Goal: Information Seeking & Learning: Learn about a topic

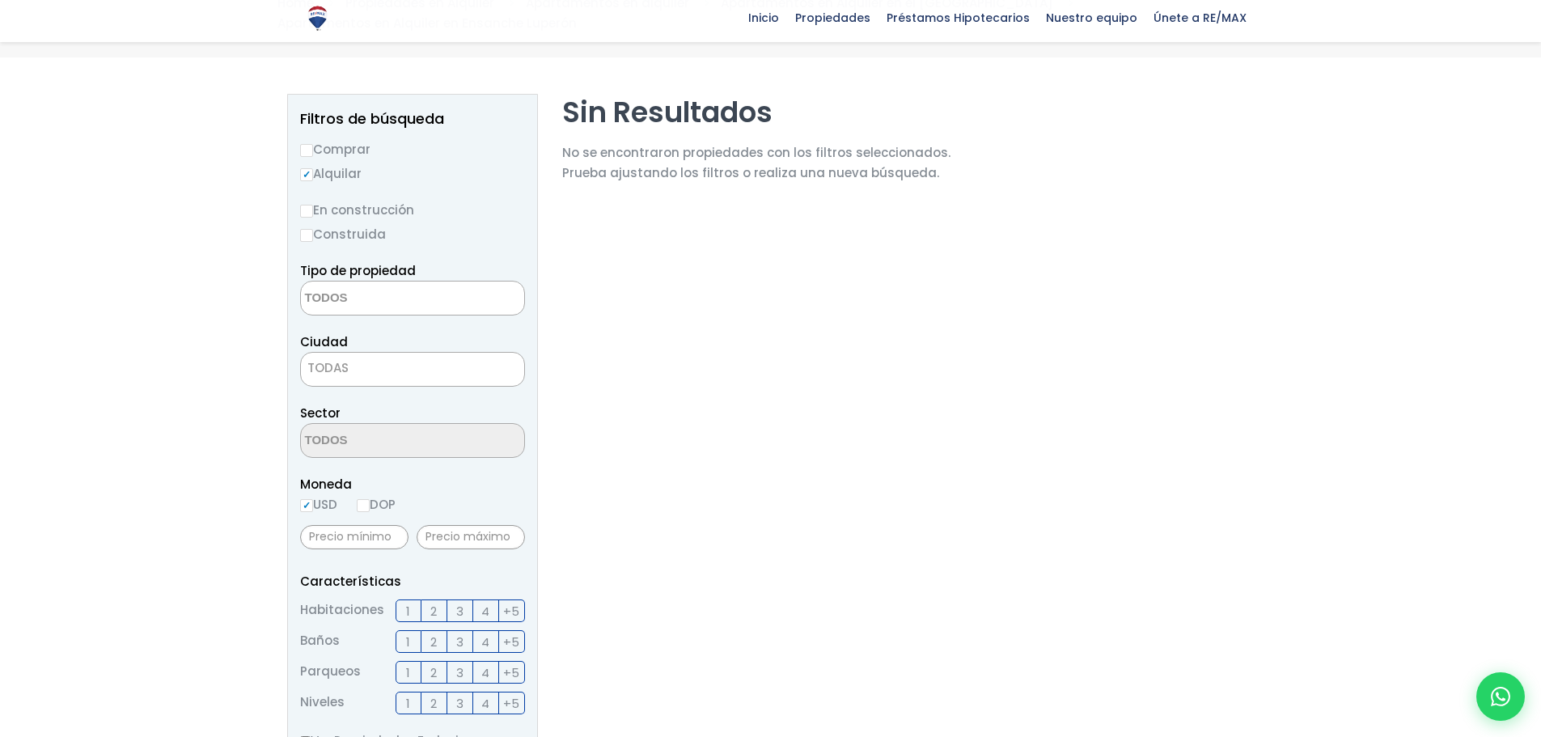
scroll to position [162, 0]
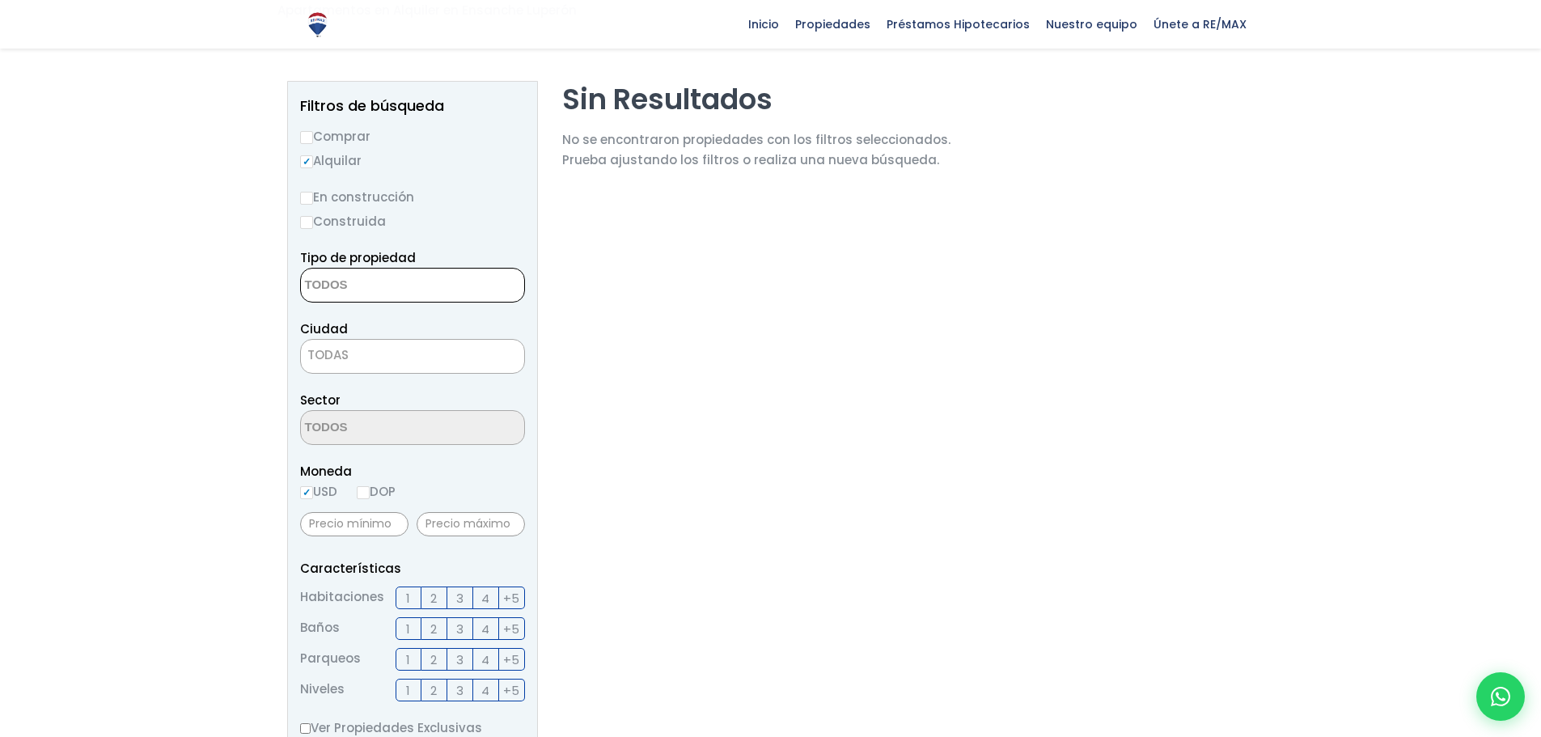
click at [400, 273] on textarea "Search" at bounding box center [379, 286] width 157 height 35
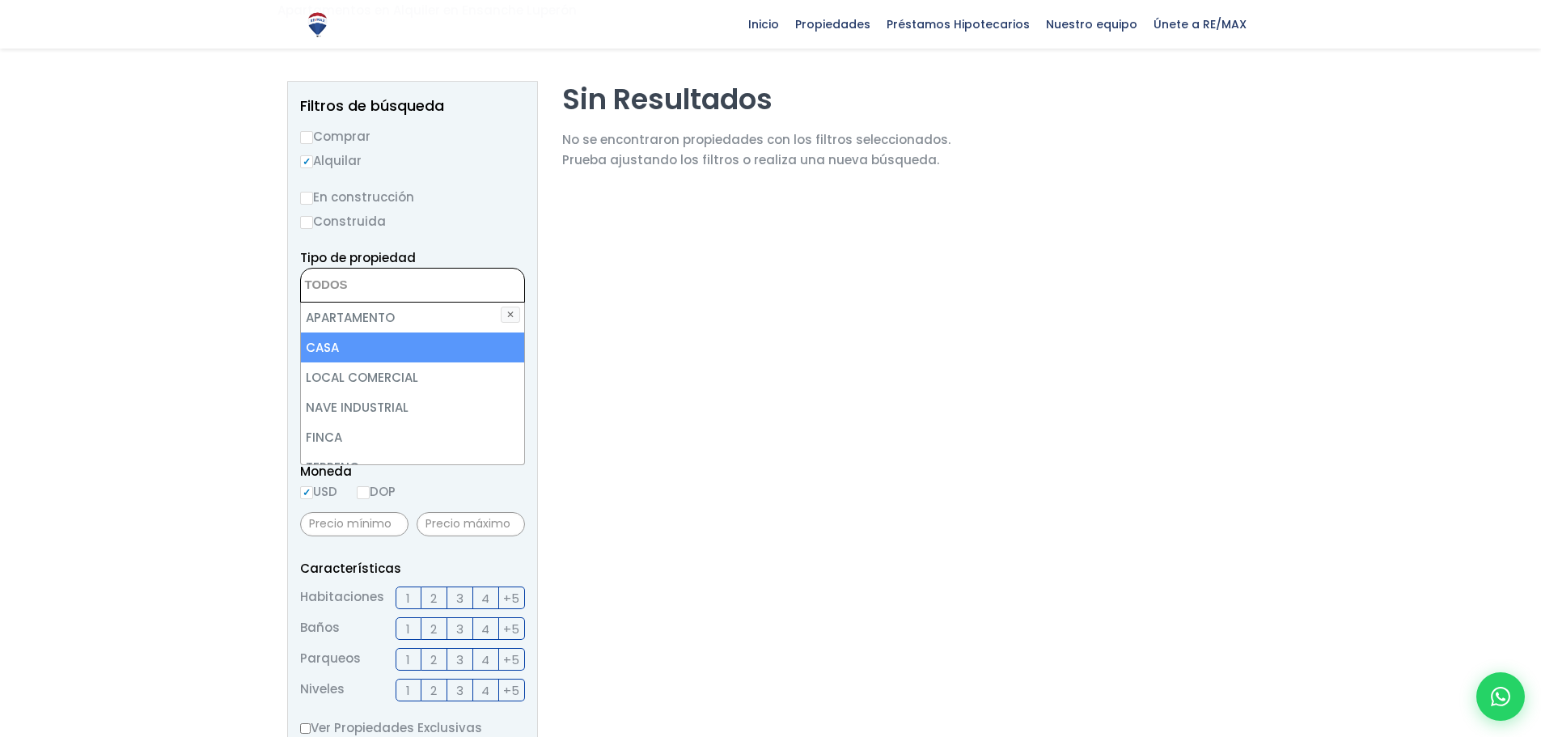
click at [362, 352] on li "CASA" at bounding box center [412, 348] width 223 height 30
select select "house"
click at [704, 363] on section "Sin Resultados No se encontraron propiedades con los filtros seleccionados. Pru…" at bounding box center [756, 631] width 388 height 1101
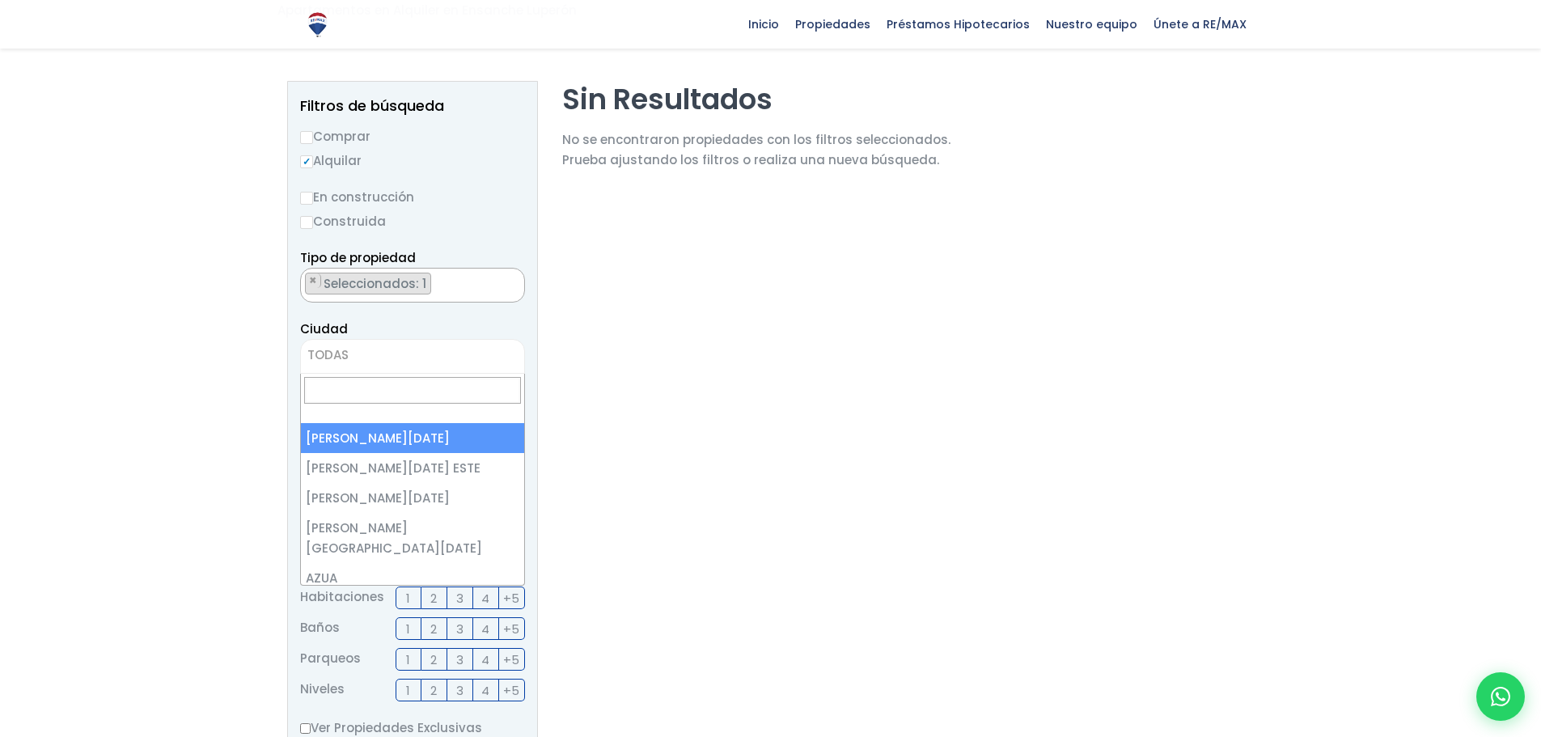
click at [395, 352] on span "TODAS" at bounding box center [412, 355] width 223 height 23
select select "1"
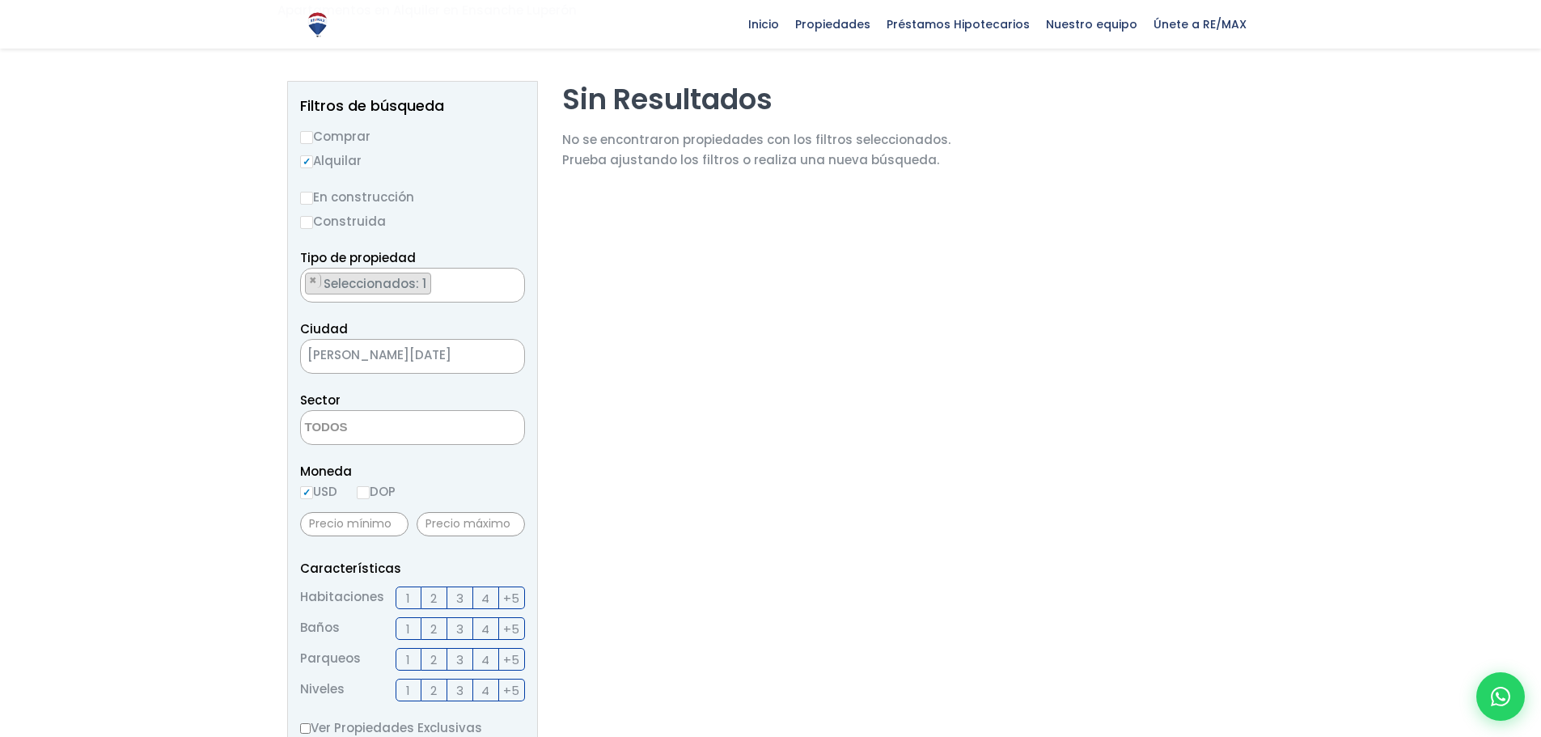
click at [414, 417] on textarea "Search" at bounding box center [379, 428] width 157 height 35
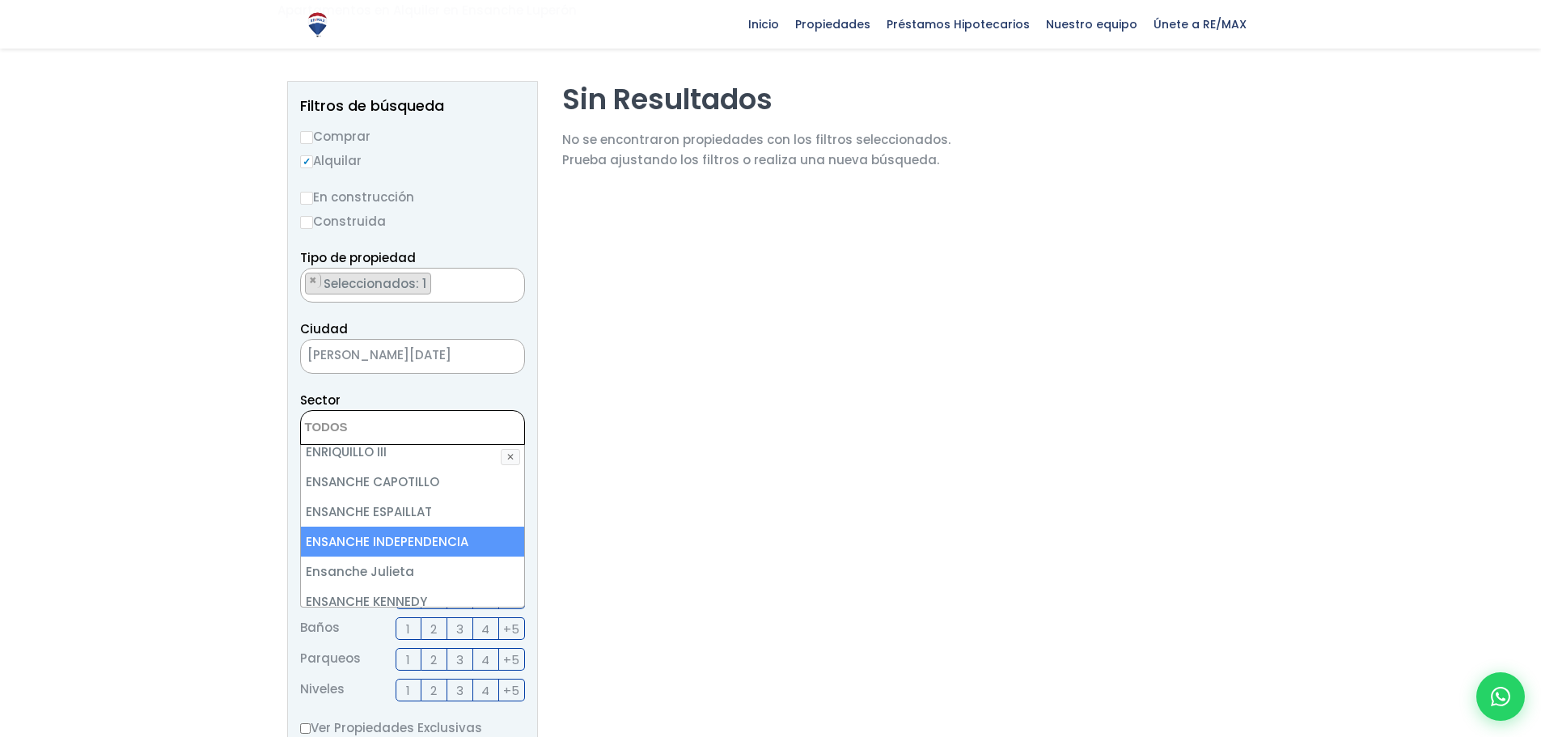
scroll to position [2265, 0]
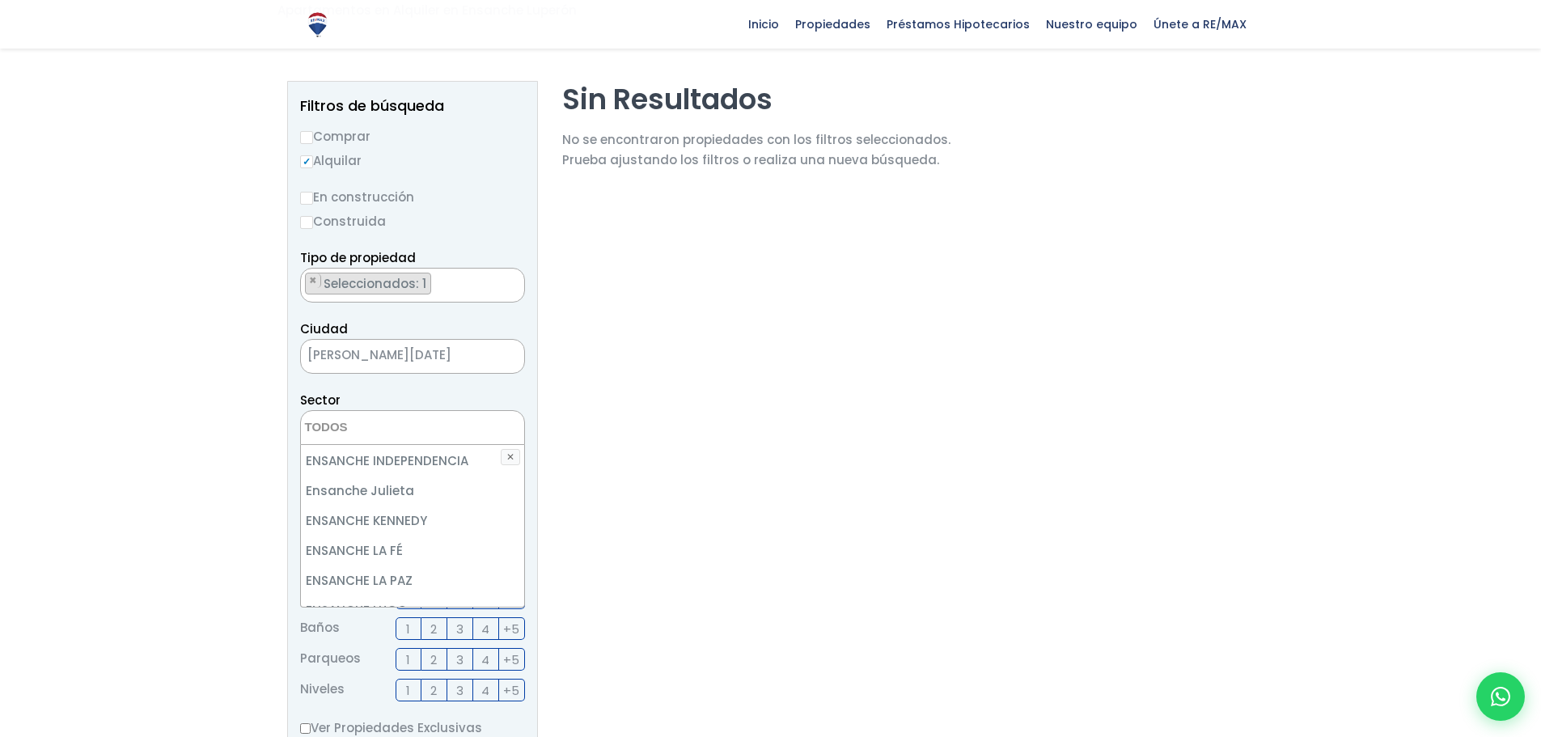
click at [417, 625] on li "ENSANCHE LUPERÓN" at bounding box center [412, 640] width 223 height 30
select select "214"
click at [628, 511] on section "Sin Resultados No se encontraron propiedades con los filtros seleccionados. Pru…" at bounding box center [756, 631] width 388 height 1101
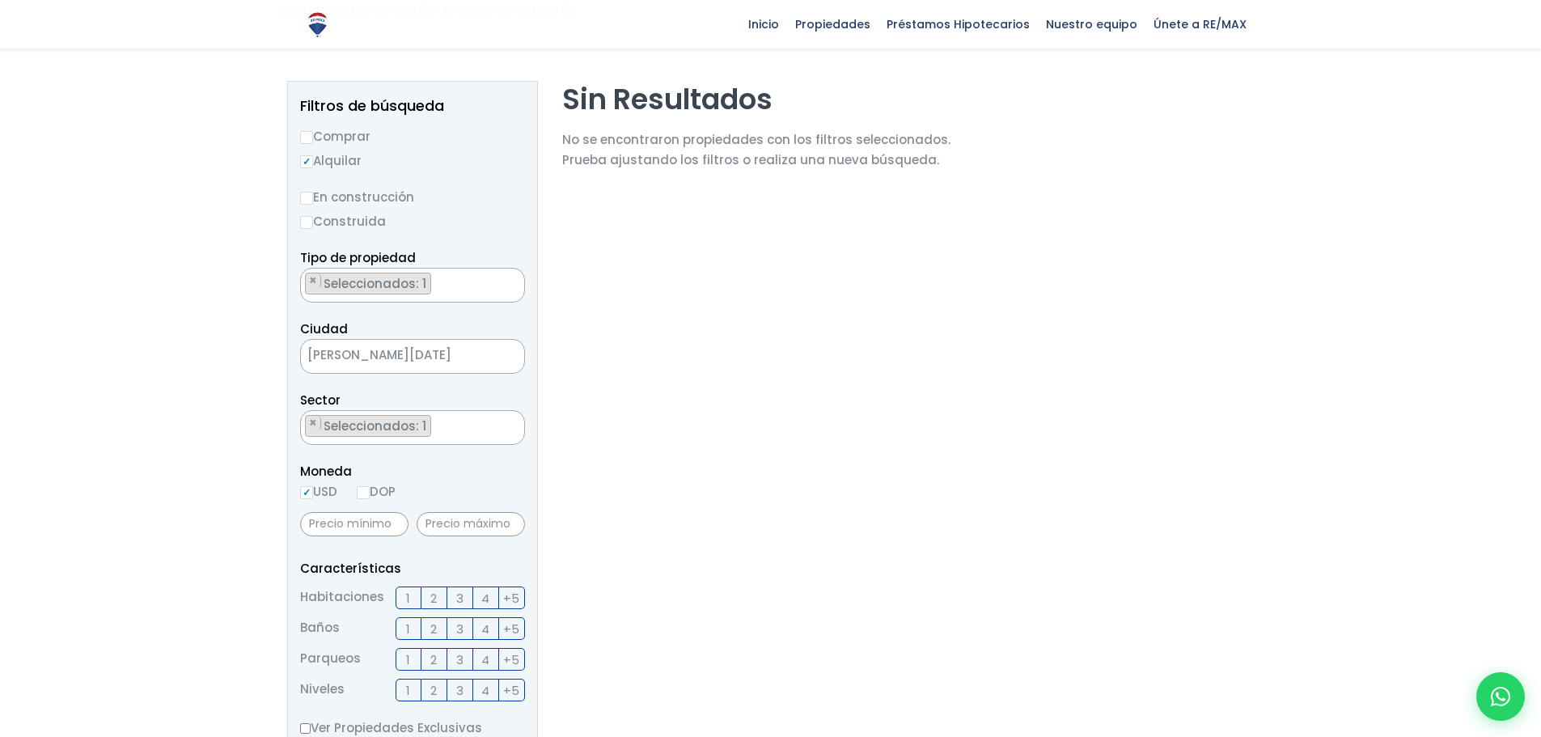
click at [373, 487] on label "DOP" at bounding box center [376, 491] width 39 height 20
click at [0, 0] on input "DOP" at bounding box center [0, 0] width 0 height 0
click at [365, 492] on input "DOP" at bounding box center [363, 492] width 13 height 13
radio input "true"
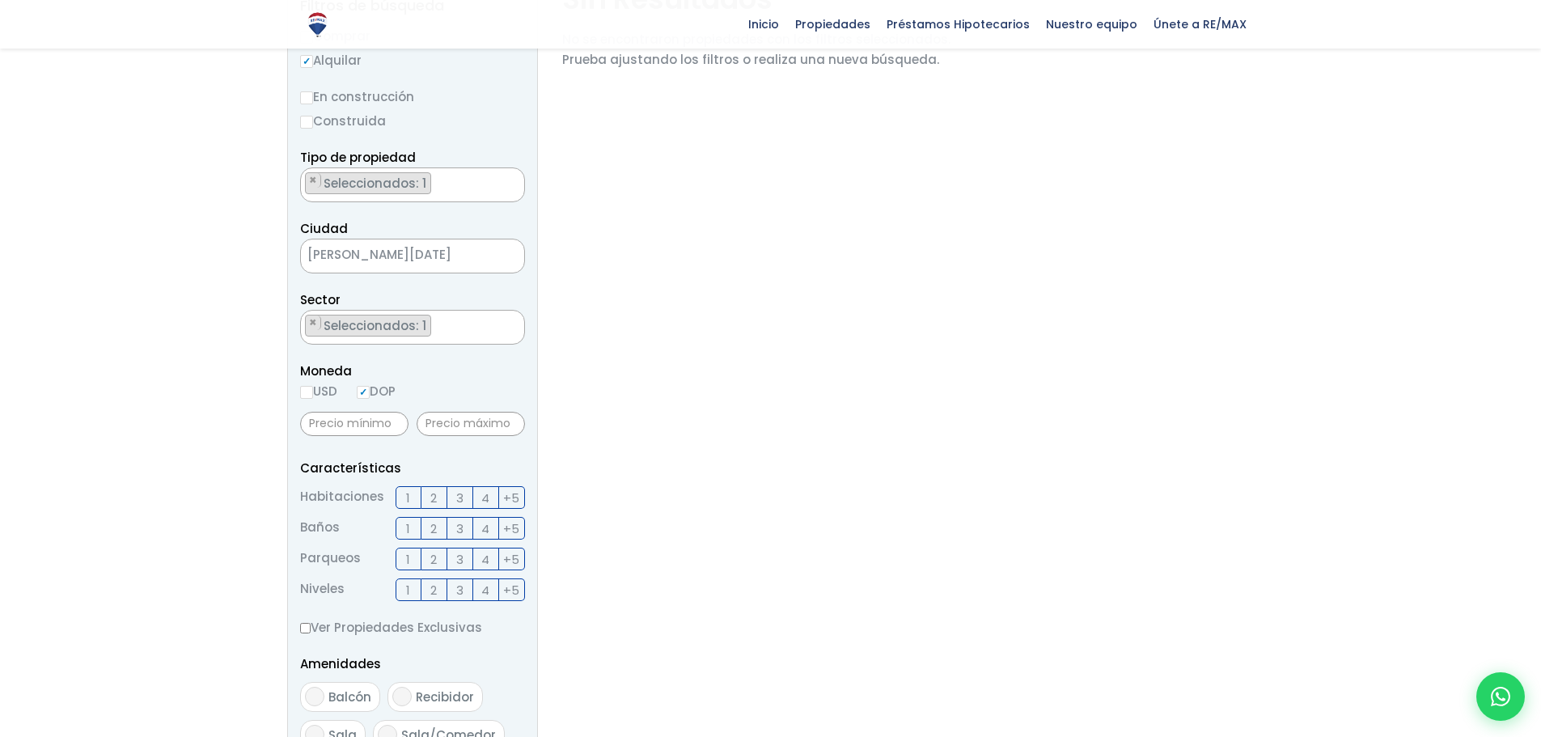
scroll to position [324, 0]
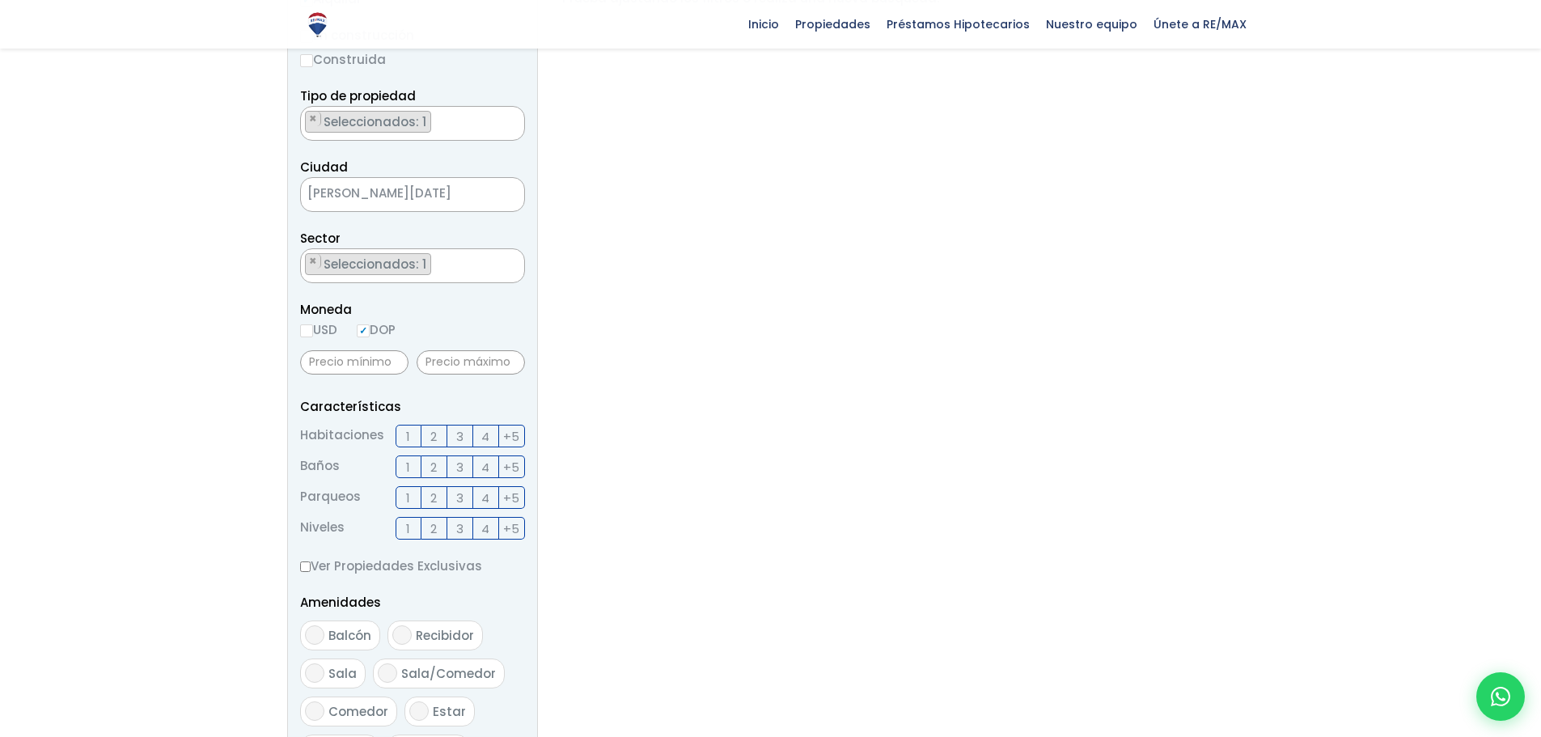
click at [460, 439] on span "3" at bounding box center [459, 436] width 7 height 20
click at [0, 0] on input "3" at bounding box center [0, 0] width 0 height 0
click at [433, 462] on span "2" at bounding box center [433, 467] width 6 height 20
click at [0, 0] on input "2" at bounding box center [0, 0] width 0 height 0
click at [436, 460] on span "2" at bounding box center [433, 467] width 6 height 20
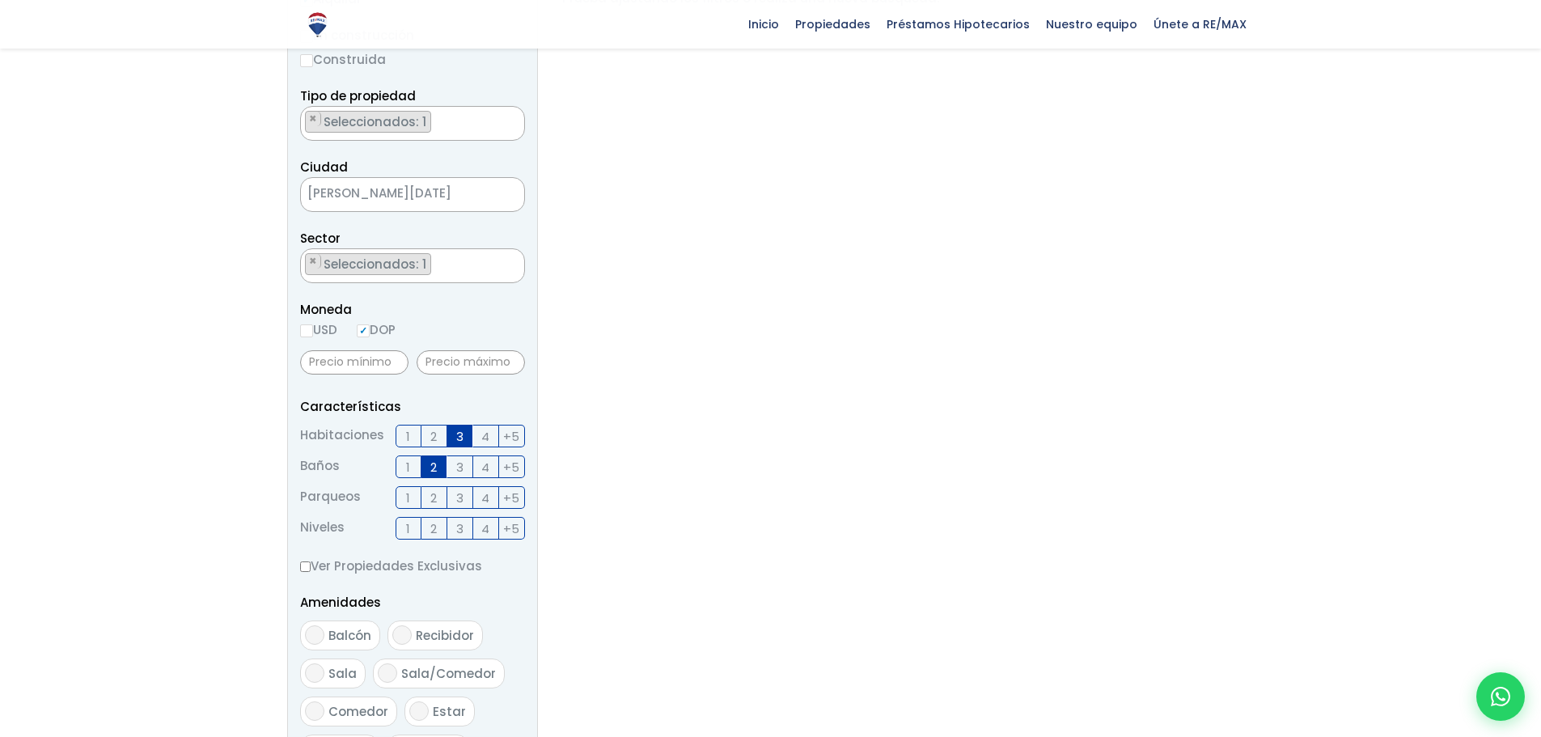
click at [0, 0] on input "2" at bounding box center [0, 0] width 0 height 0
click at [460, 430] on span "3" at bounding box center [459, 436] width 7 height 20
click at [0, 0] on input "3" at bounding box center [0, 0] width 0 height 0
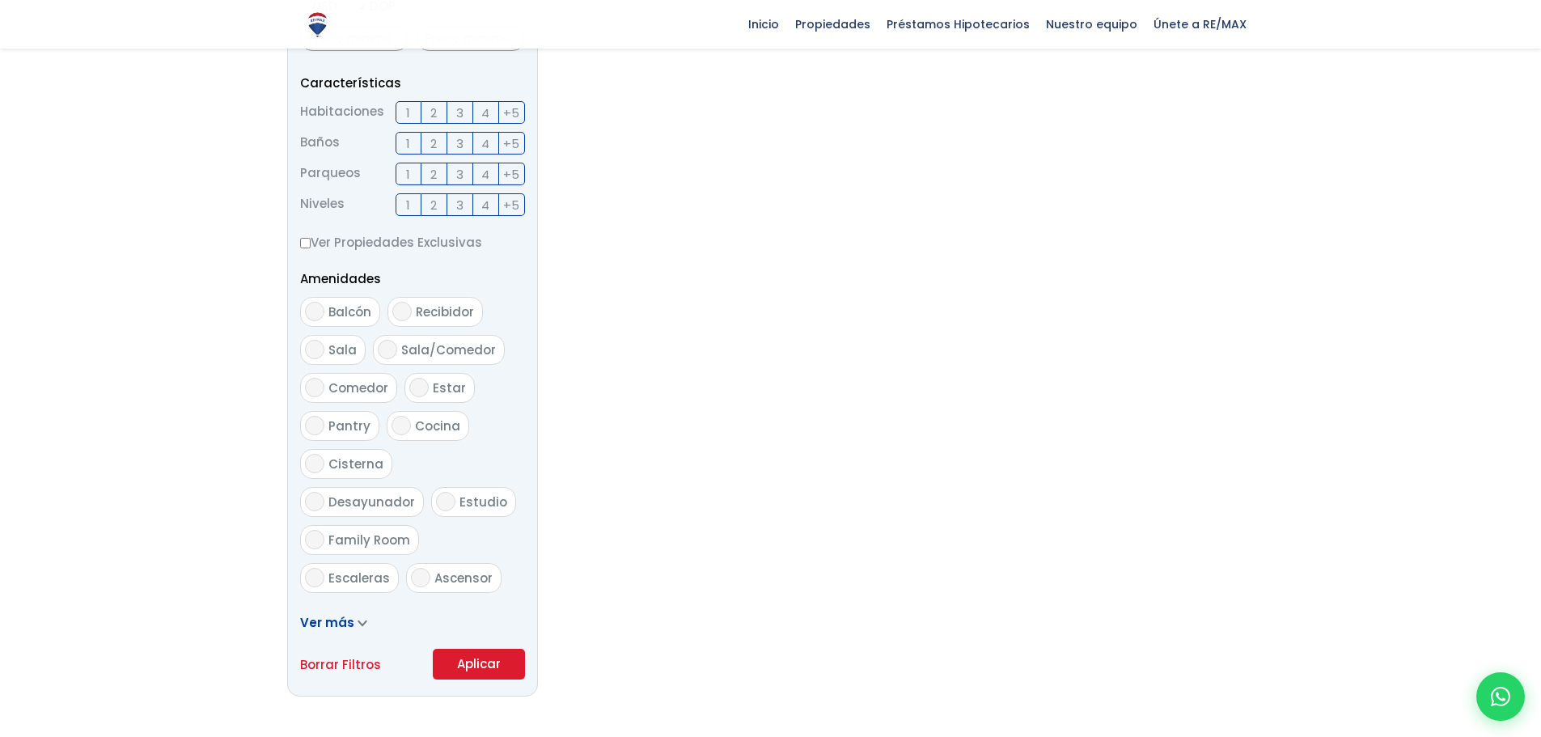
scroll to position [728, 0]
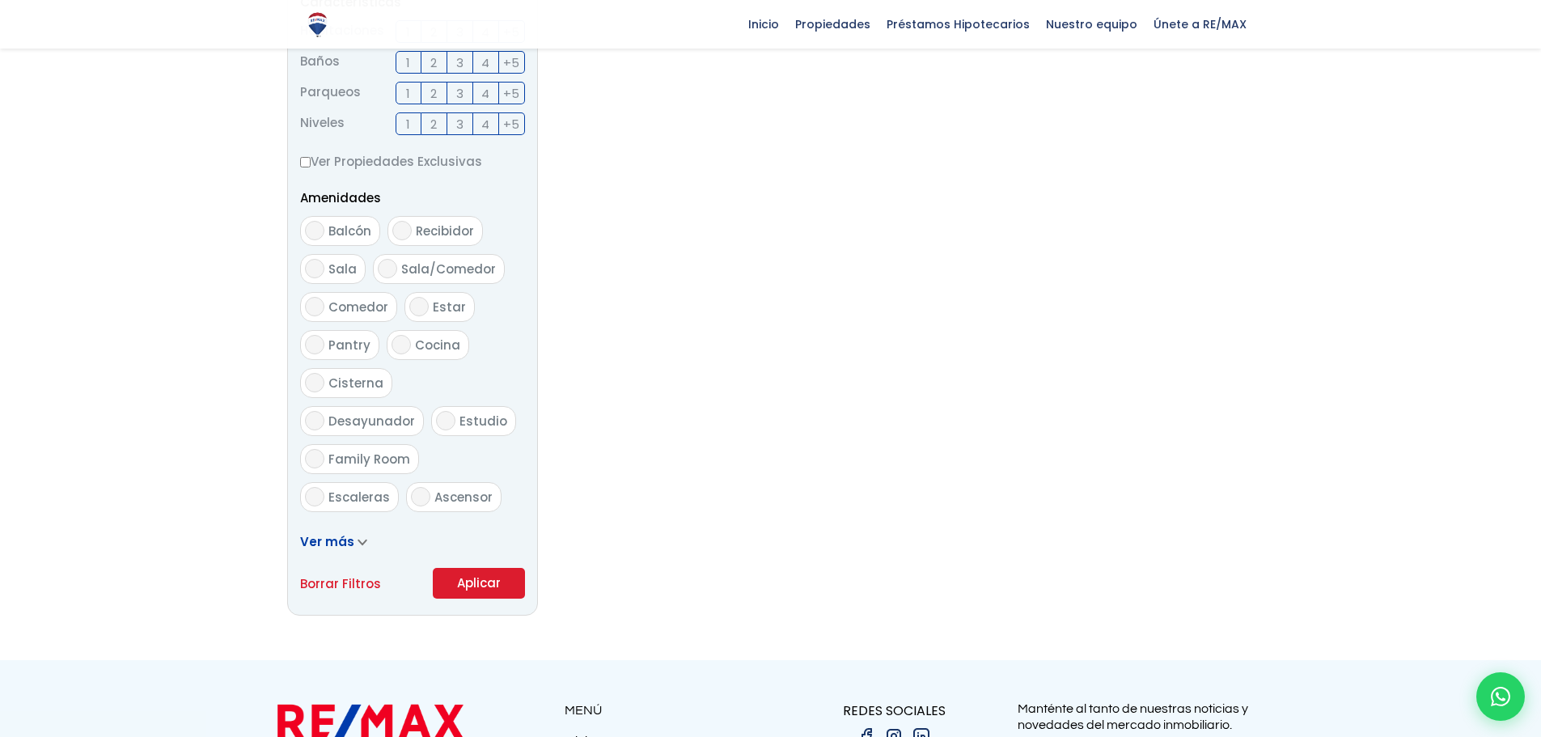
click at [486, 575] on button "Aplicar" at bounding box center [479, 583] width 92 height 31
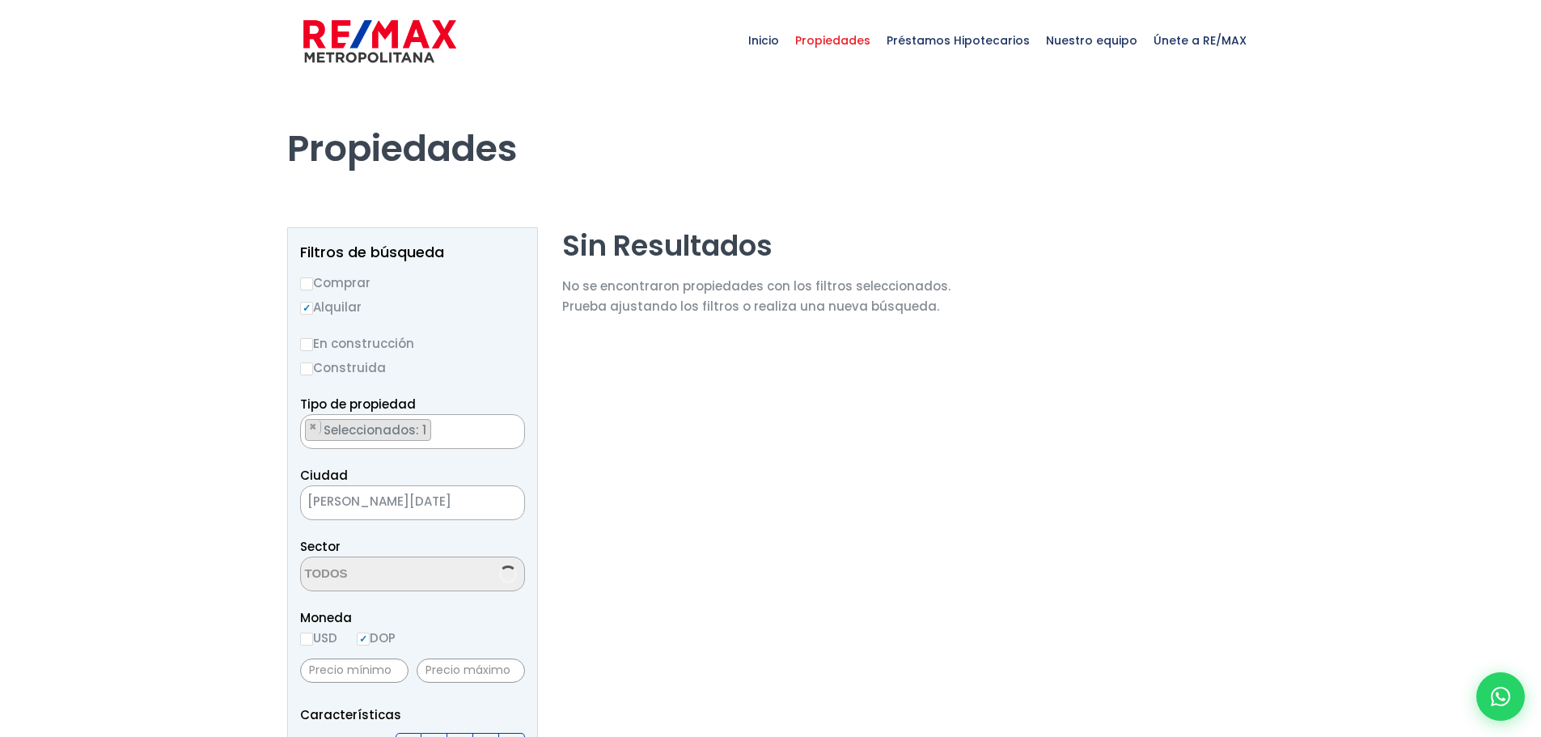
select select "214"
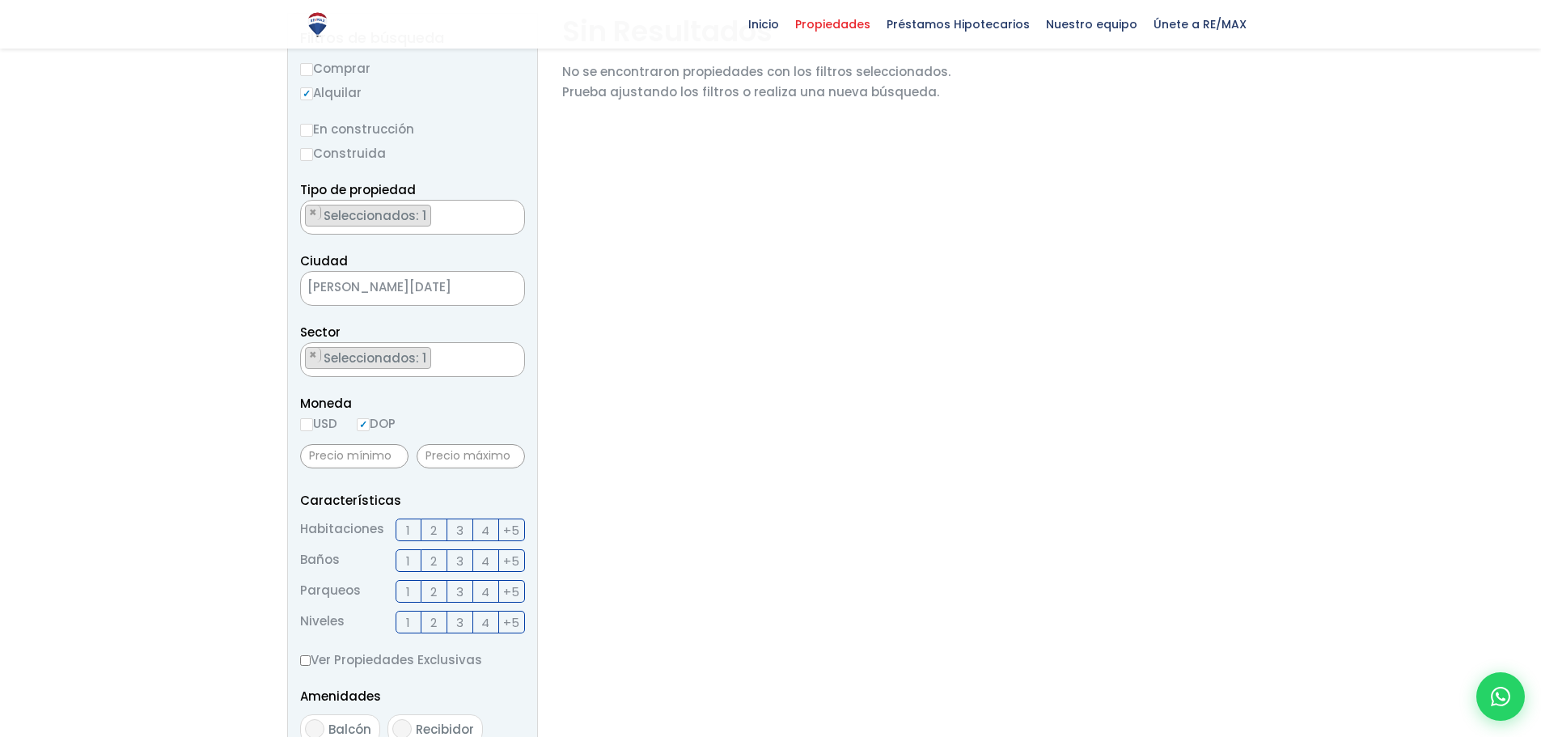
scroll to position [243, 0]
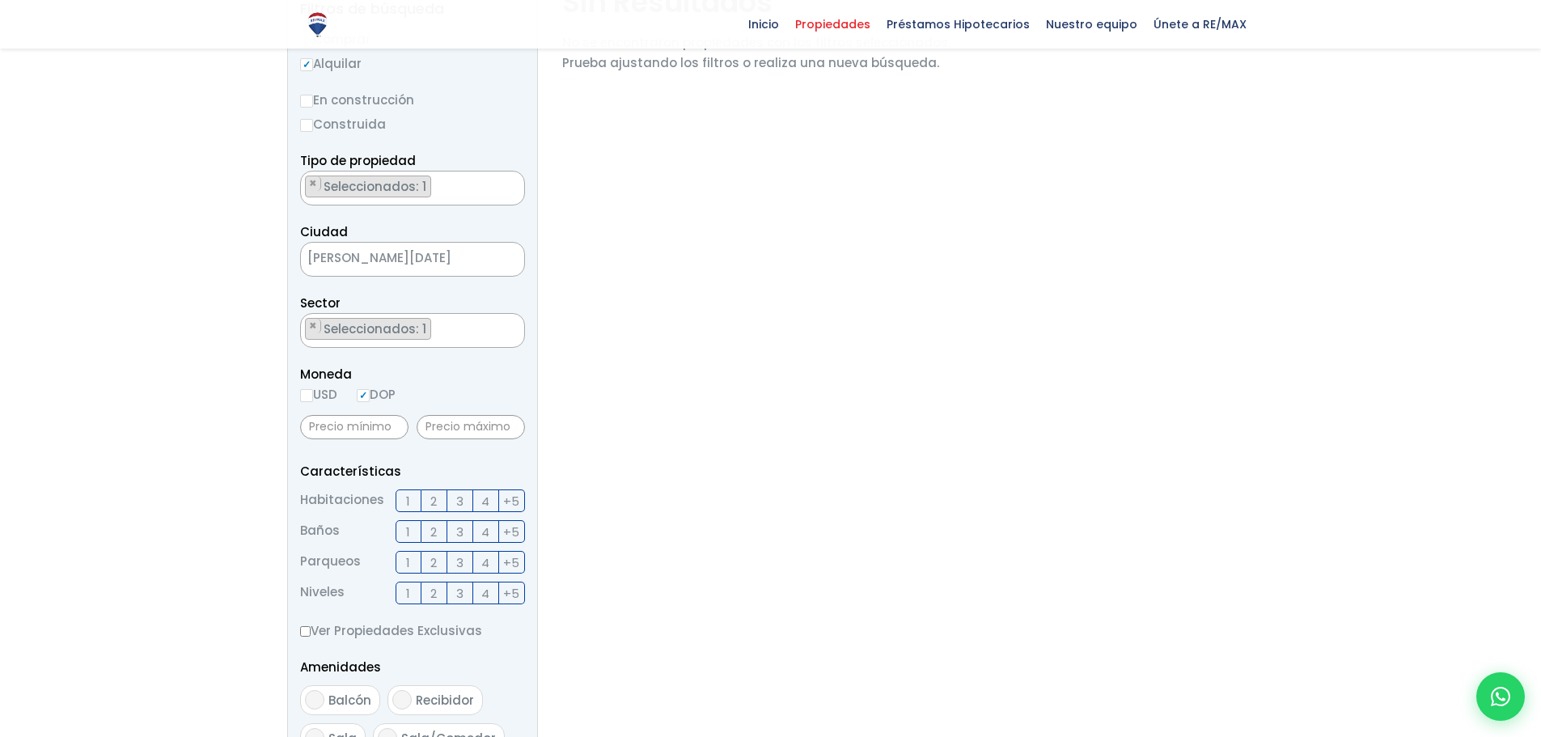
click at [456, 500] on label "3" at bounding box center [460, 500] width 26 height 23
click at [0, 0] on input "3" at bounding box center [0, 0] width 0 height 0
click at [435, 529] on span "2" at bounding box center [433, 532] width 6 height 20
click at [0, 0] on input "2" at bounding box center [0, 0] width 0 height 0
click at [411, 595] on label "1" at bounding box center [409, 593] width 26 height 23
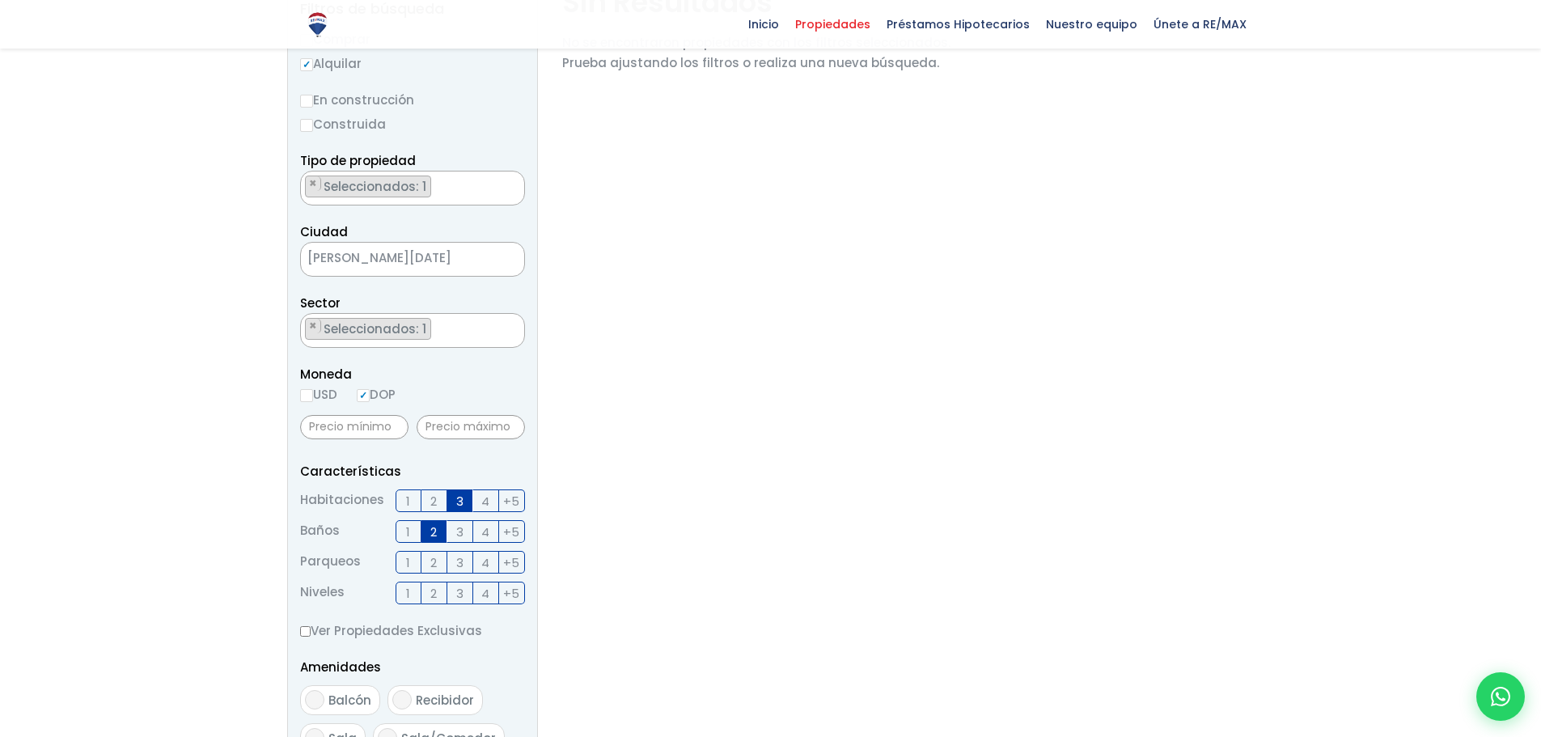
click at [0, 0] on input "1" at bounding box center [0, 0] width 0 height 0
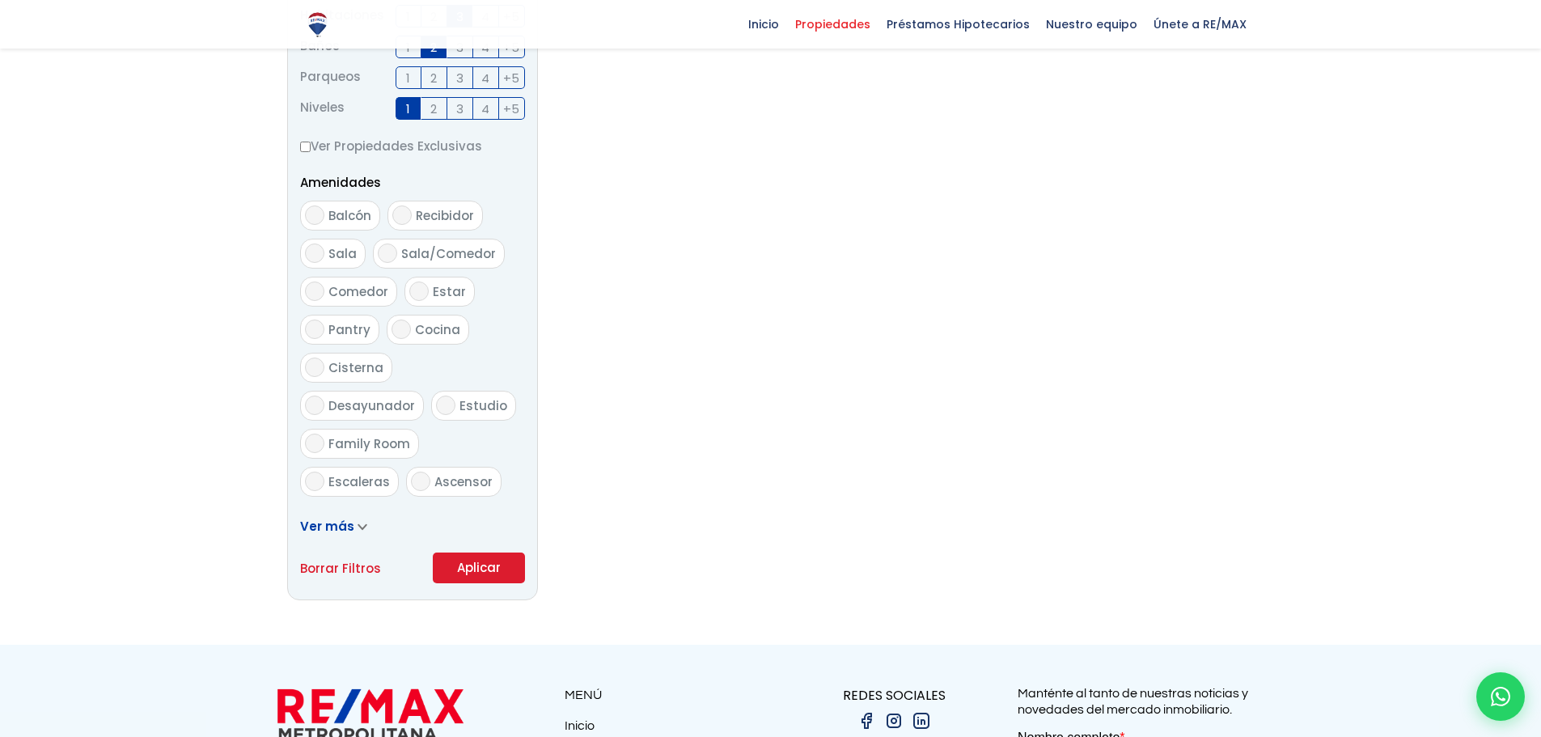
scroll to position [728, 0]
click at [477, 566] on button "Aplicar" at bounding box center [479, 567] width 92 height 31
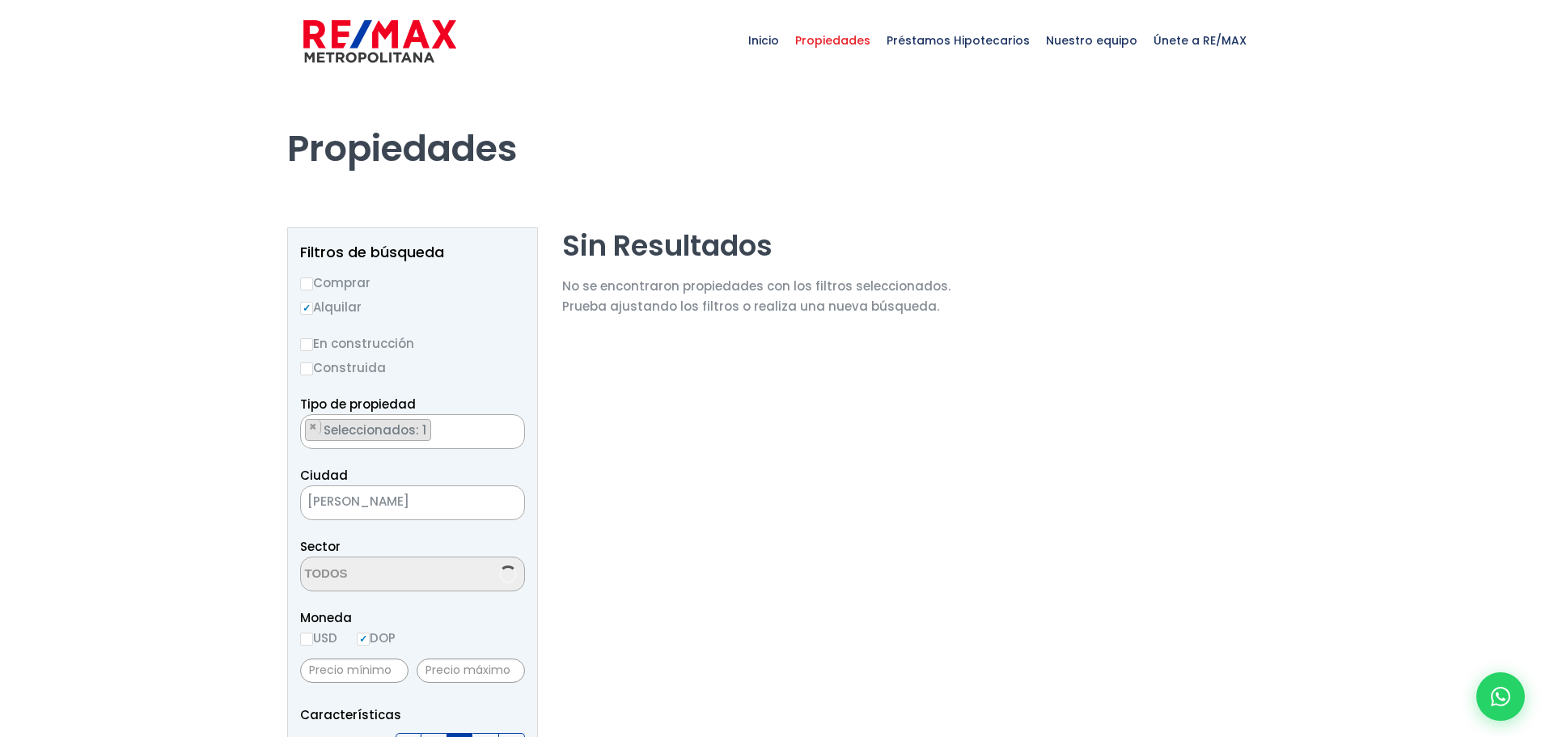
scroll to position [1470, 0]
select select "214"
click at [413, 429] on span "Seleccionados: 1" at bounding box center [376, 430] width 108 height 17
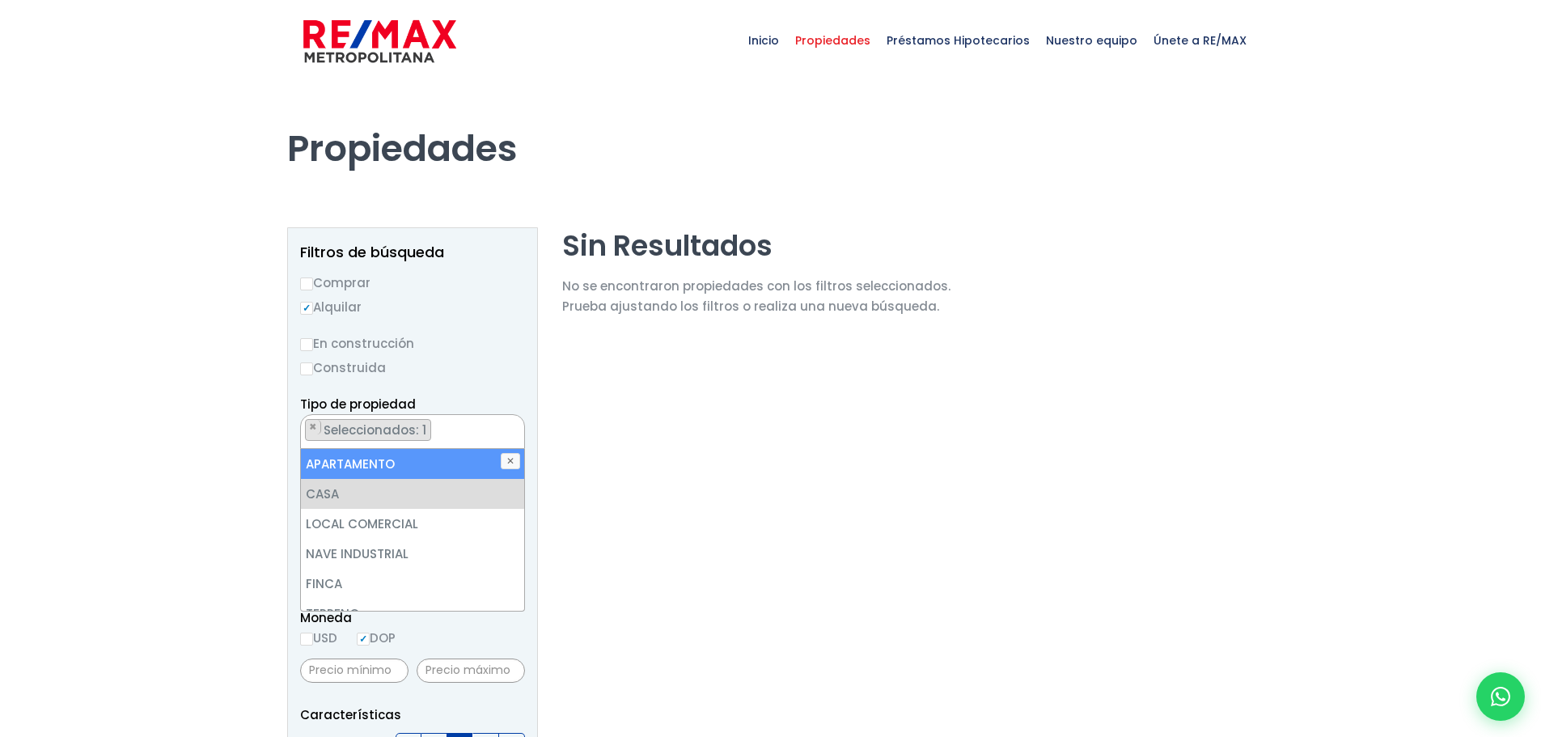
click at [406, 459] on li "APARTAMENTO" at bounding box center [412, 464] width 223 height 30
select select "apartment"
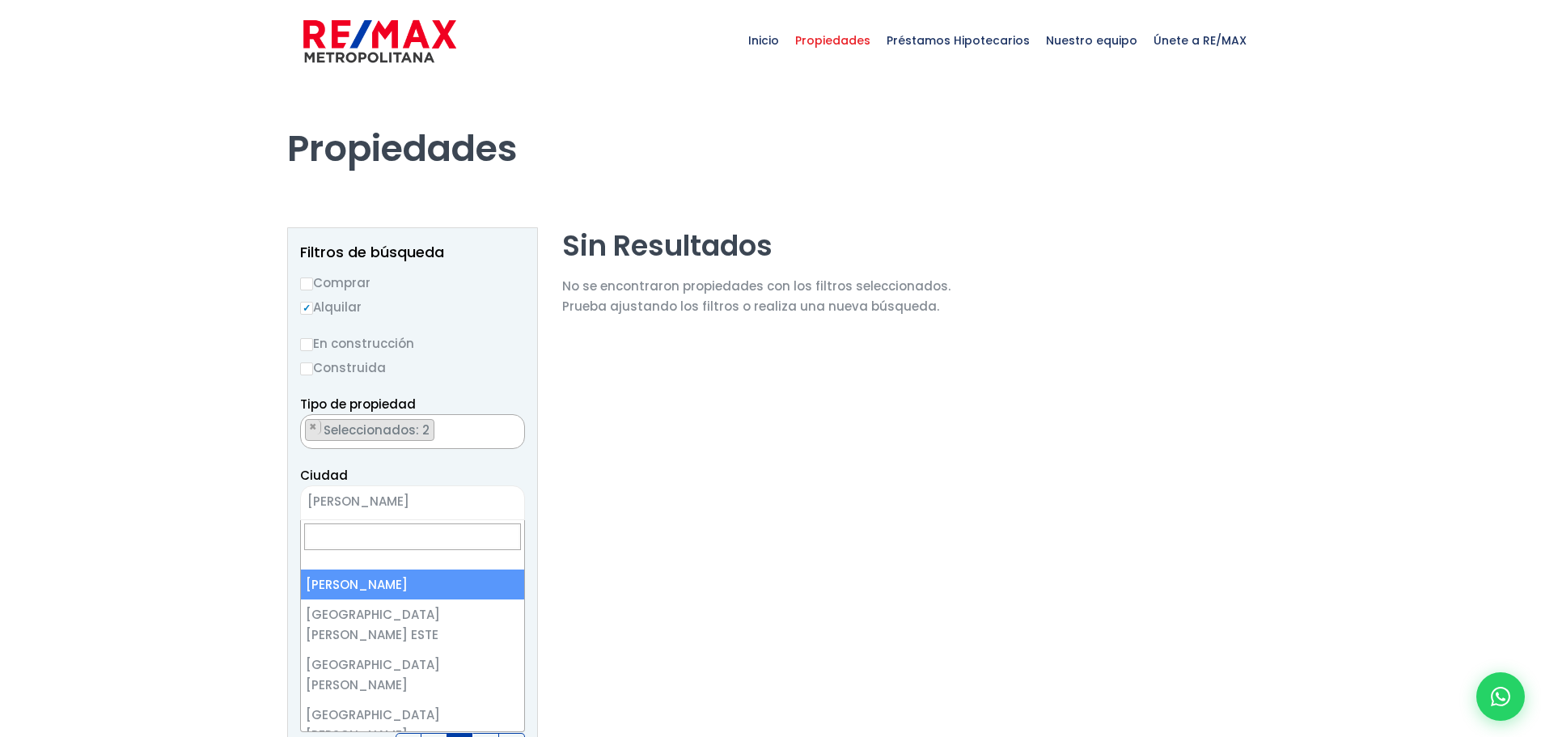
click at [474, 504] on span "[PERSON_NAME][DATE]" at bounding box center [392, 501] width 183 height 23
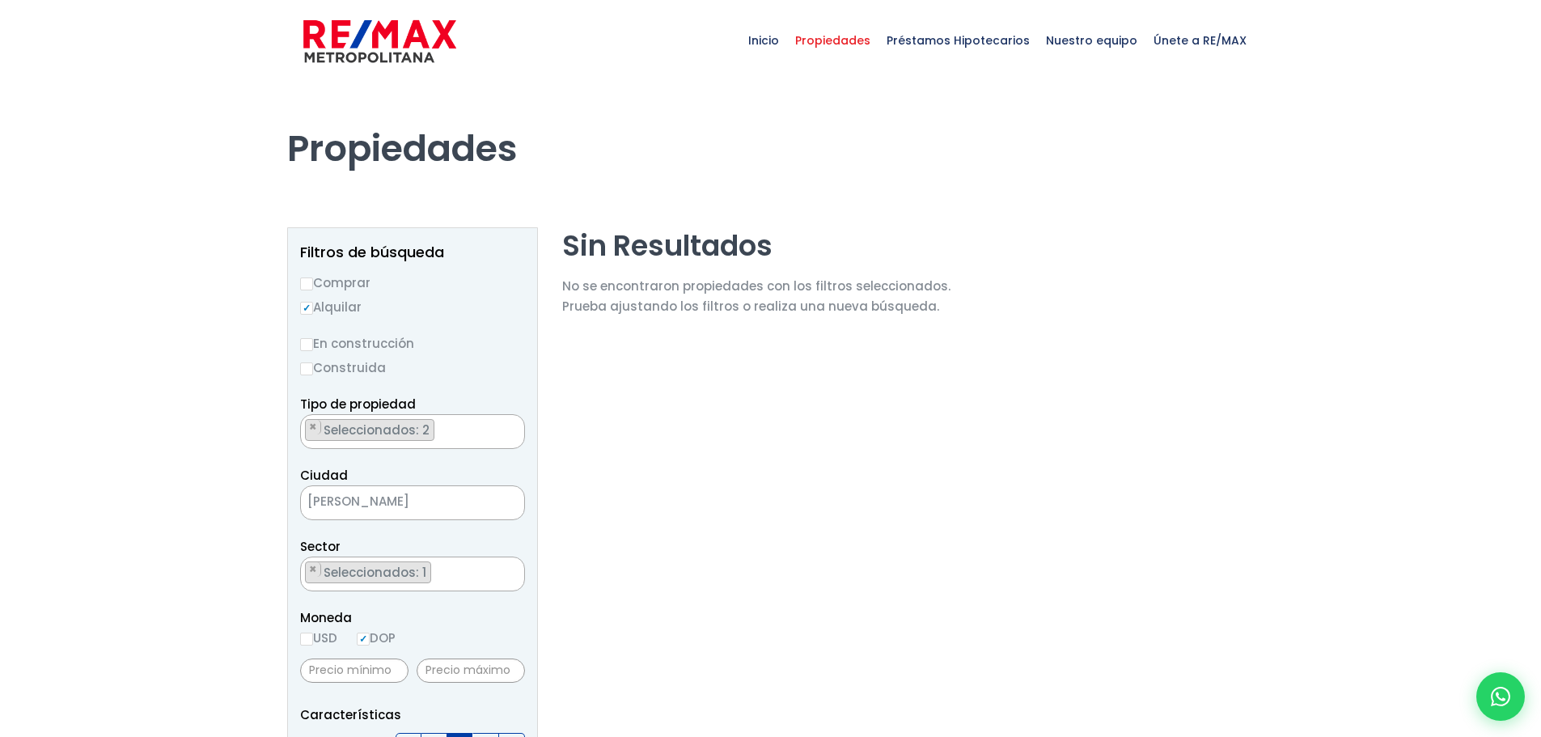
select select
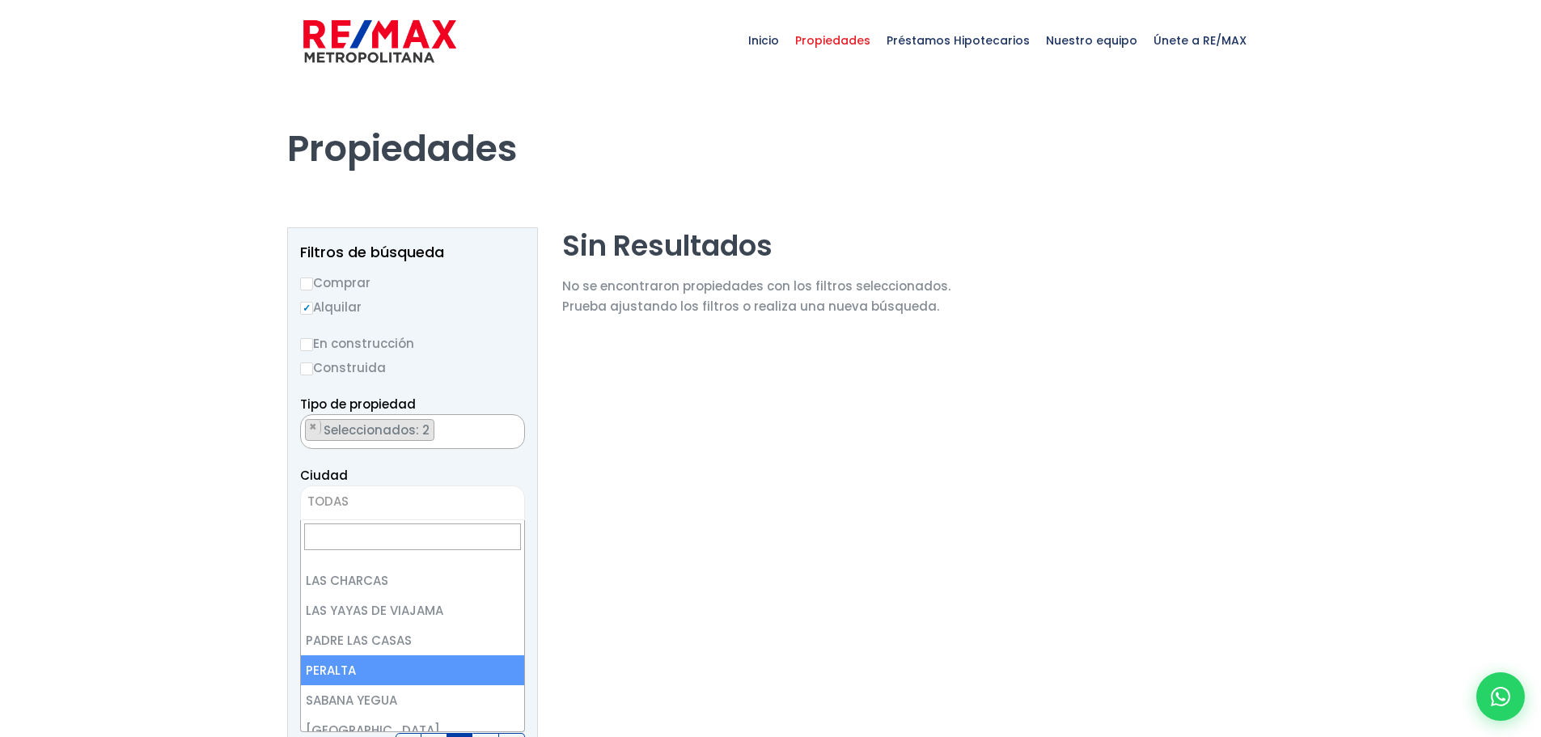
scroll to position [243, 0]
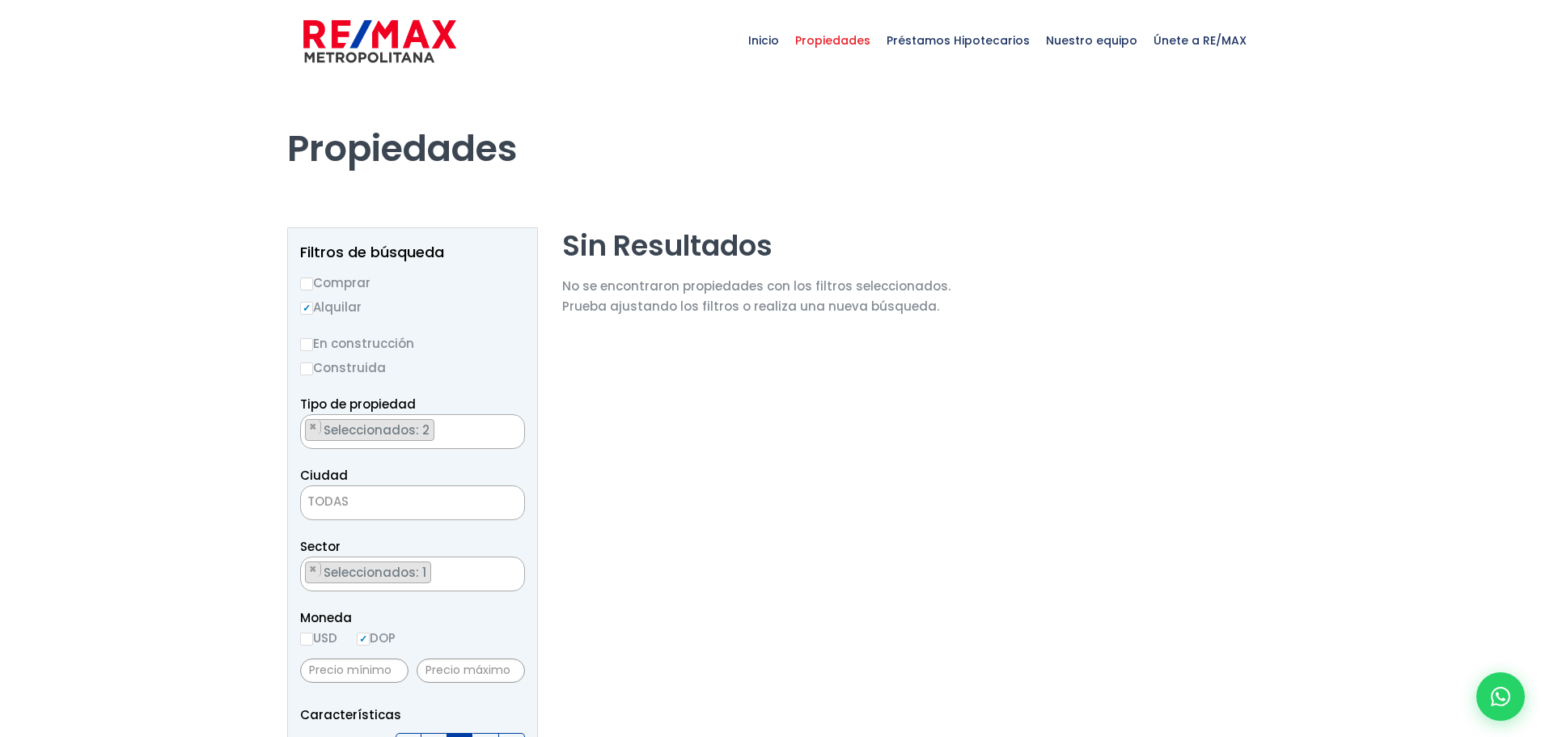
drag, startPoint x: 633, startPoint y: 621, endPoint x: 612, endPoint y: 615, distance: 21.0
click at [452, 570] on ul "× Seleccionados: 1" at bounding box center [402, 574] width 203 height 35
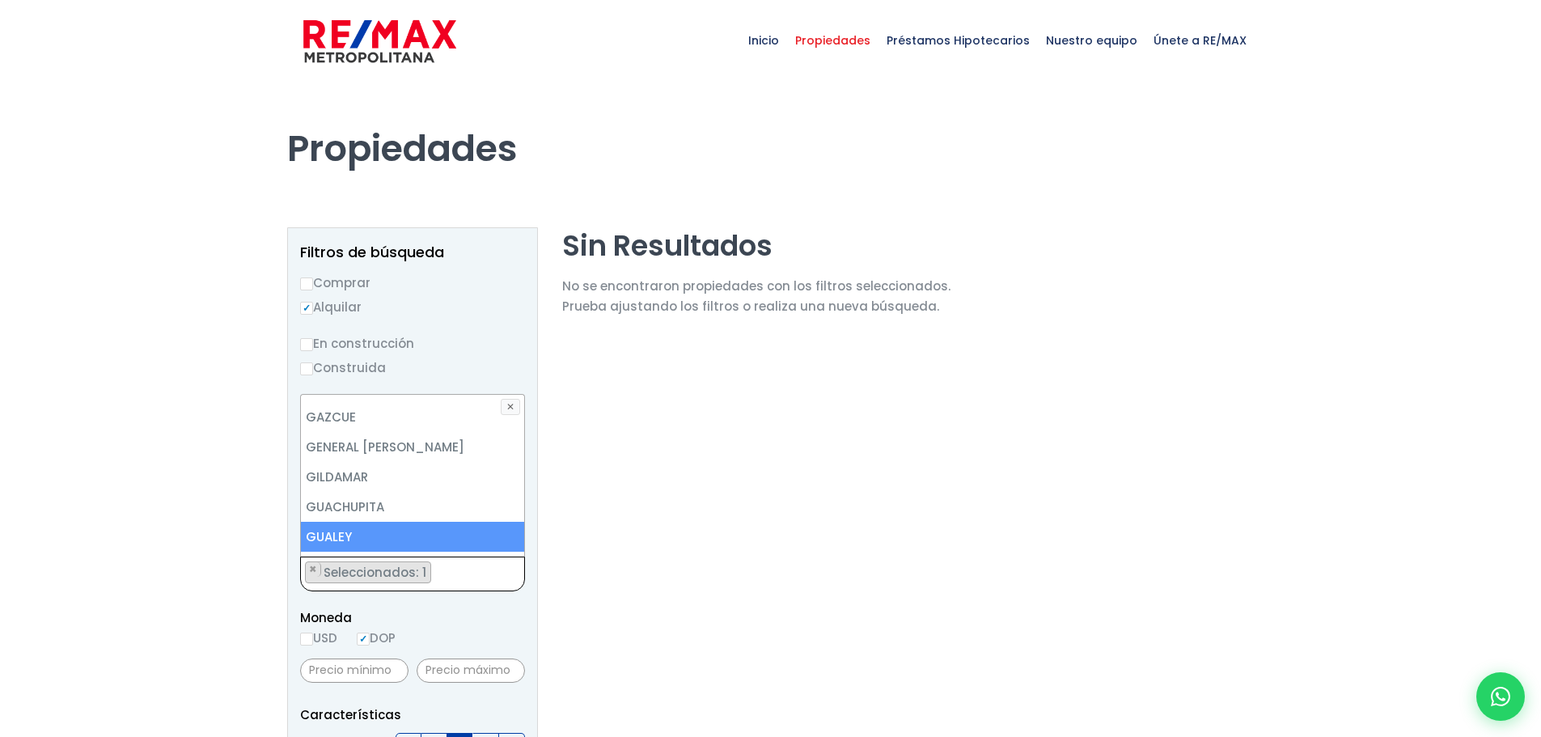
scroll to position [2730, 0]
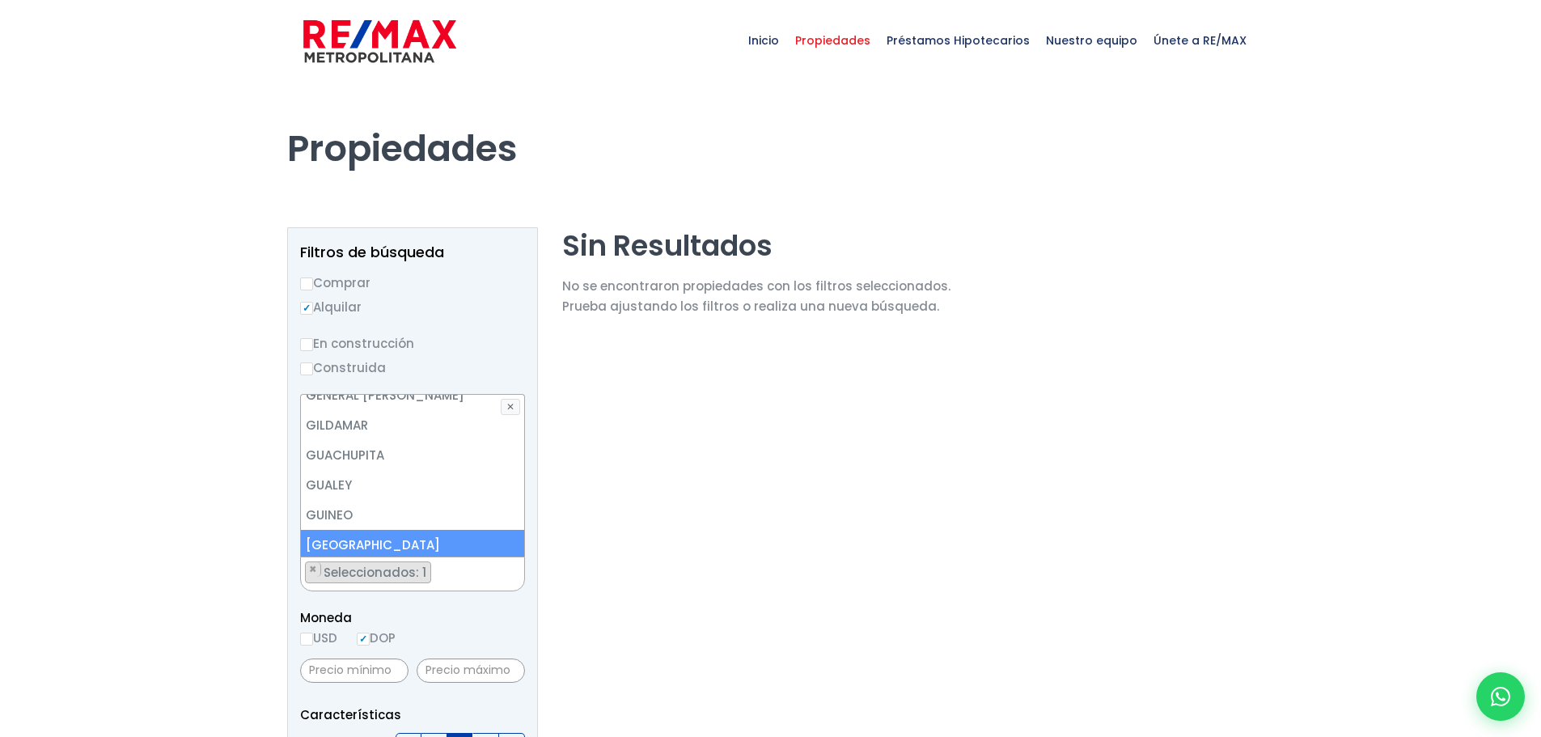
click at [426, 530] on li "HONDURAS" at bounding box center [412, 545] width 223 height 30
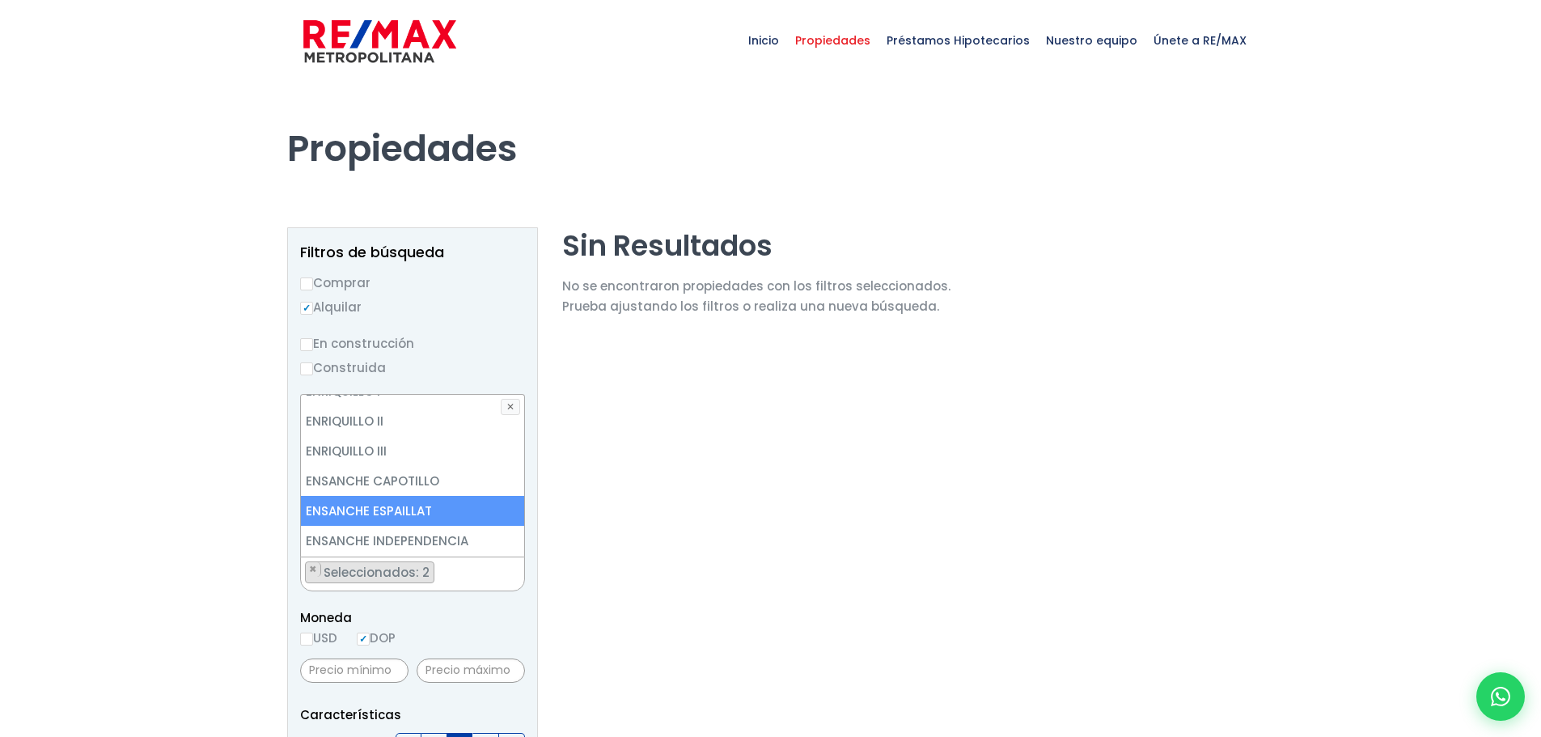
scroll to position [2163, 0]
click at [410, 498] on li "ENSANCHE INDEPENDENCIA" at bounding box center [412, 513] width 223 height 30
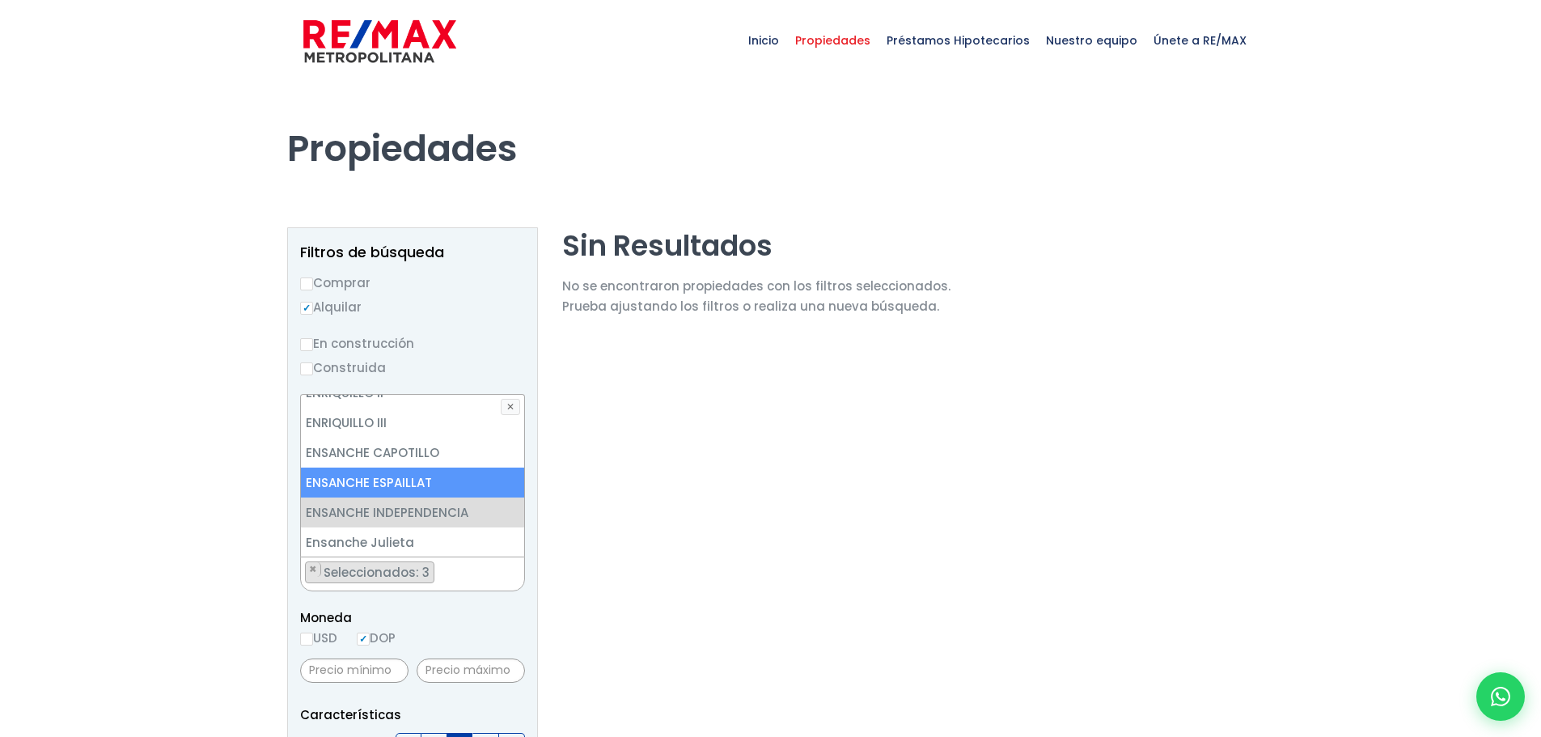
click at [404, 468] on li "ENSANCHE ESPAILLAT" at bounding box center [412, 483] width 223 height 30
select select "223"
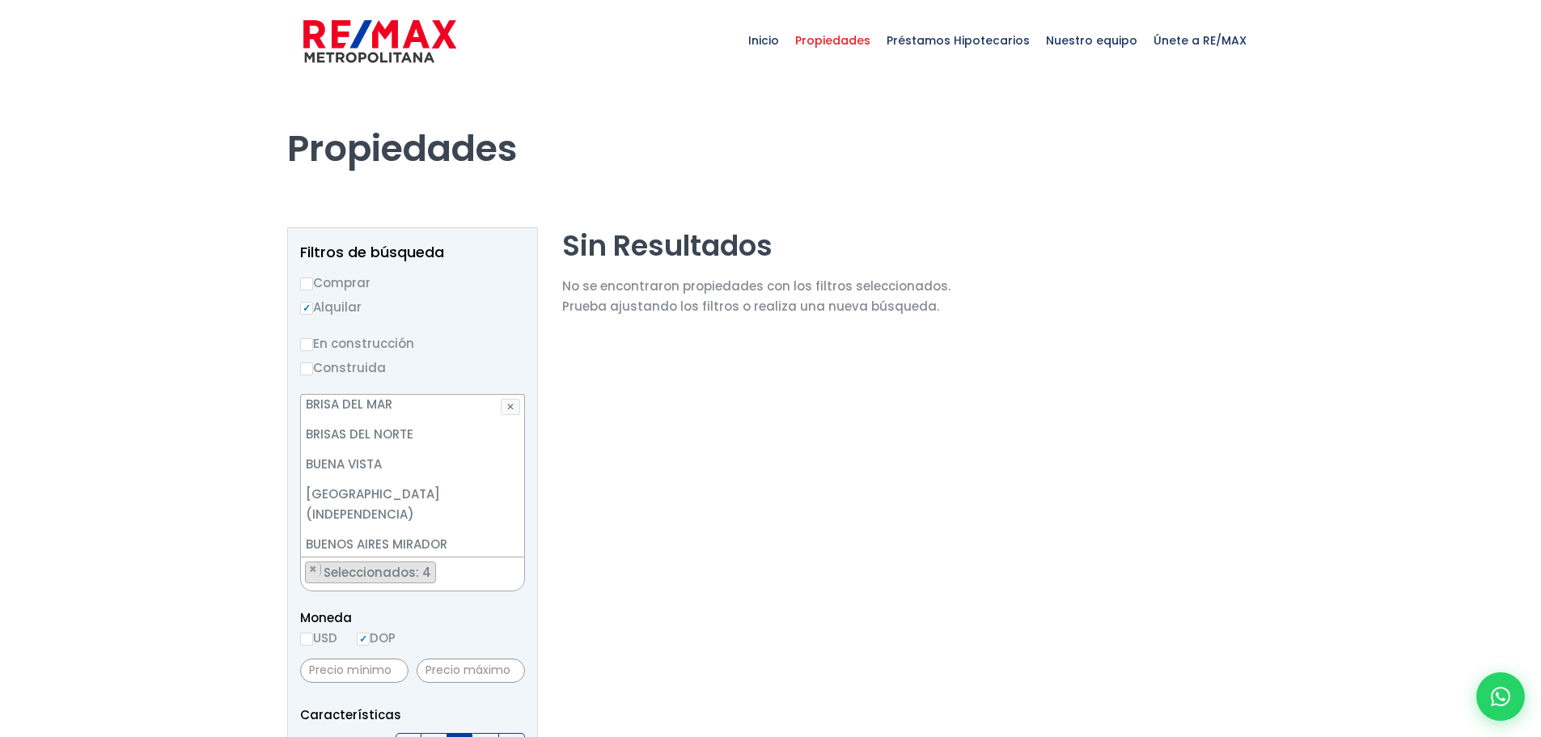
scroll to position [626, 0]
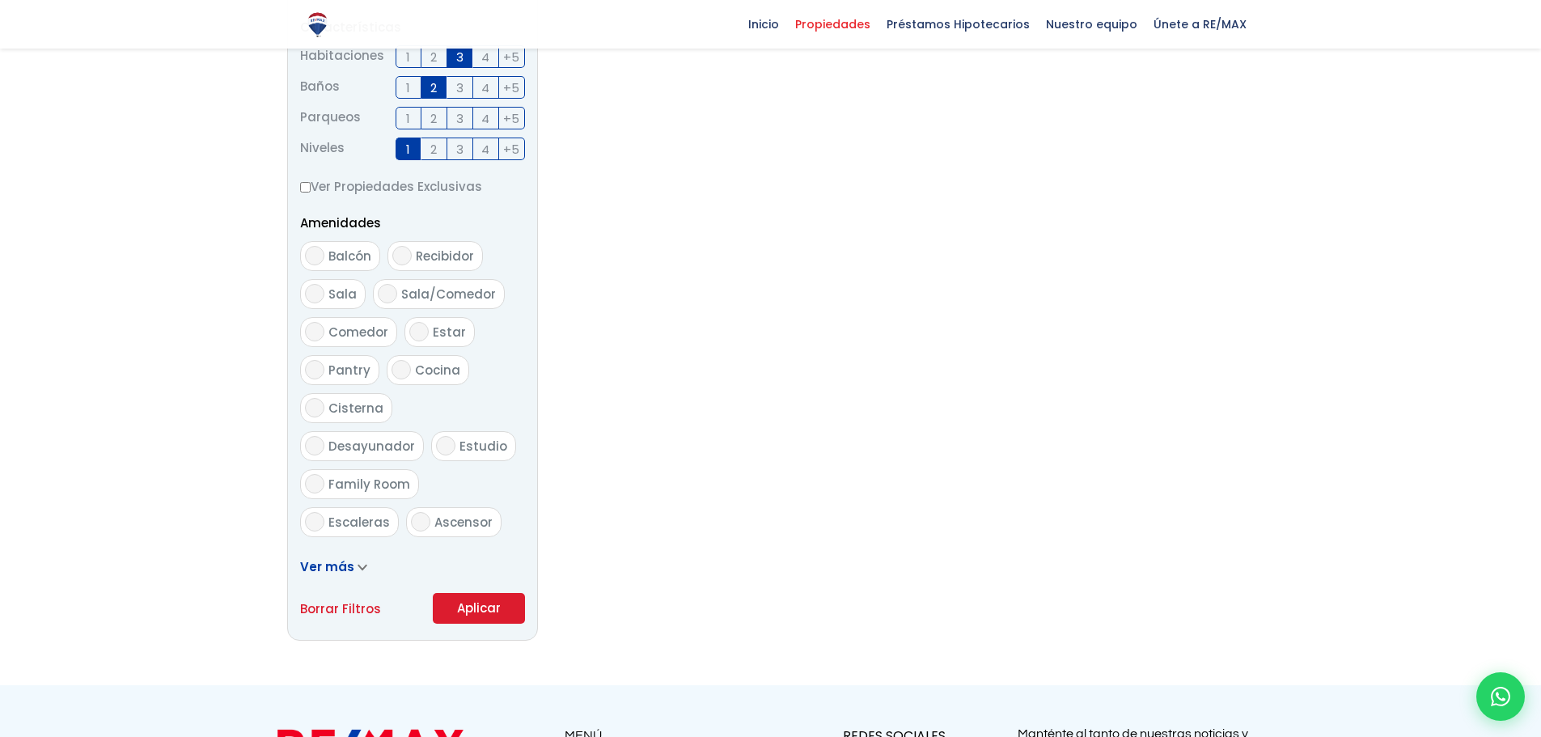
click at [465, 489] on form "Comprar Alquilar En construcción Construida Tipo de propiedad APARTAMENTO CASA …" at bounding box center [412, 104] width 225 height 1039
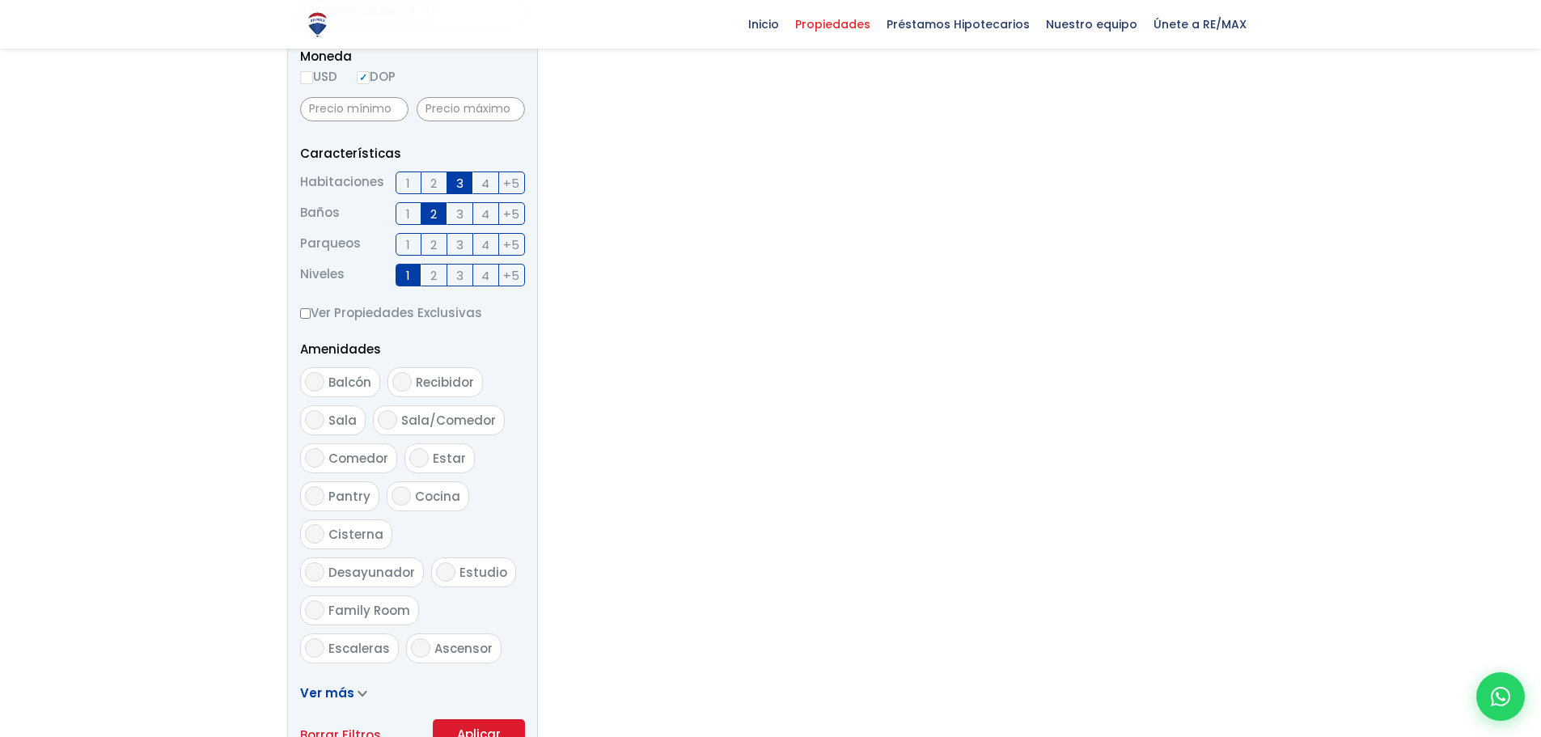
scroll to position [722, 0]
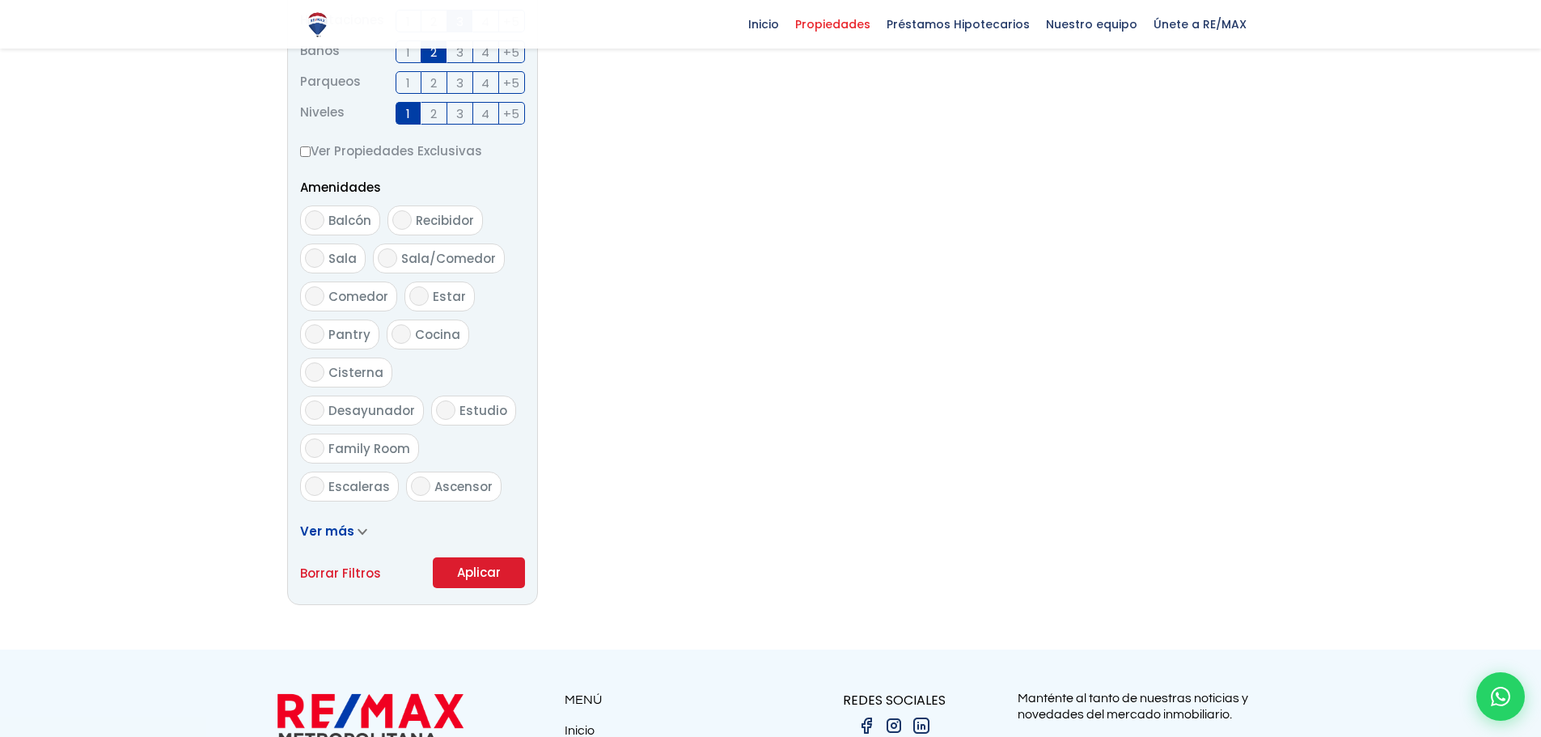
click at [480, 578] on button "Aplicar" at bounding box center [479, 572] width 92 height 31
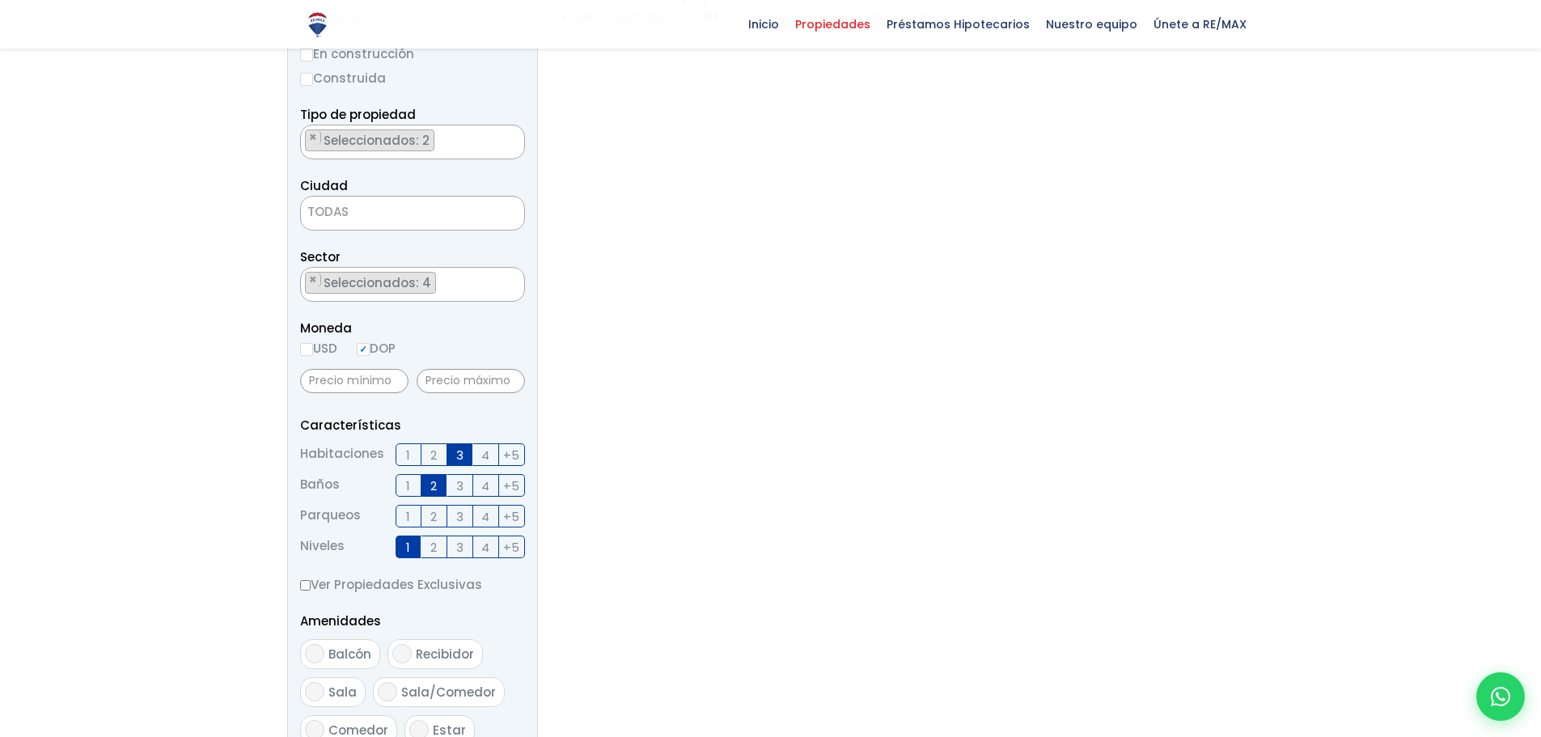
scroll to position [0, 0]
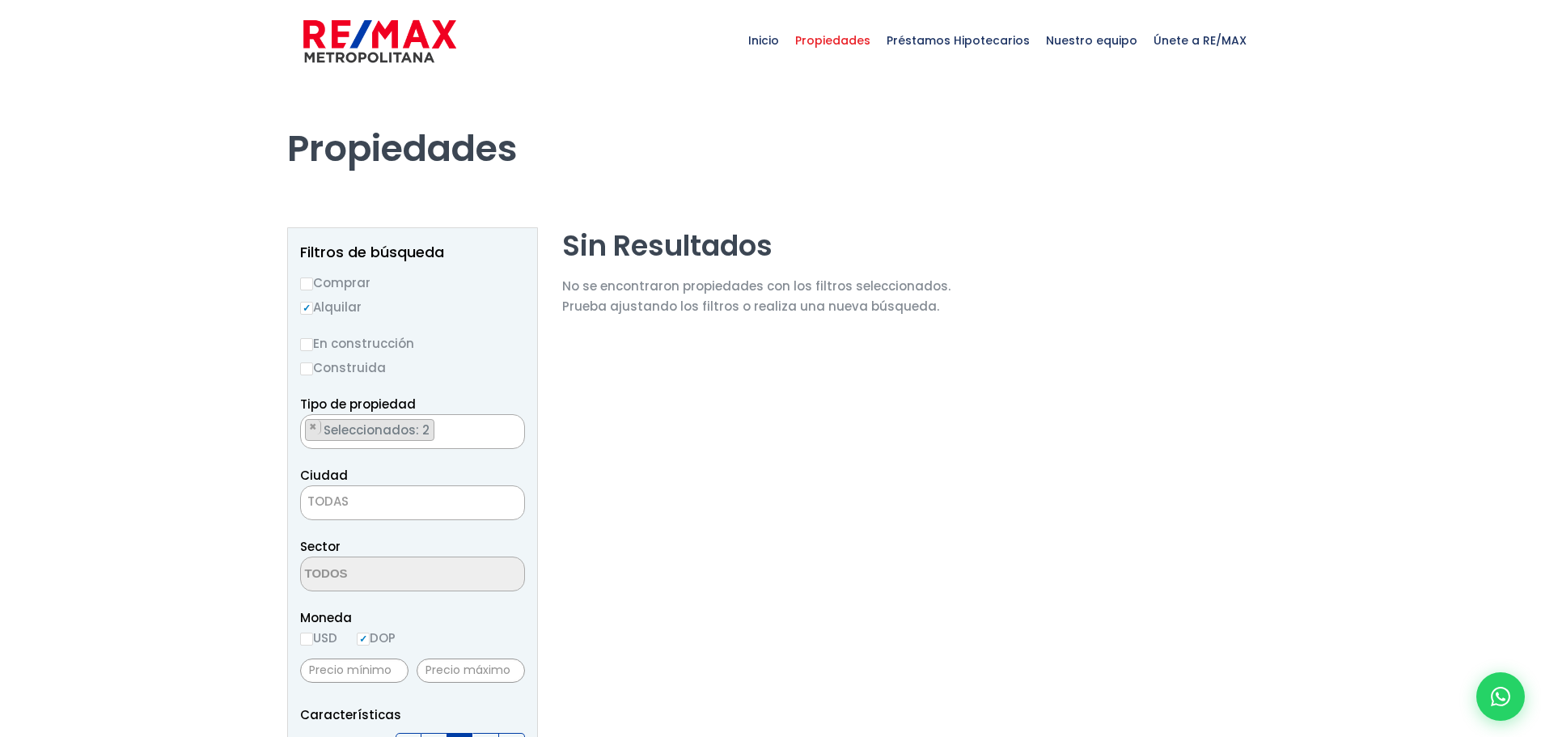
click at [436, 434] on ul "× Seleccionados: 2 × Seleccionados: 2" at bounding box center [402, 432] width 203 height 35
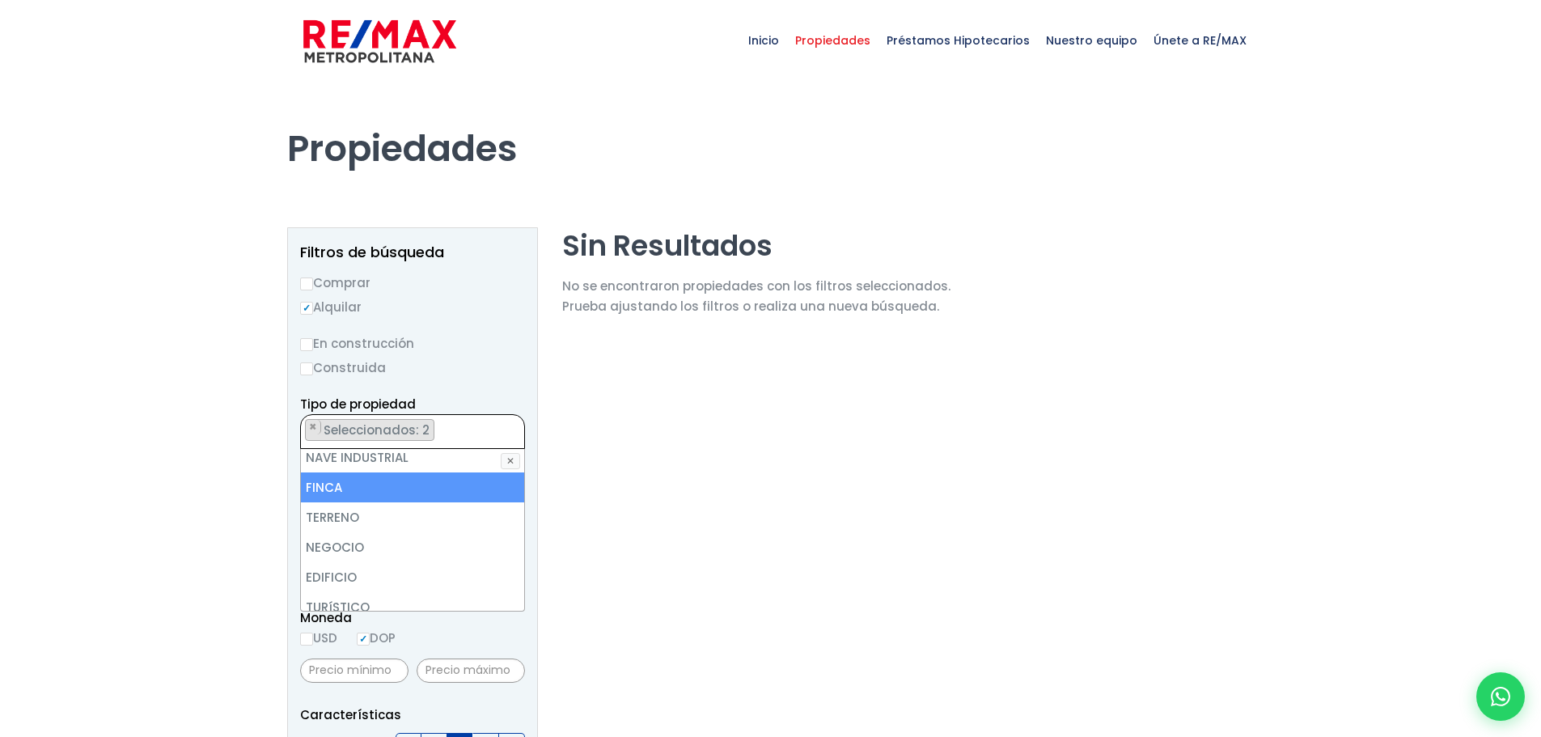
scroll to position [317, 0]
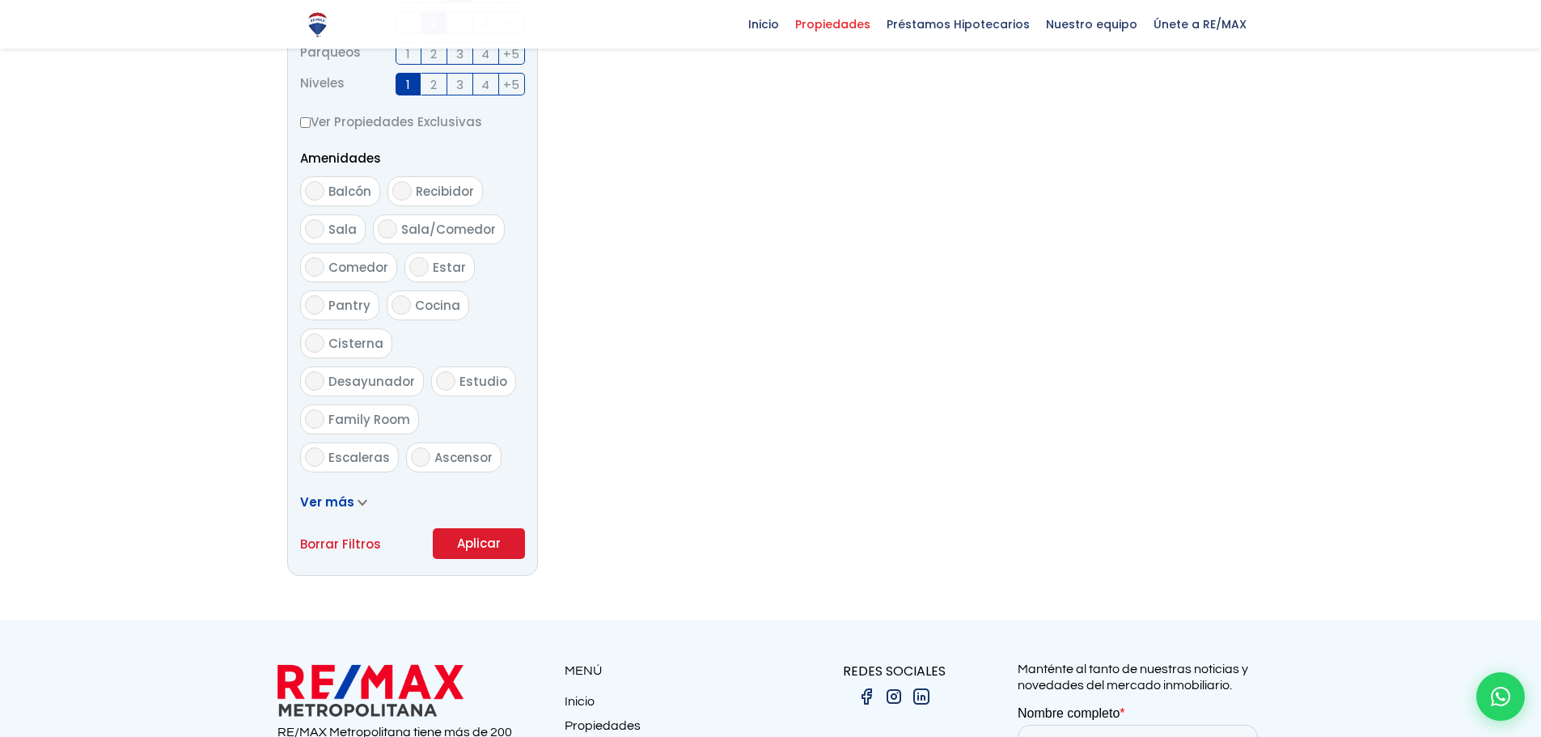
click at [324, 545] on form "Comprar Alquilar En construcción Construida Tipo de propiedad APARTAMENTO CASA …" at bounding box center [412, 39] width 225 height 1039
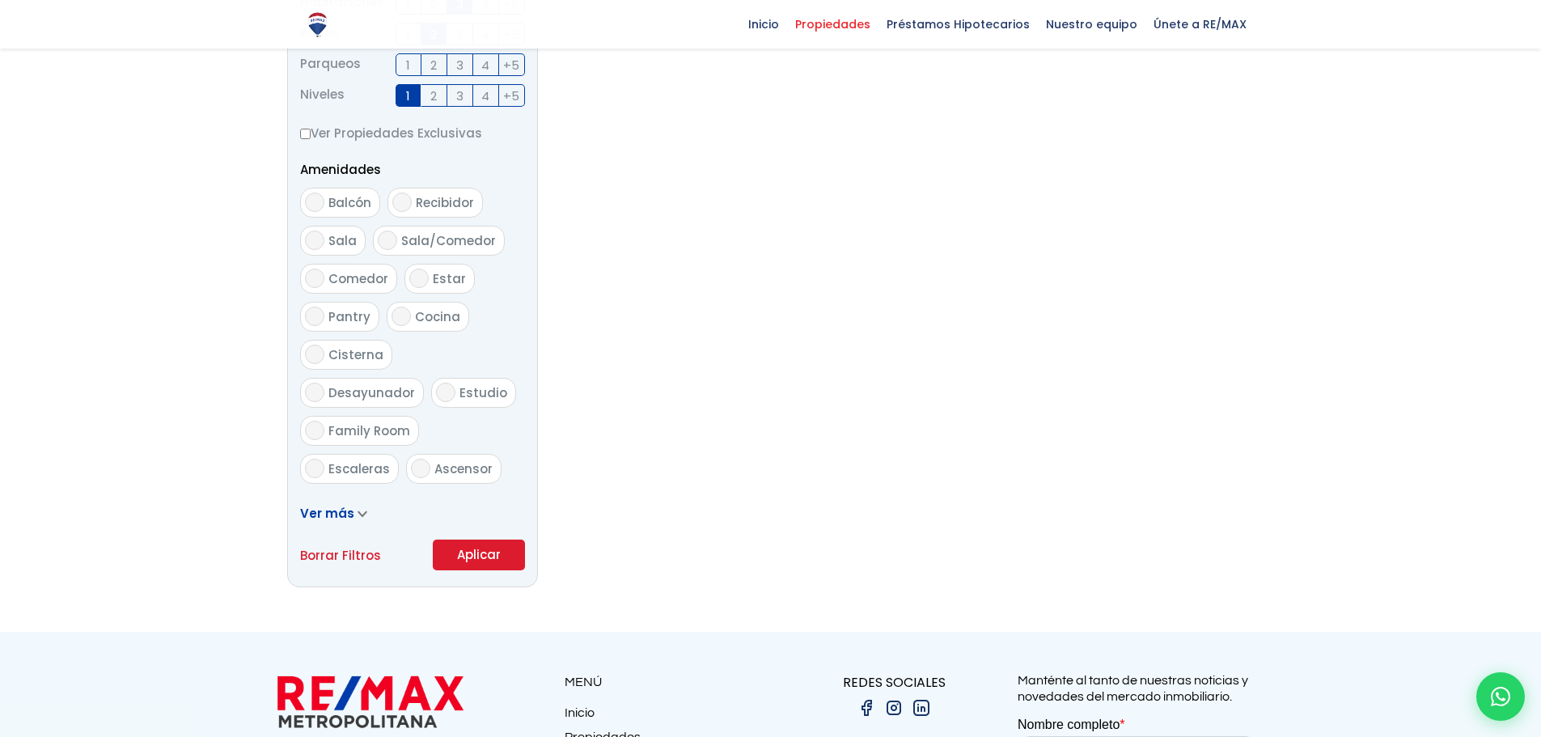
scroll to position [742, 0]
click at [479, 562] on button "Aplicar" at bounding box center [479, 553] width 92 height 31
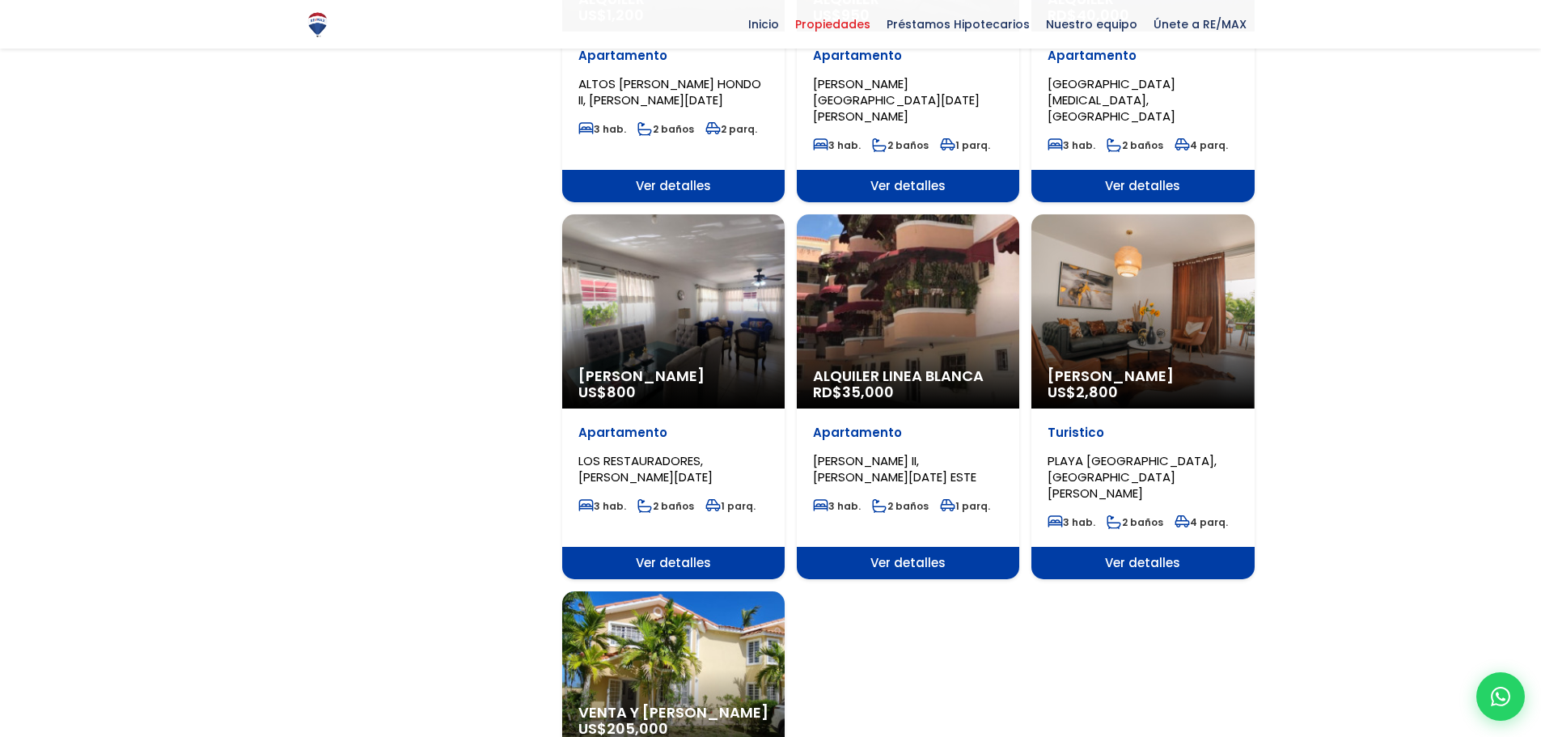
scroll to position [1537, 0]
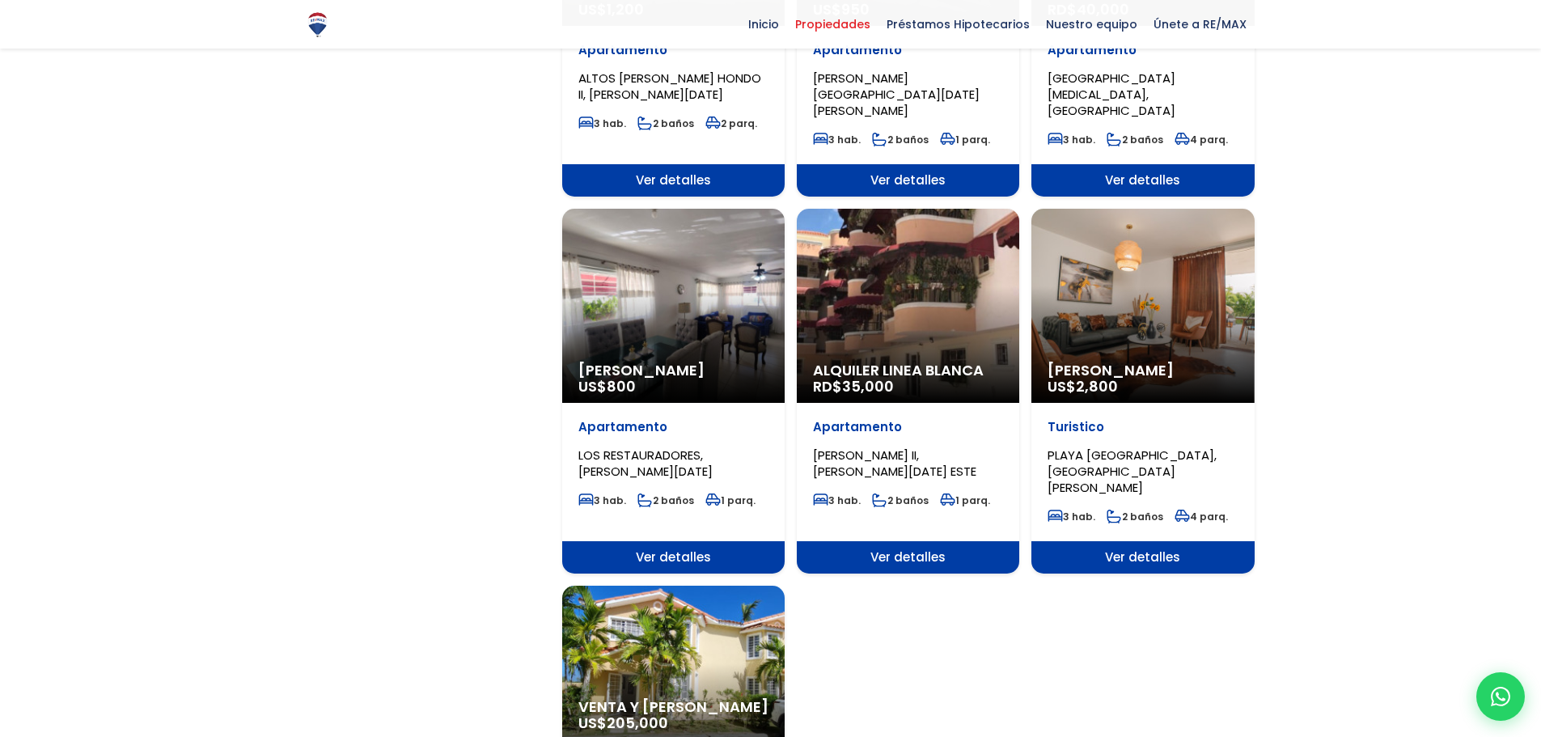
click at [870, 269] on div "Alquiler Linea Blanca RD$ 35,000" at bounding box center [908, 306] width 222 height 194
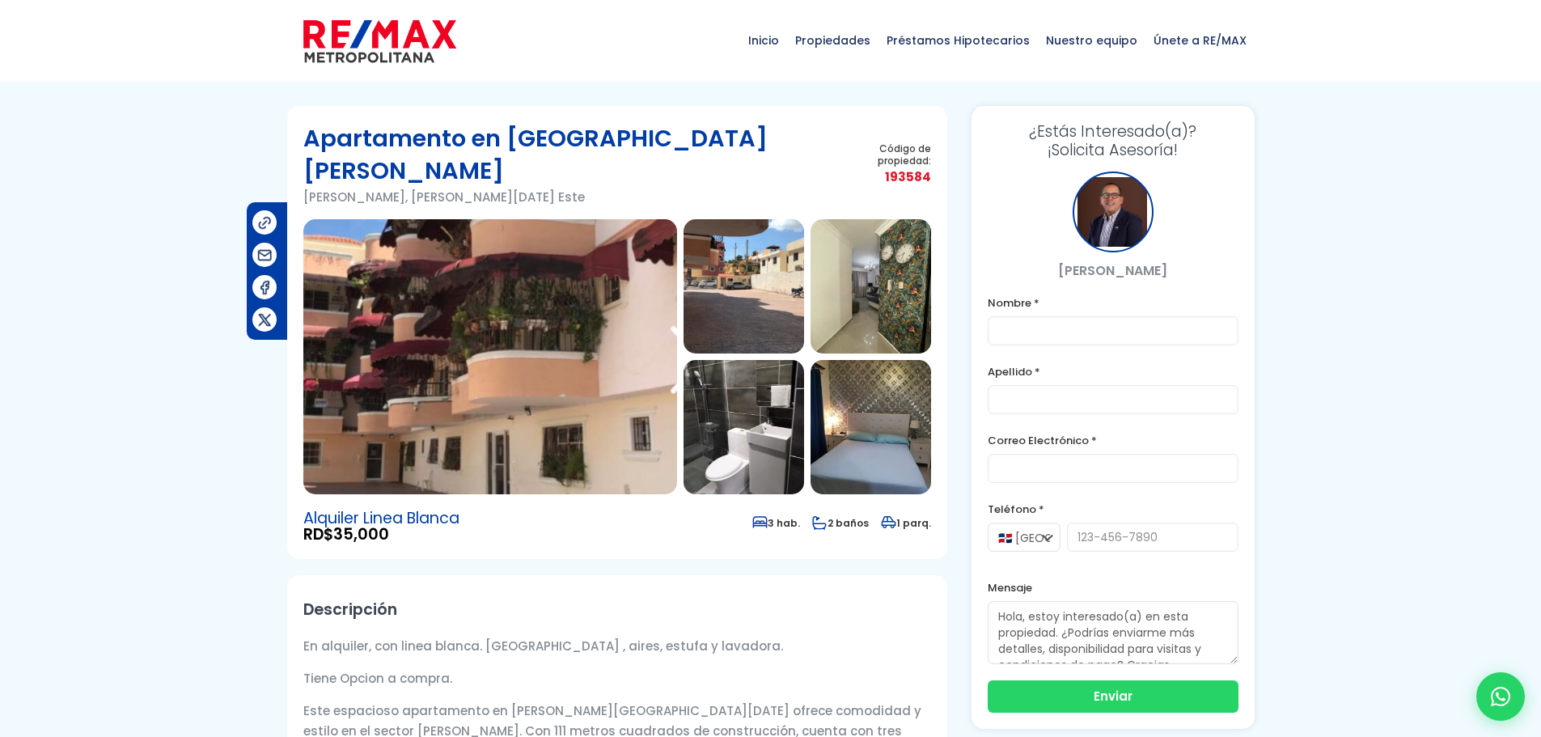
click at [744, 273] on img at bounding box center [744, 286] width 121 height 134
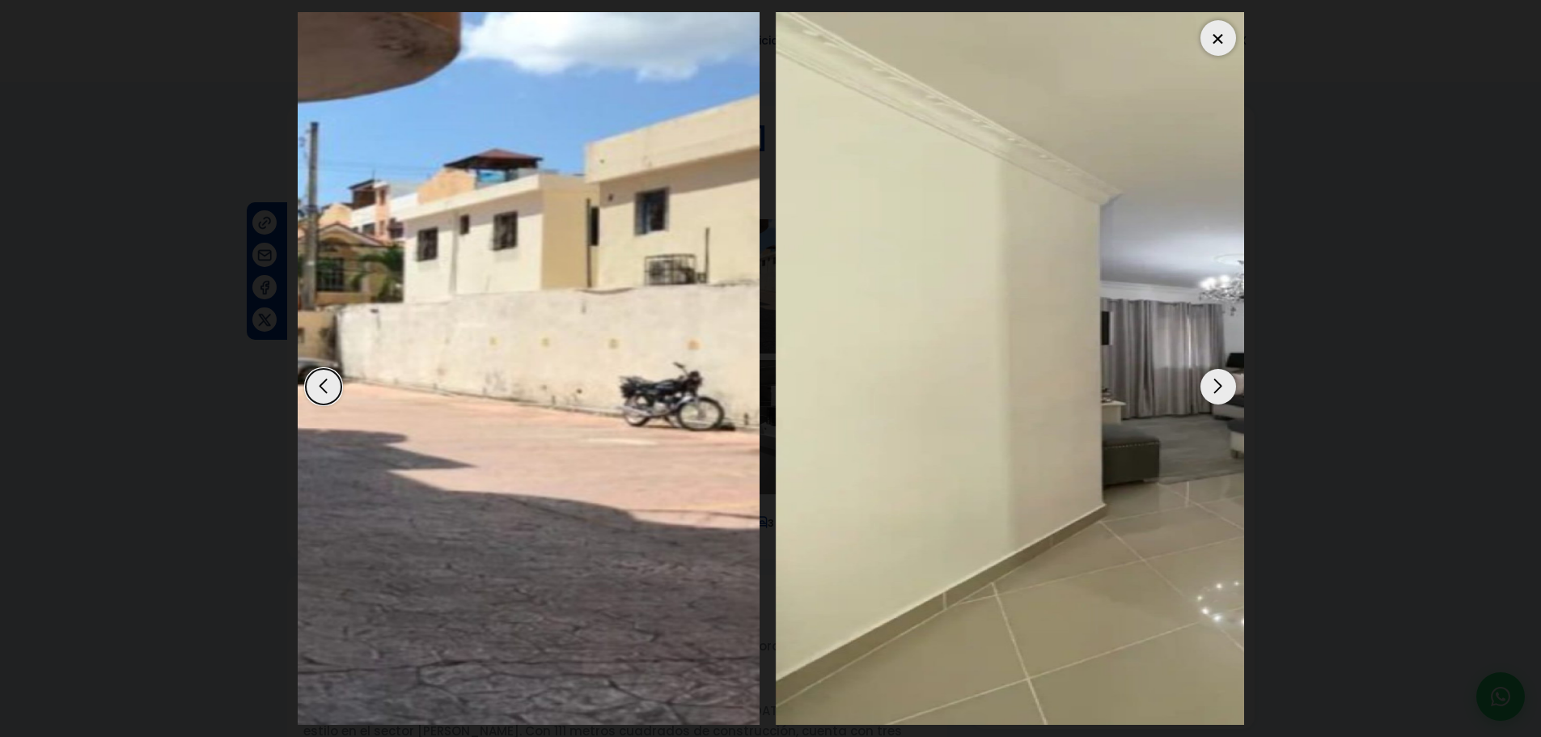
click at [414, 368] on img "2 / 8" at bounding box center [286, 368] width 947 height 713
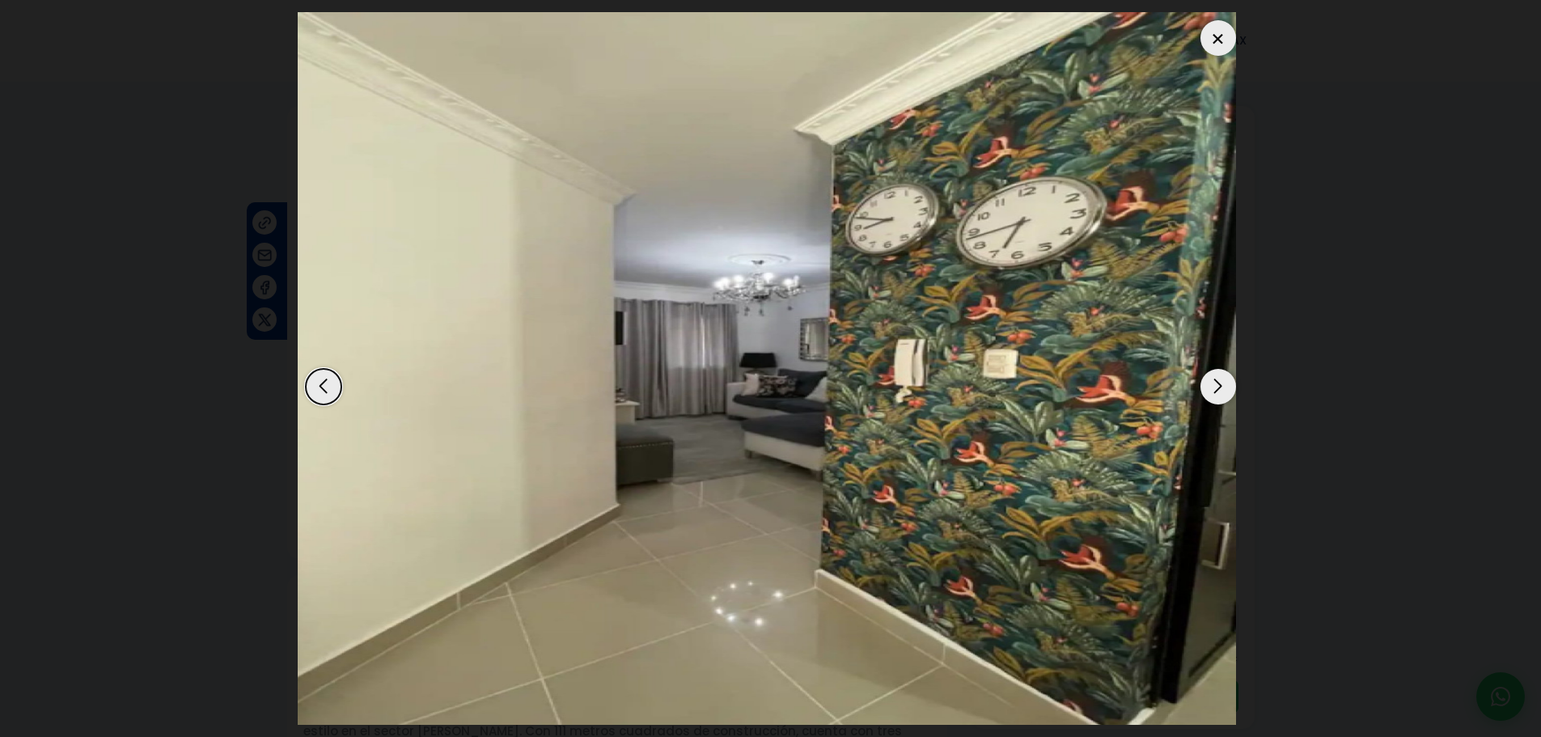
click at [786, 410] on img "3 / 8" at bounding box center [763, 368] width 947 height 713
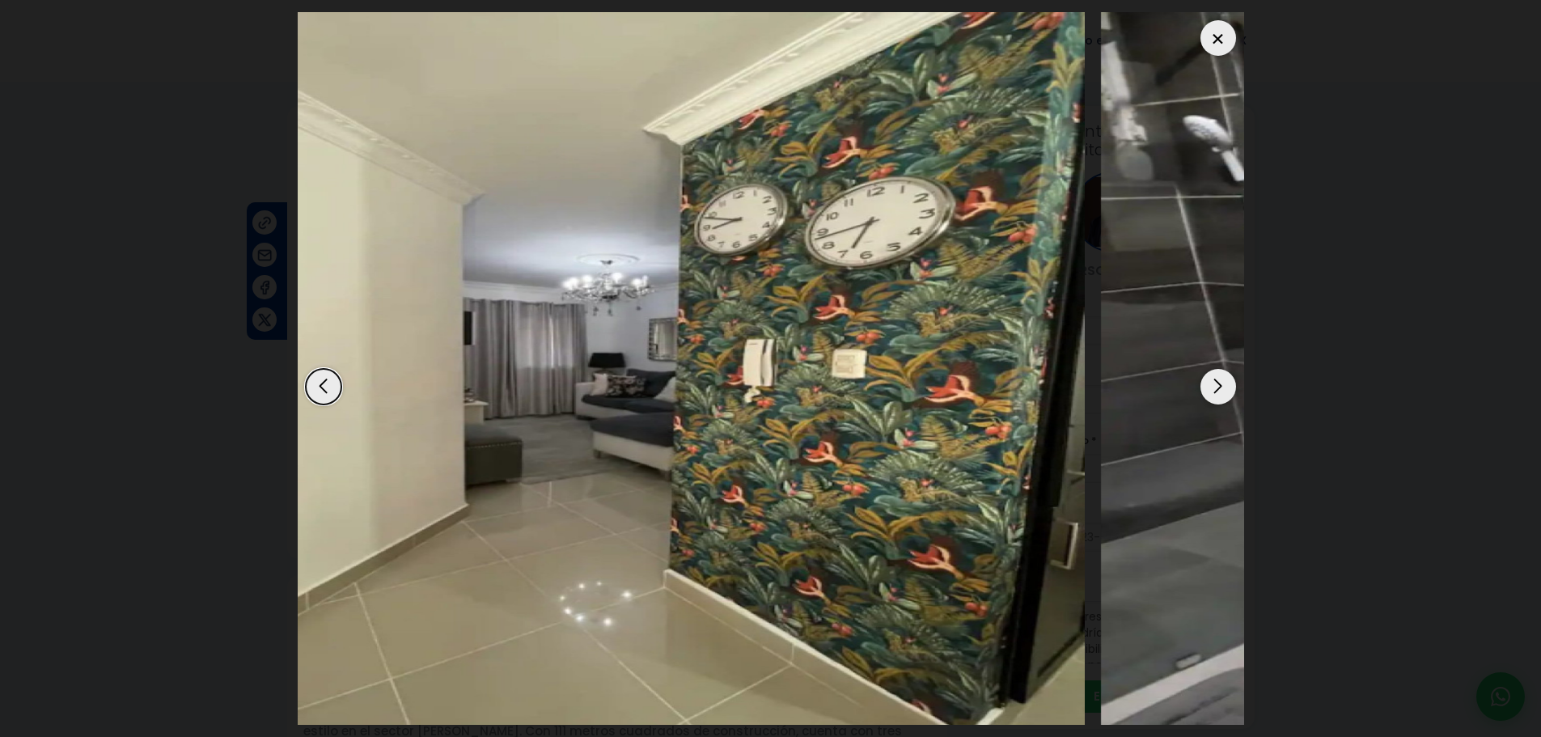
click at [557, 396] on img "3 / 8" at bounding box center [611, 368] width 947 height 713
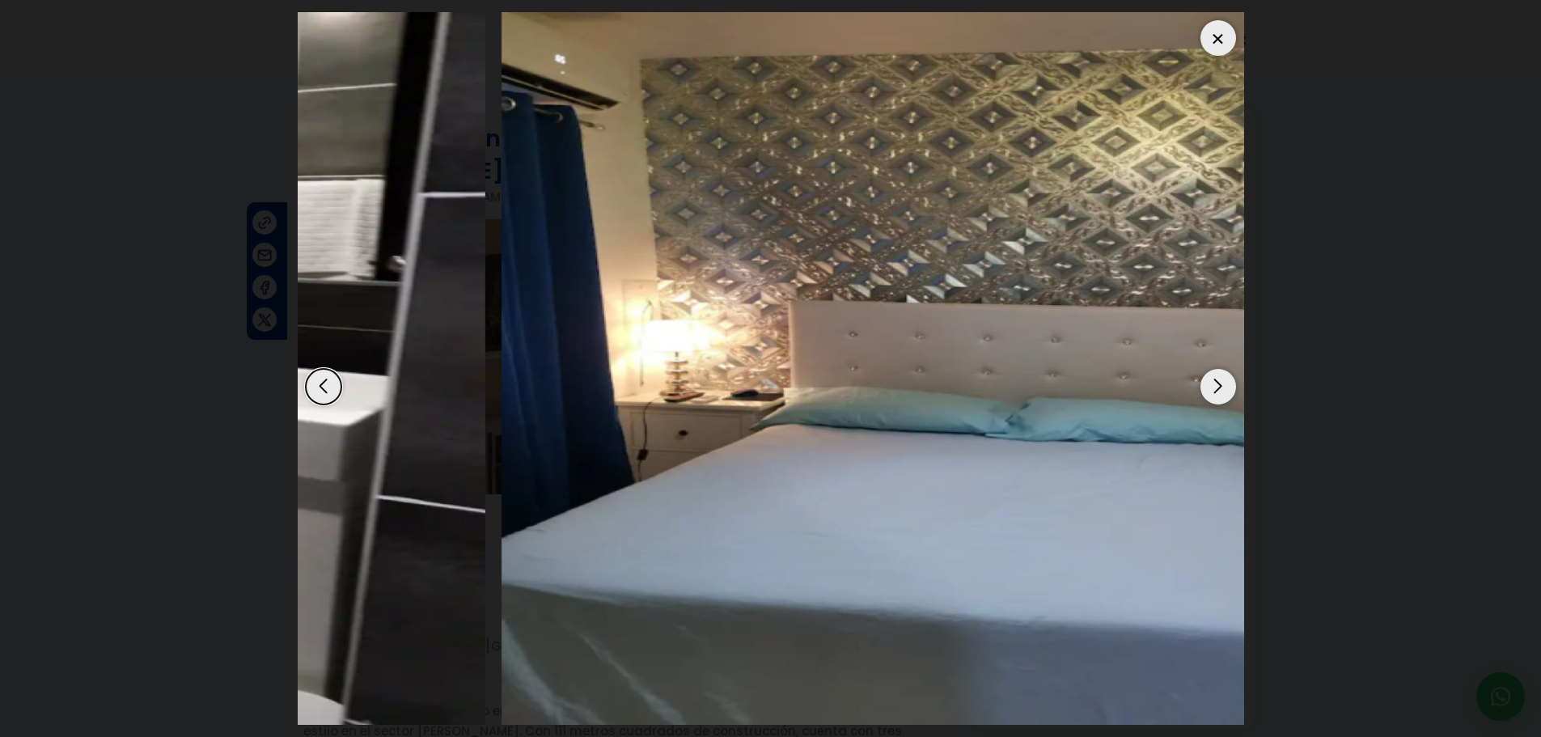
click at [286, 371] on dialog at bounding box center [771, 368] width 971 height 737
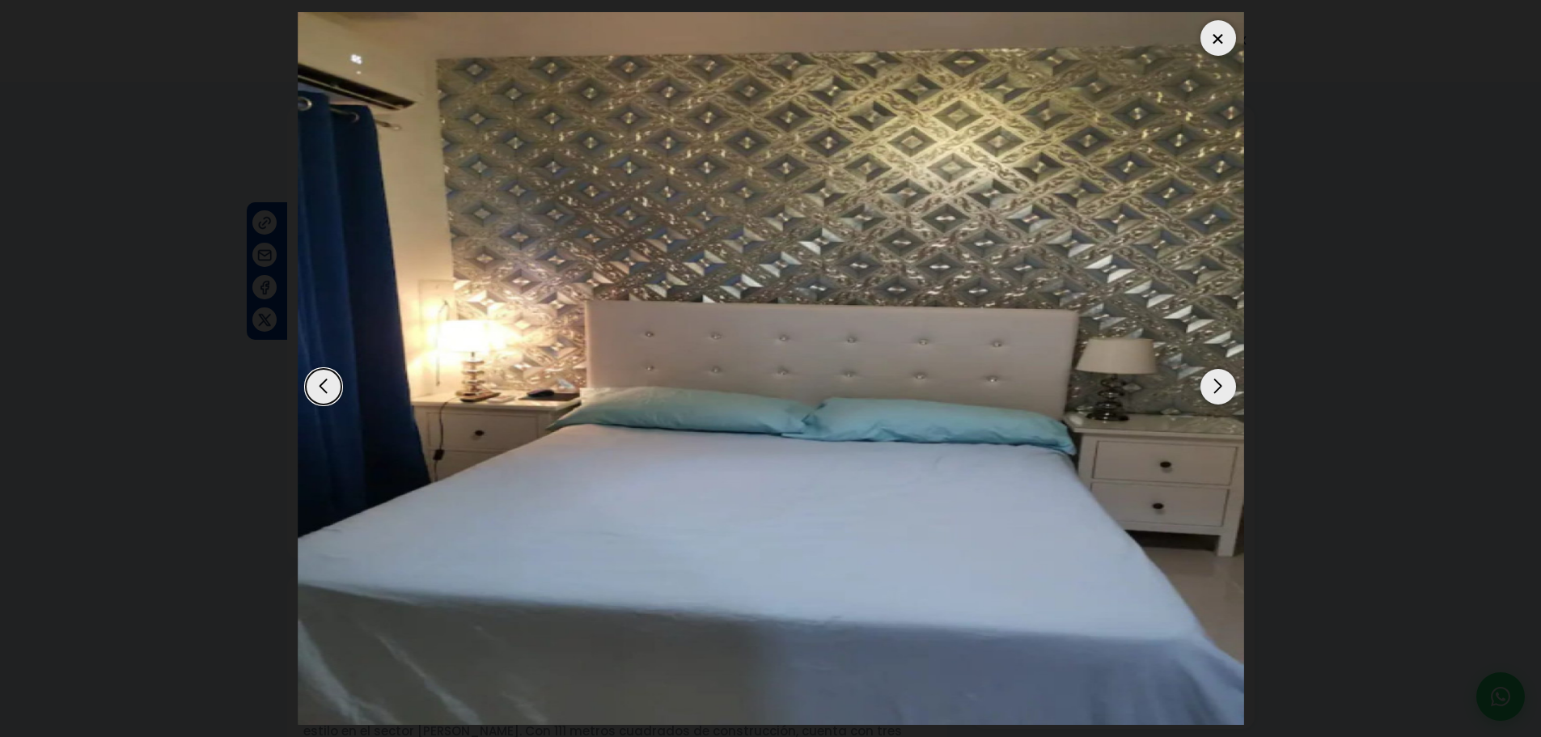
click at [1212, 384] on div "Next slide" at bounding box center [1219, 387] width 36 height 36
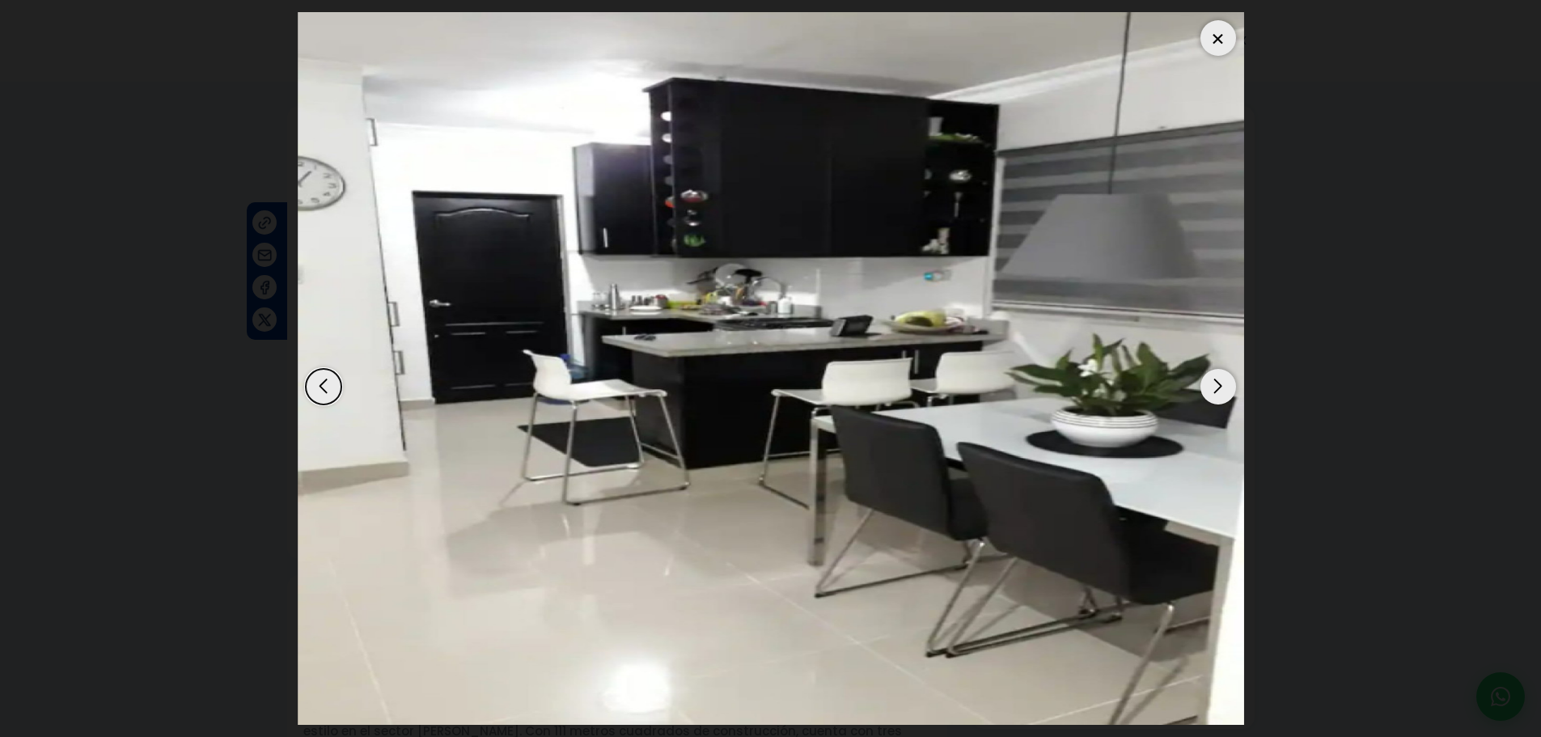
click at [1212, 384] on div "Next slide" at bounding box center [1219, 387] width 36 height 36
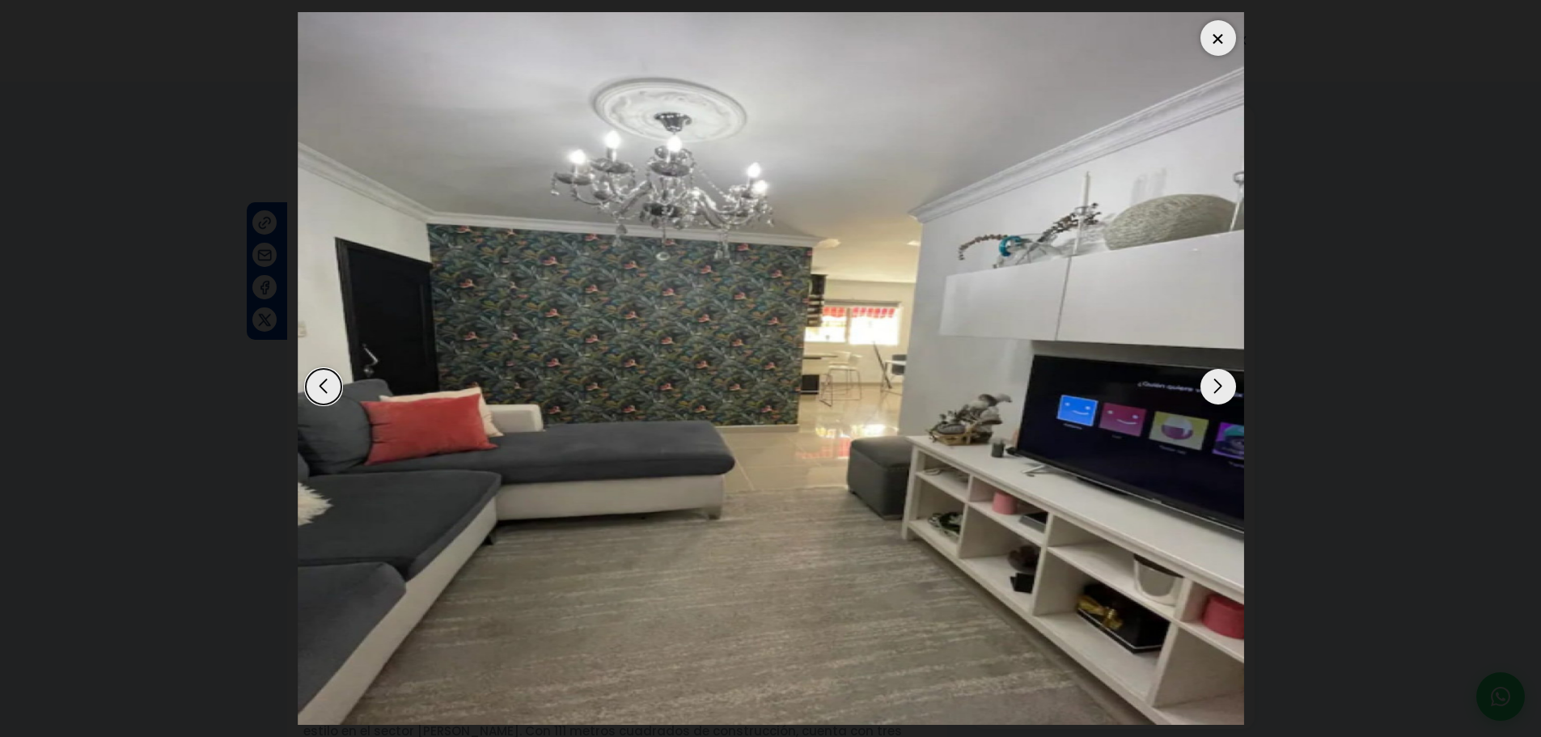
click at [1212, 384] on div "Next slide" at bounding box center [1219, 387] width 36 height 36
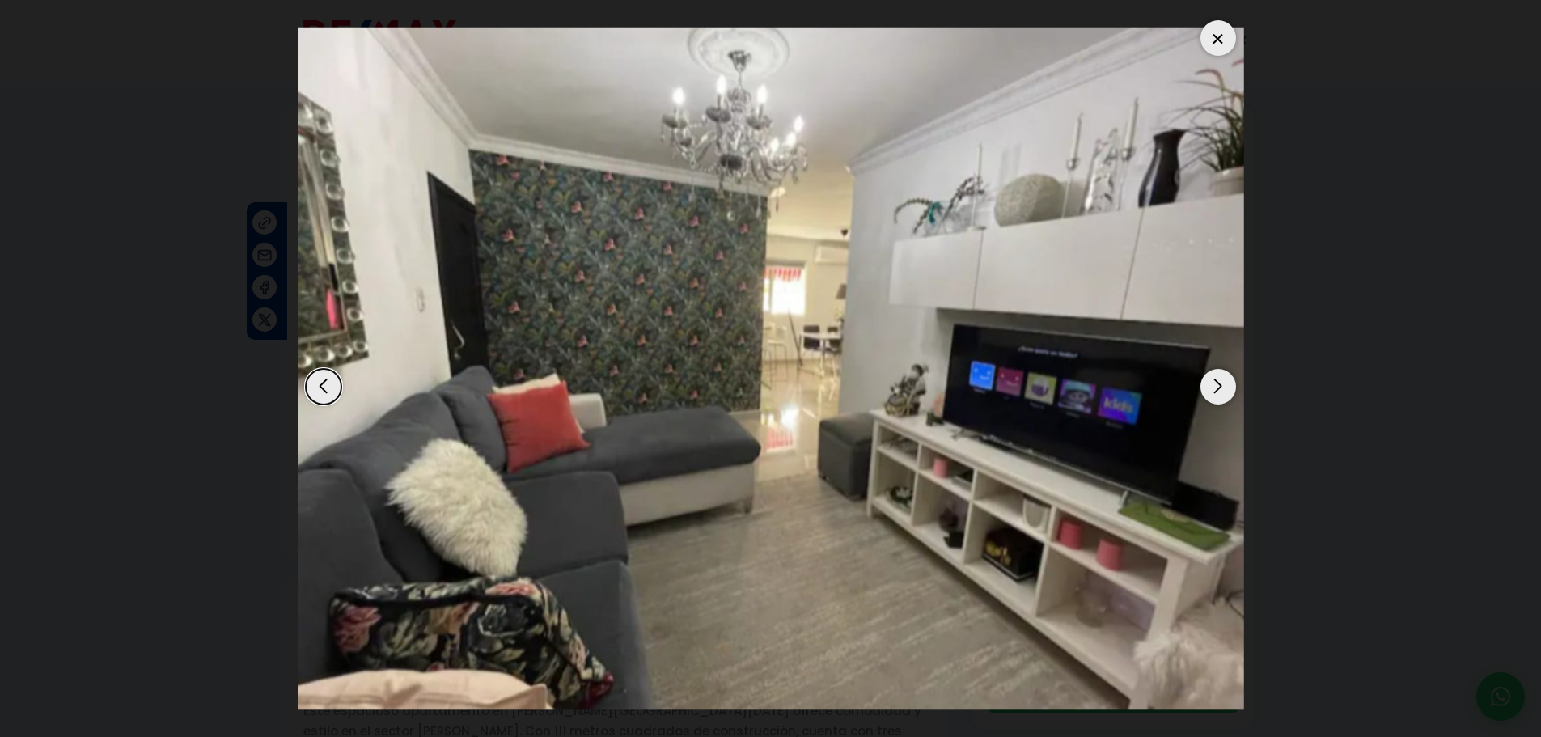
click at [1212, 384] on div "Next slide" at bounding box center [1219, 387] width 36 height 36
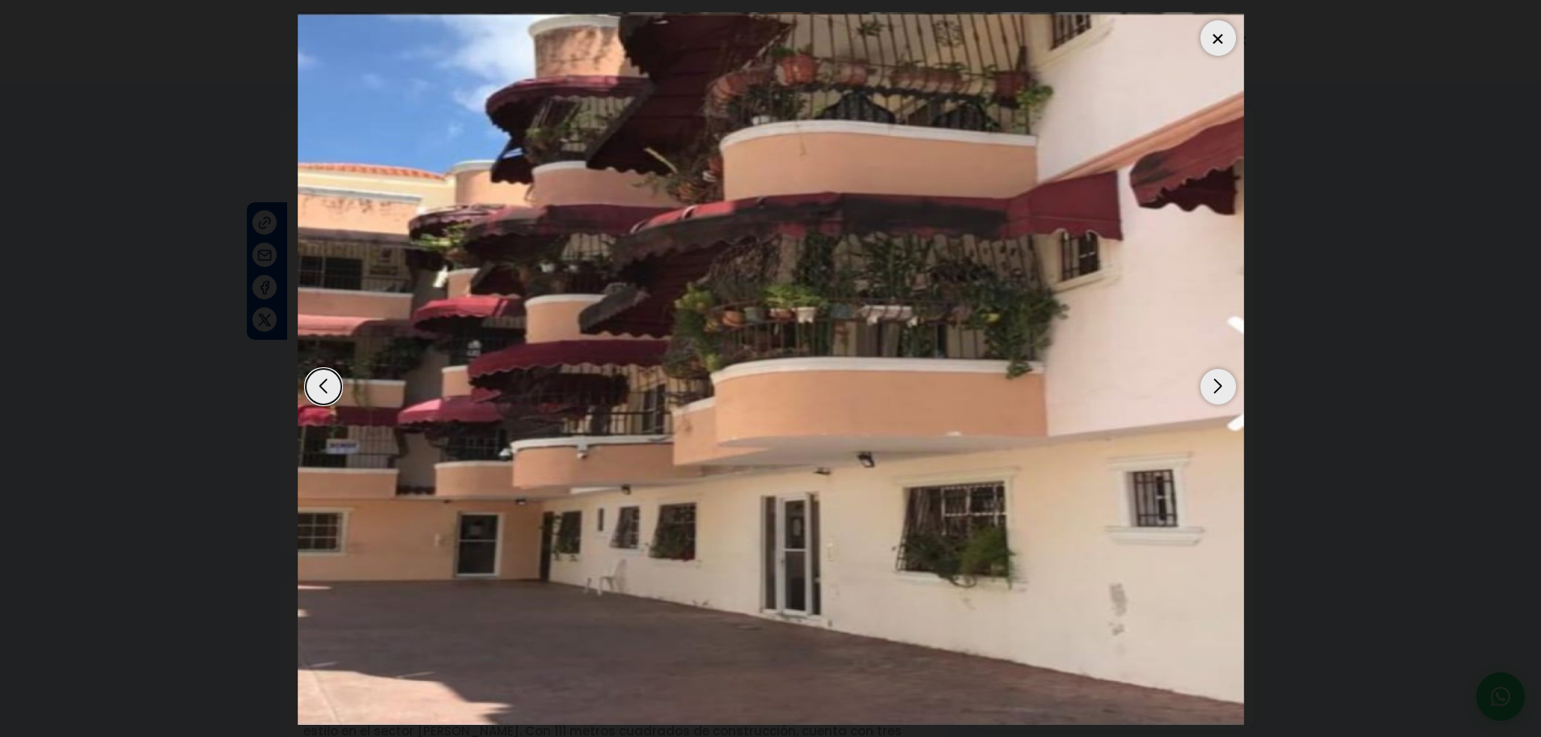
click at [1212, 384] on div "Next slide" at bounding box center [1219, 387] width 36 height 36
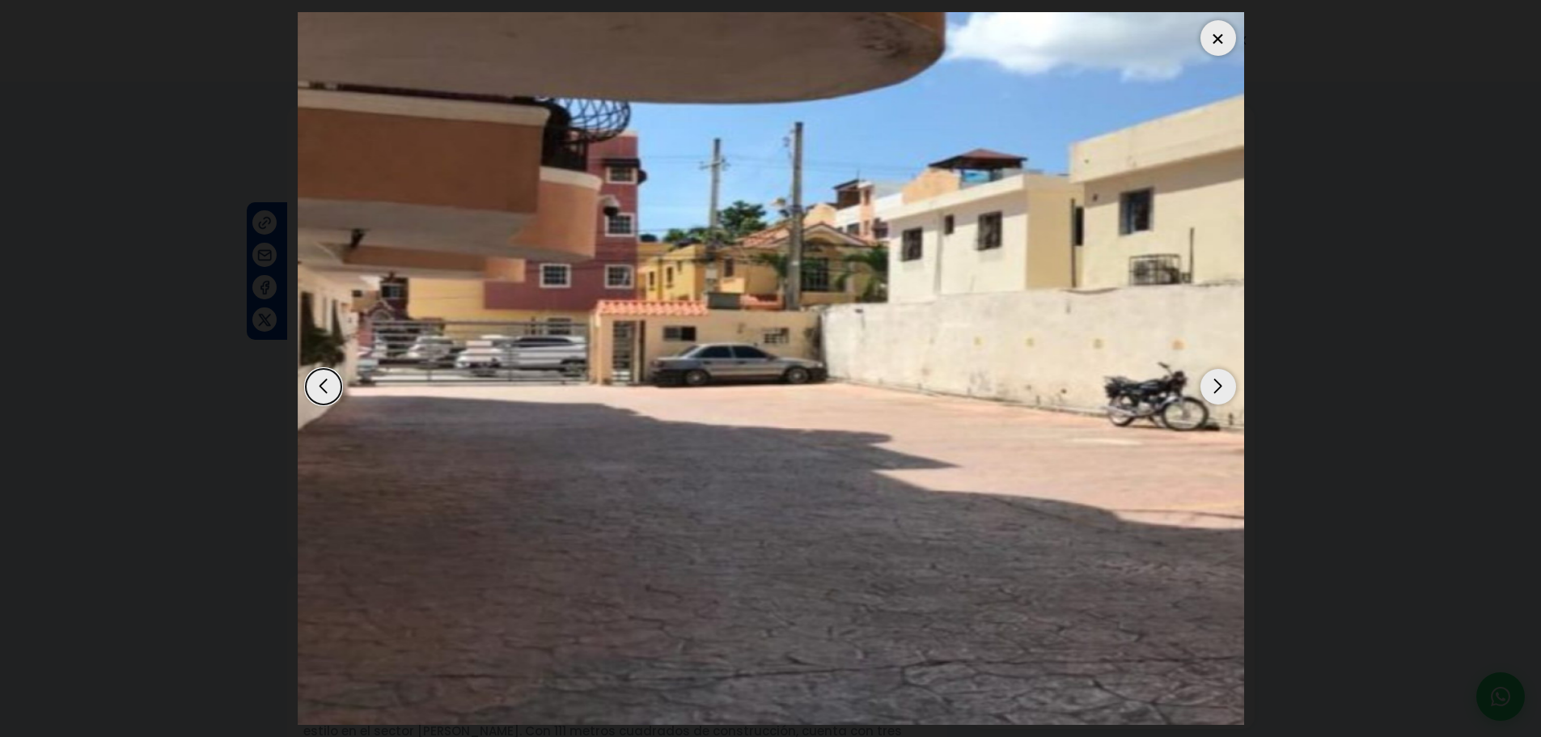
click at [1212, 384] on div "Next slide" at bounding box center [1219, 387] width 36 height 36
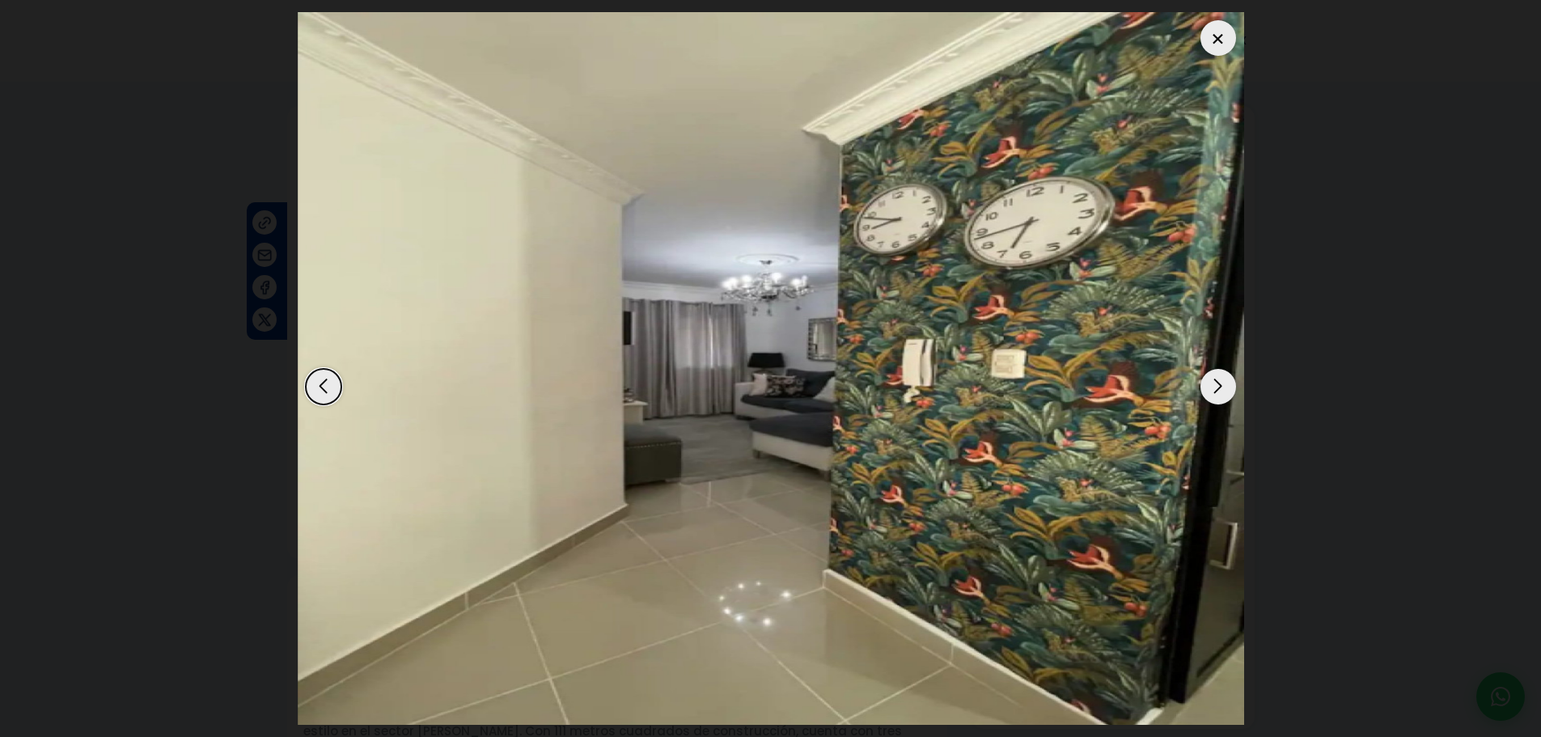
click at [1212, 384] on div "Next slide" at bounding box center [1219, 387] width 36 height 36
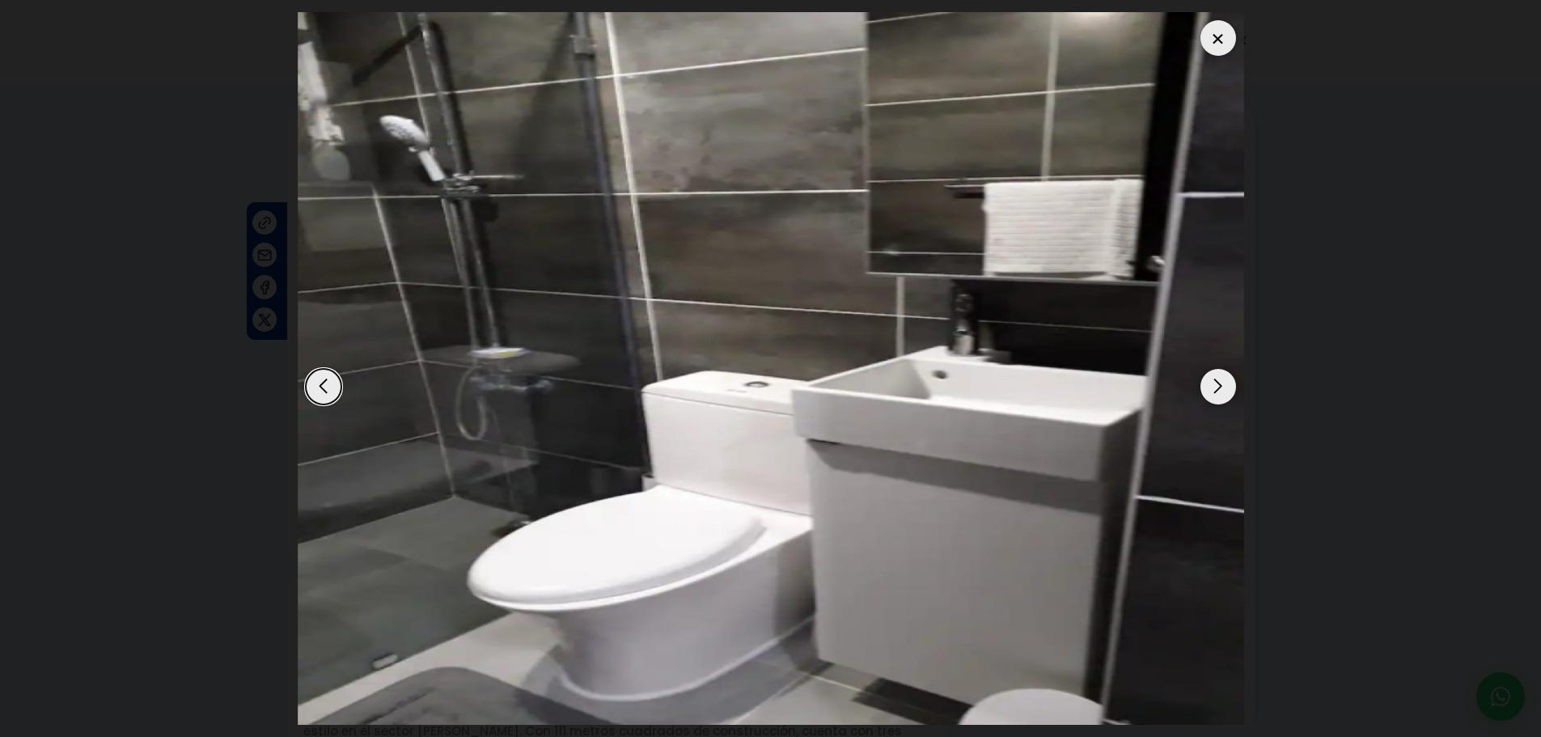
click at [1212, 384] on div "Next slide" at bounding box center [1219, 387] width 36 height 36
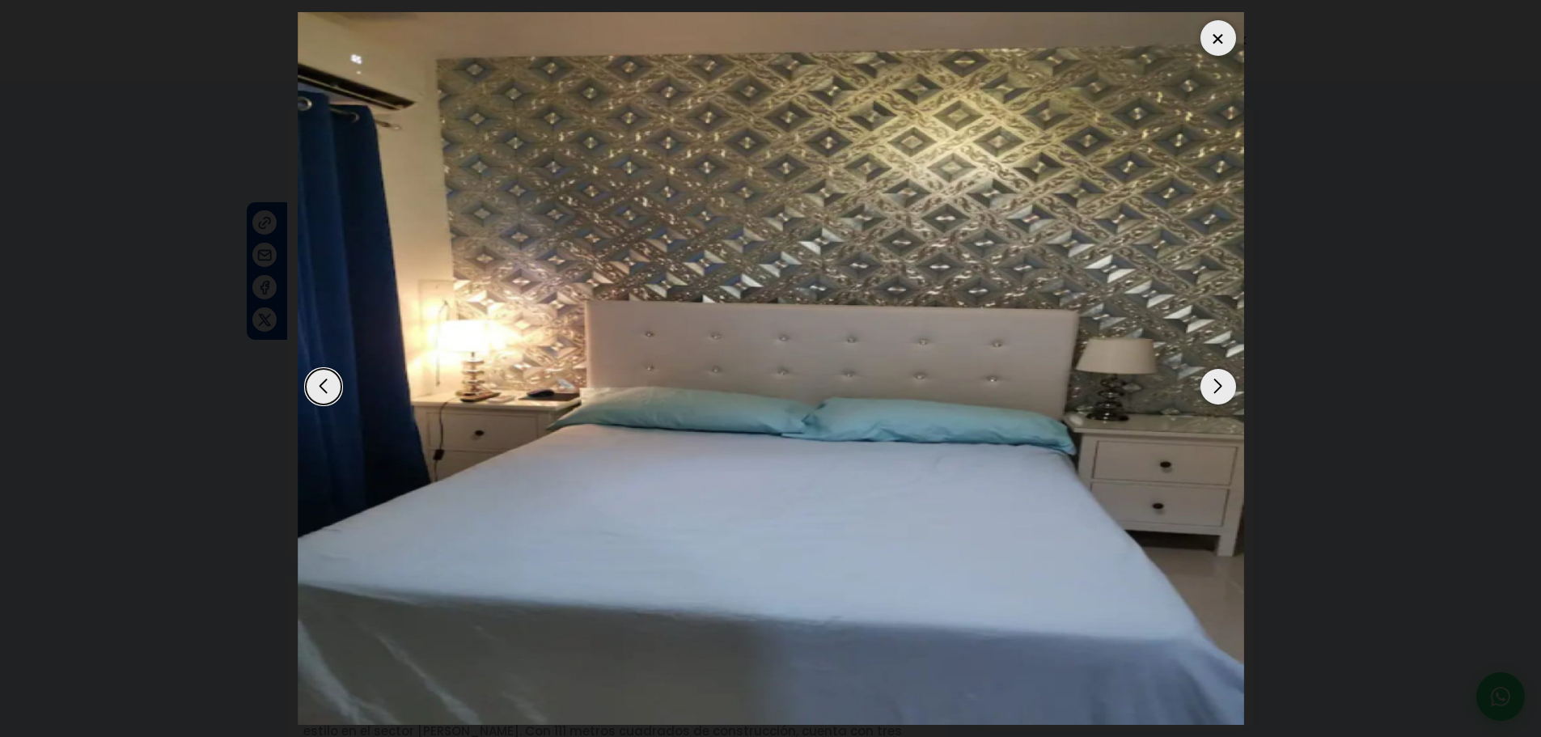
click at [1212, 384] on div "Next slide" at bounding box center [1219, 387] width 36 height 36
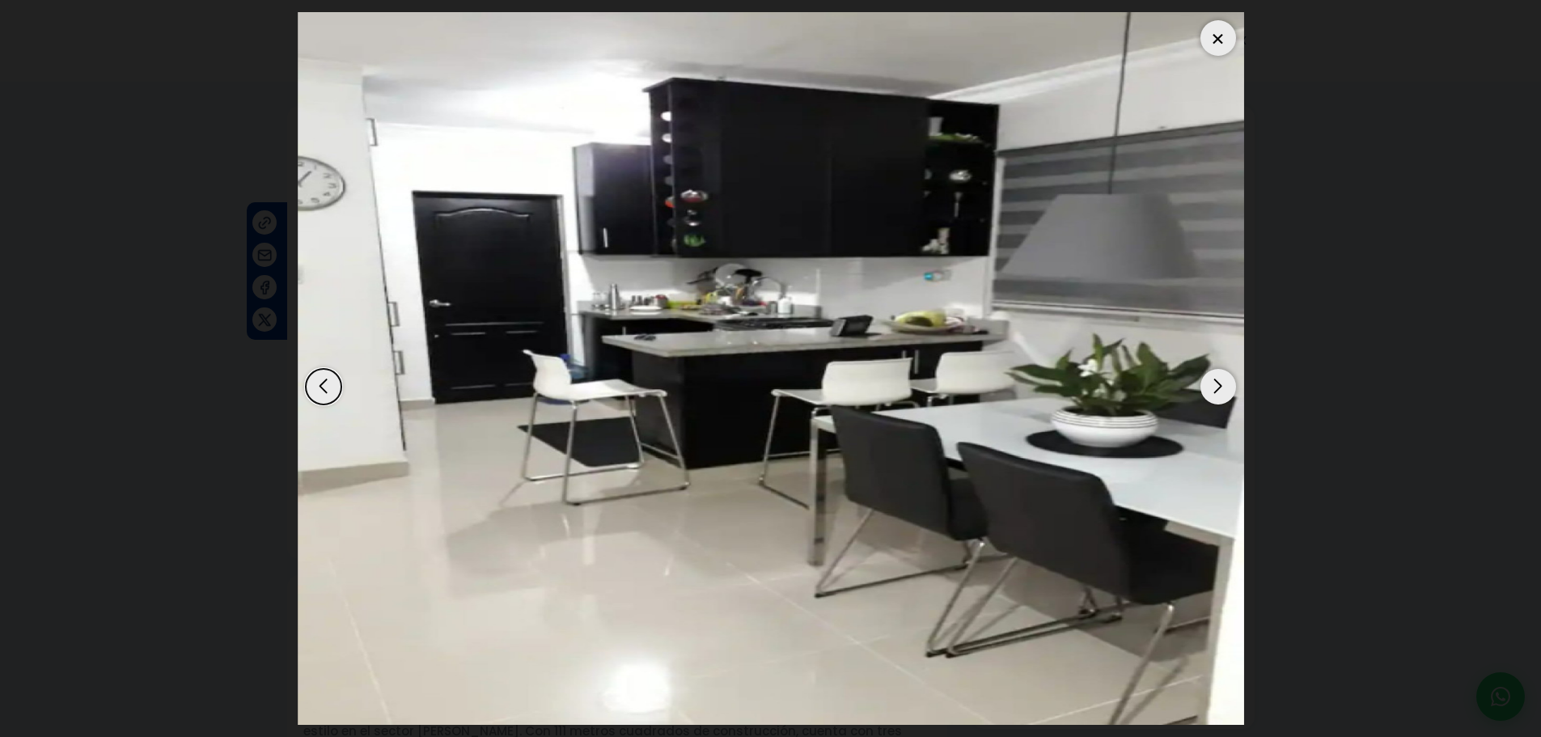
click at [1212, 384] on div "Next slide" at bounding box center [1219, 387] width 36 height 36
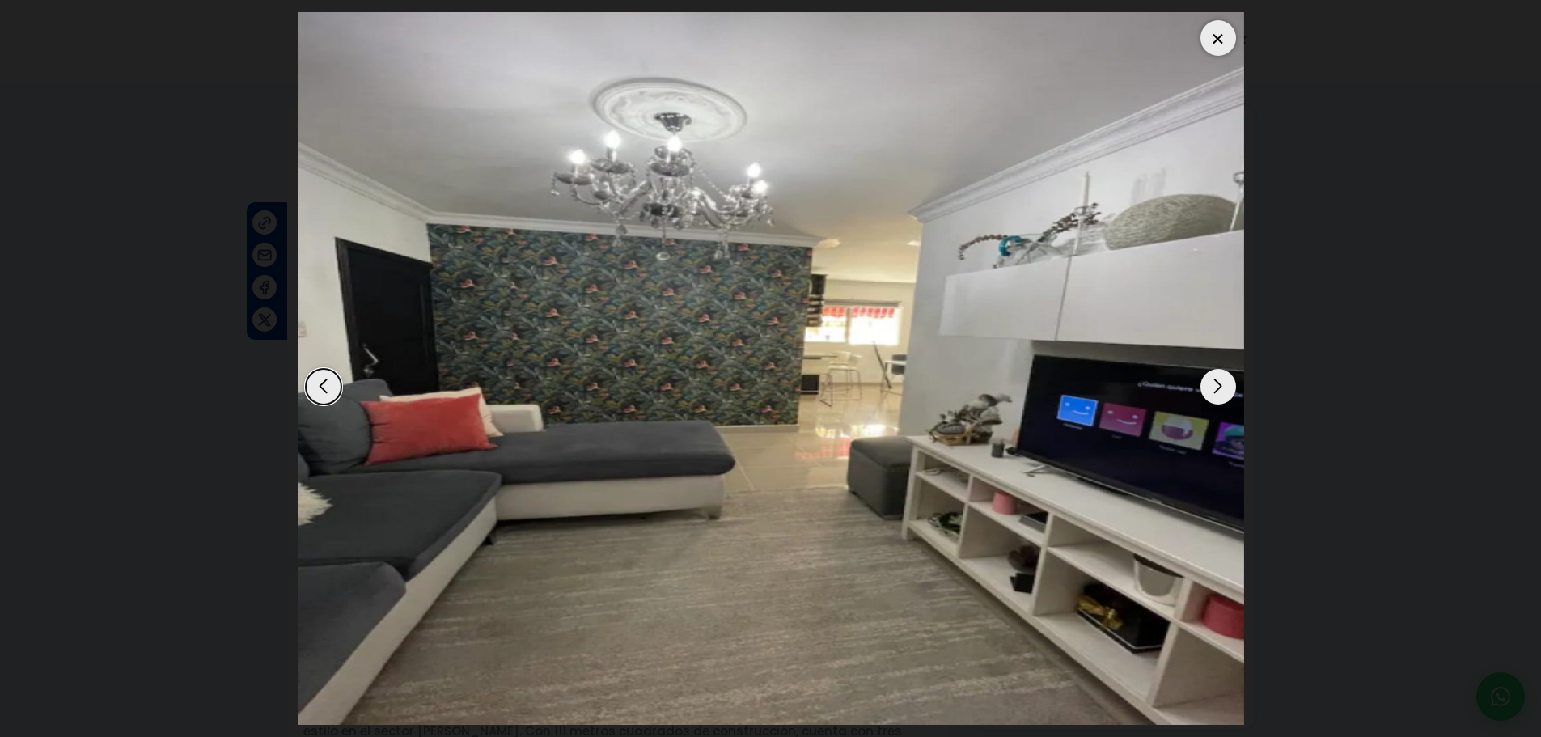
click at [1211, 384] on div "Next slide" at bounding box center [1219, 387] width 36 height 36
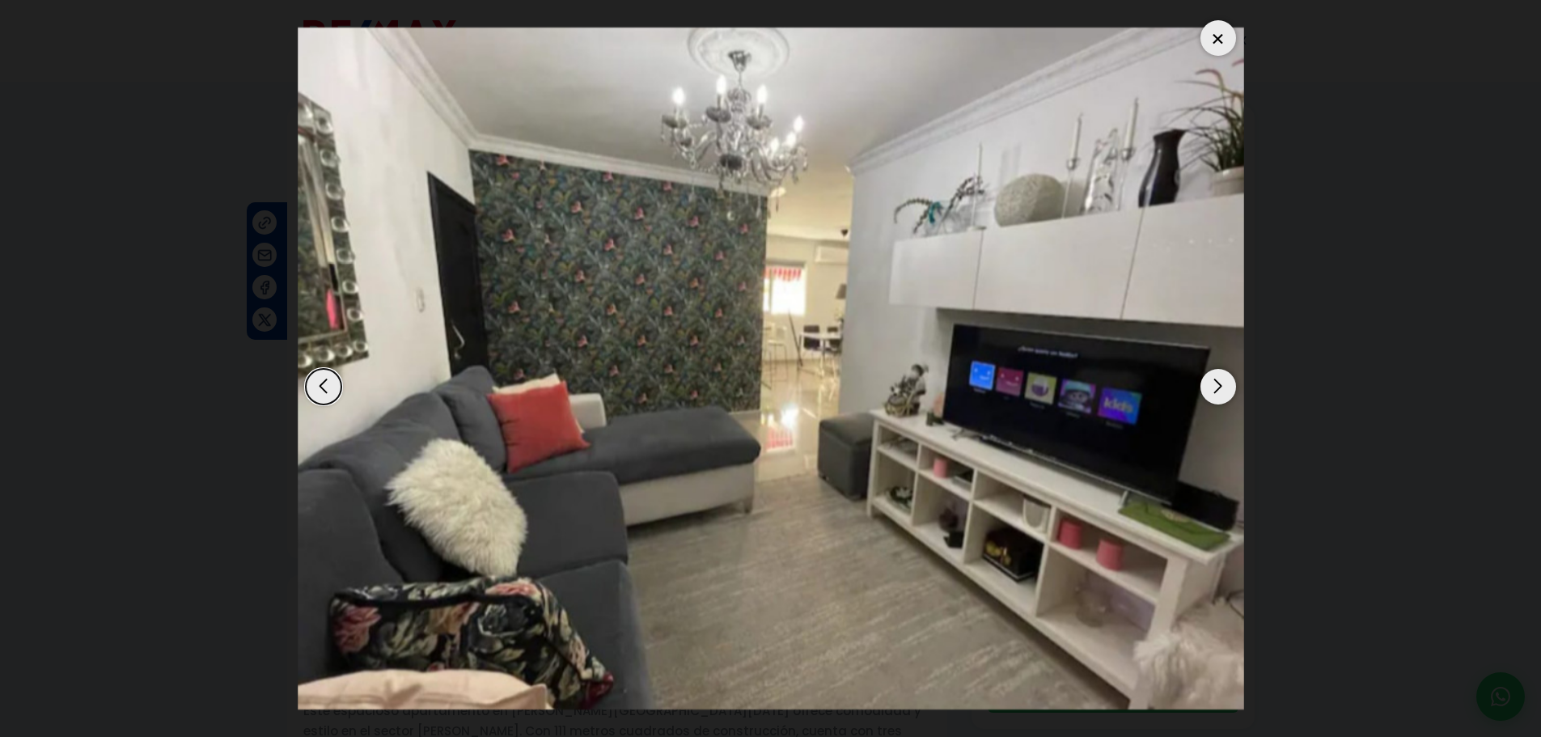
click at [1214, 31] on div at bounding box center [1219, 38] width 36 height 36
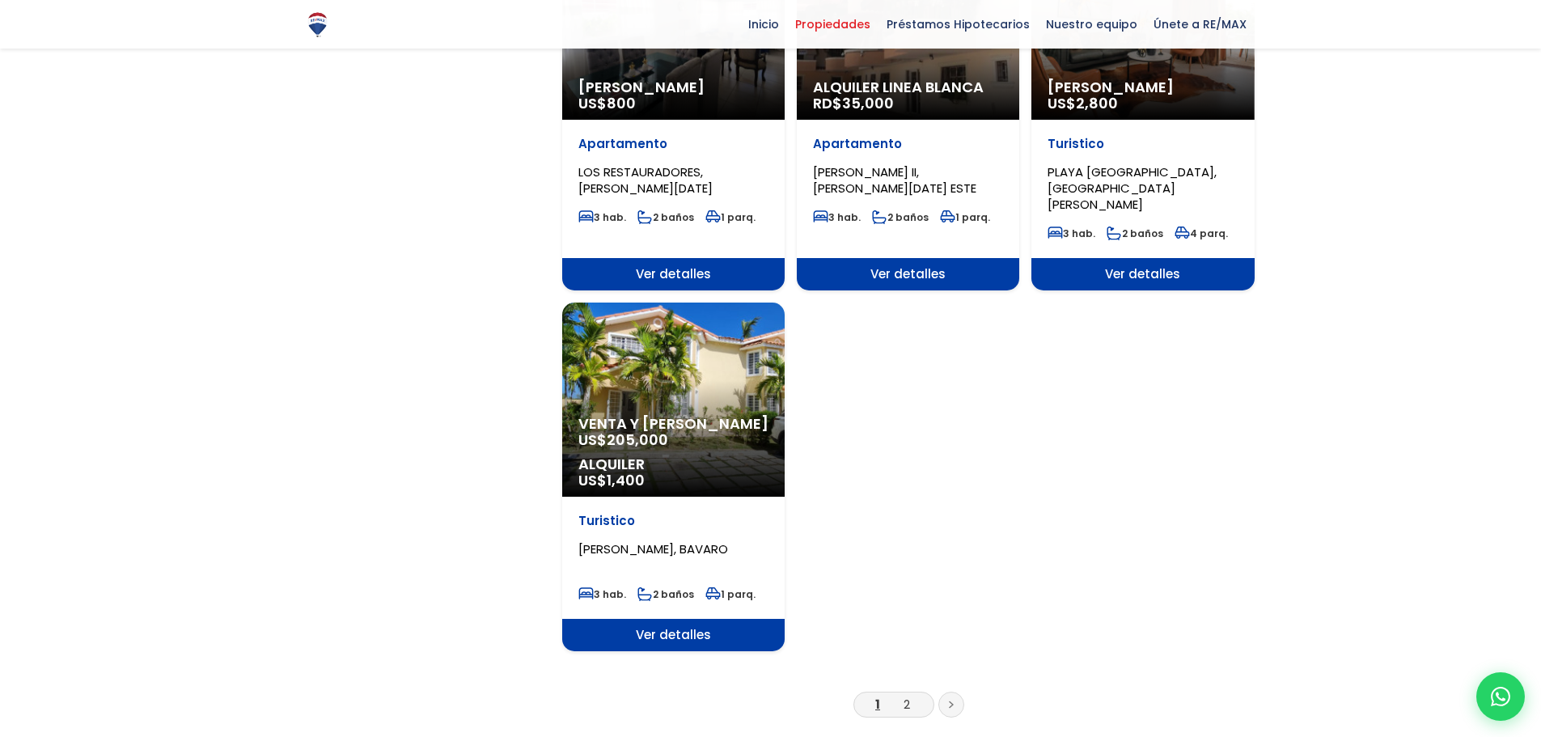
scroll to position [1861, 0]
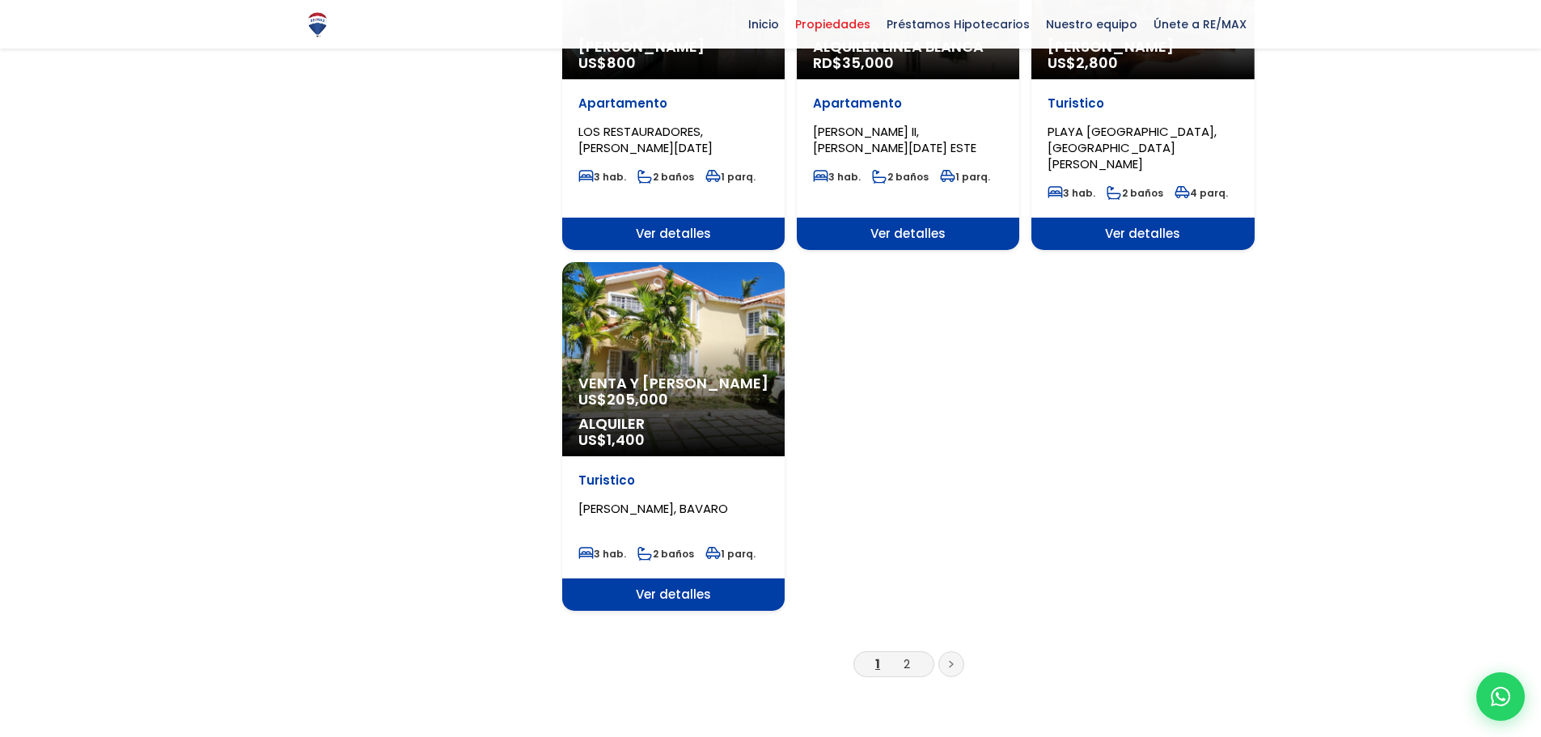
click at [912, 654] on li "2" at bounding box center [907, 664] width 26 height 20
click at [905, 655] on link "2" at bounding box center [907, 663] width 6 height 17
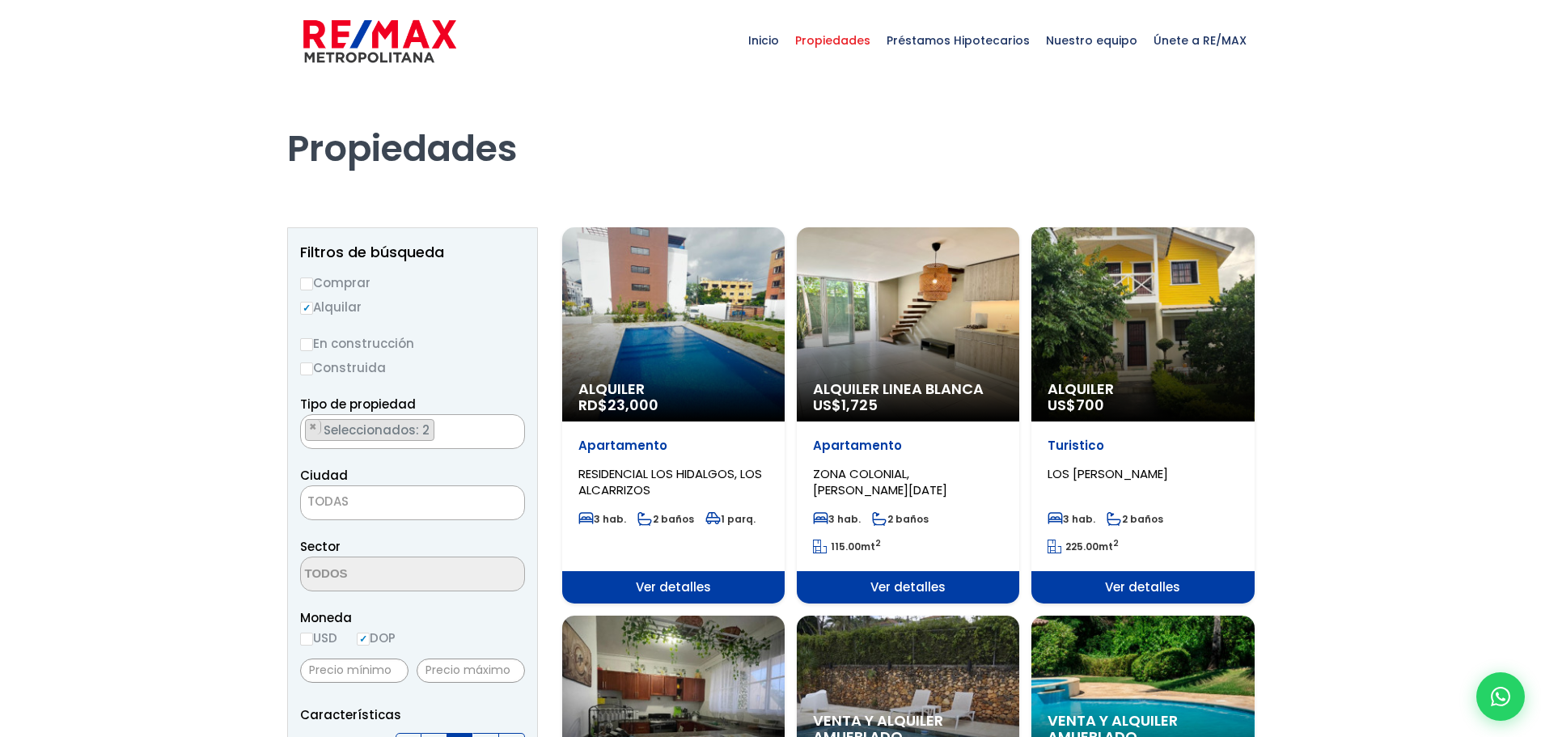
click at [436, 429] on ul "× Seleccionados: 2 × Seleccionados: 2" at bounding box center [402, 432] width 203 height 35
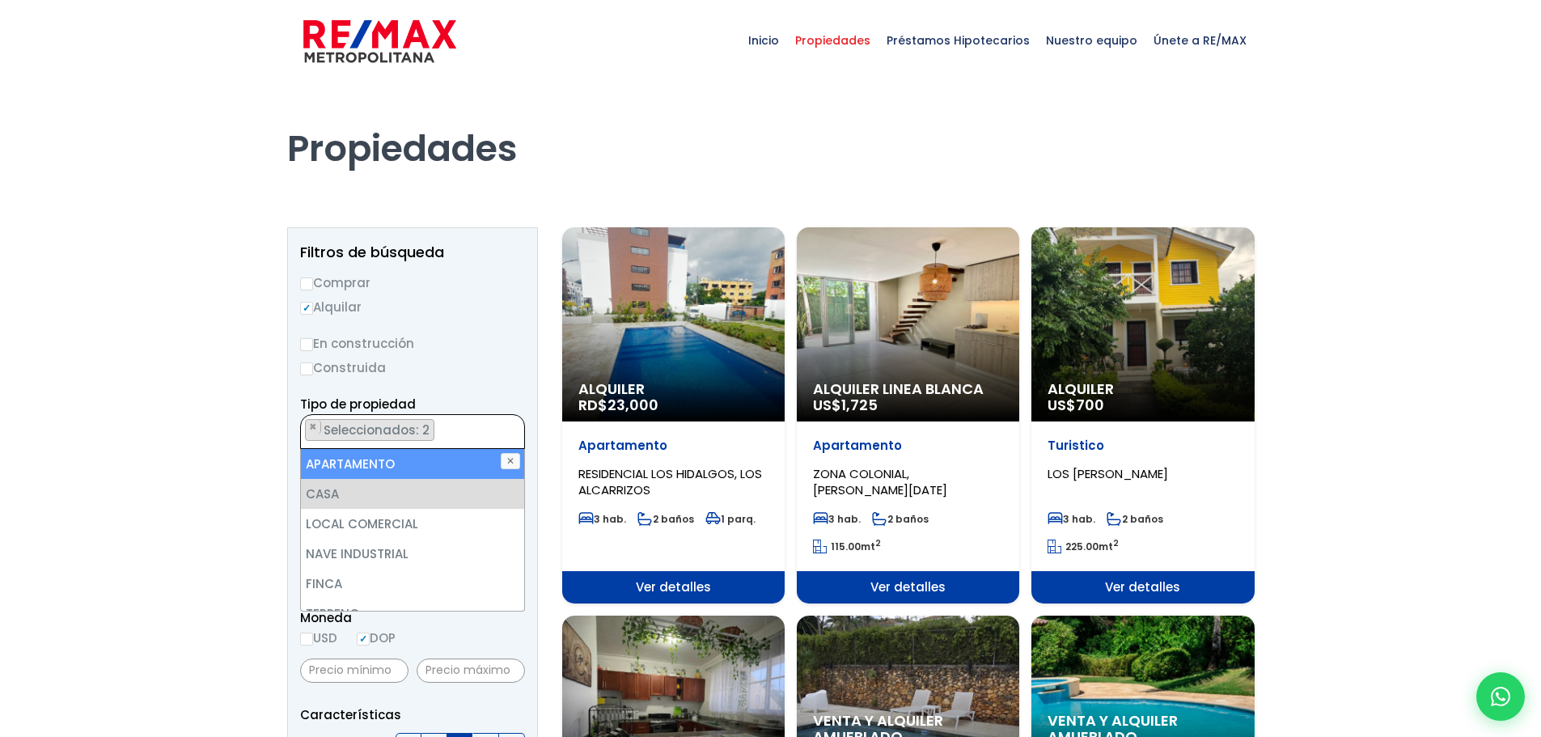
drag, startPoint x: 436, startPoint y: 429, endPoint x: 292, endPoint y: 412, distance: 145.0
click at [356, 467] on li "APARTAMENTO" at bounding box center [412, 464] width 223 height 30
select select "house"
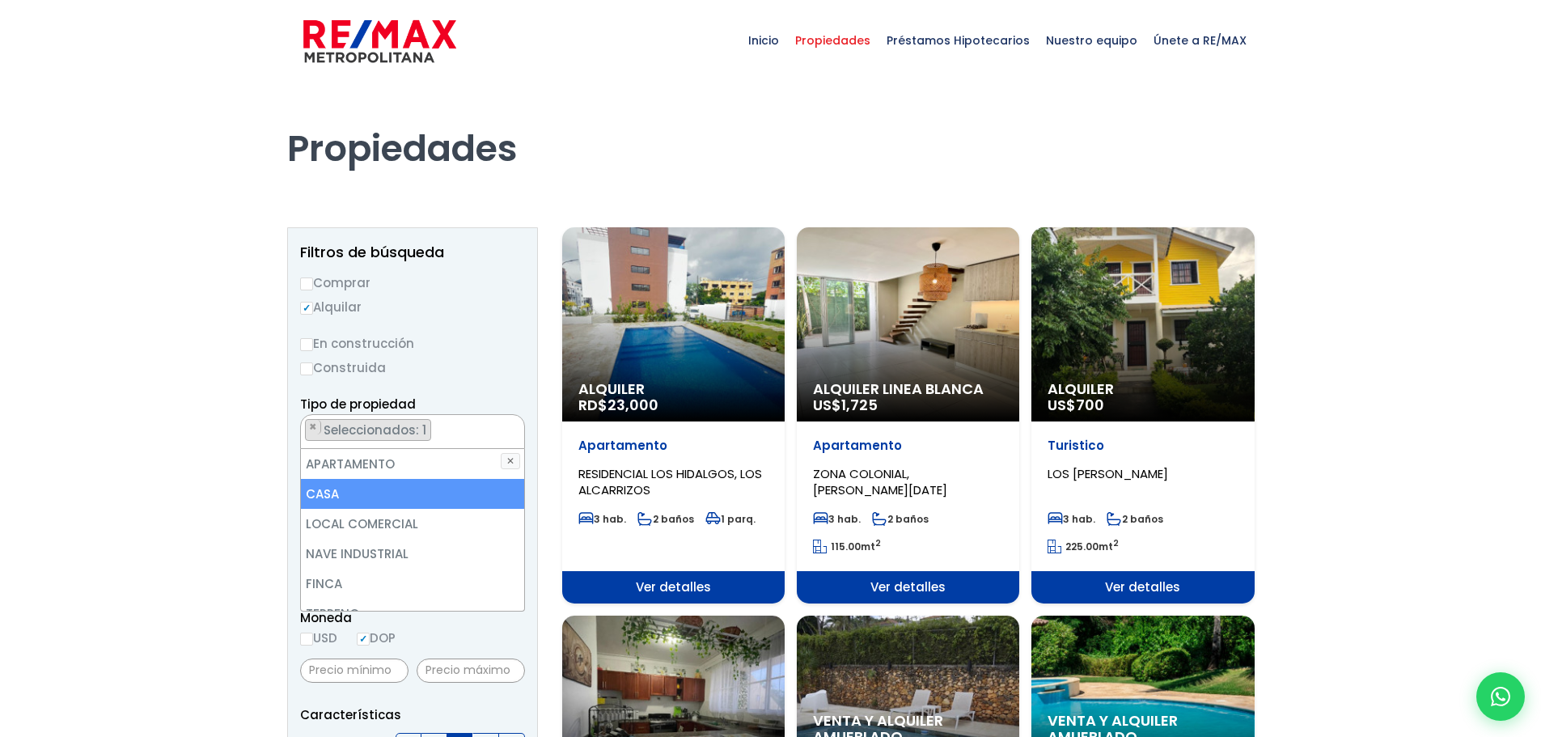
click at [355, 485] on li "CASA" at bounding box center [412, 494] width 223 height 30
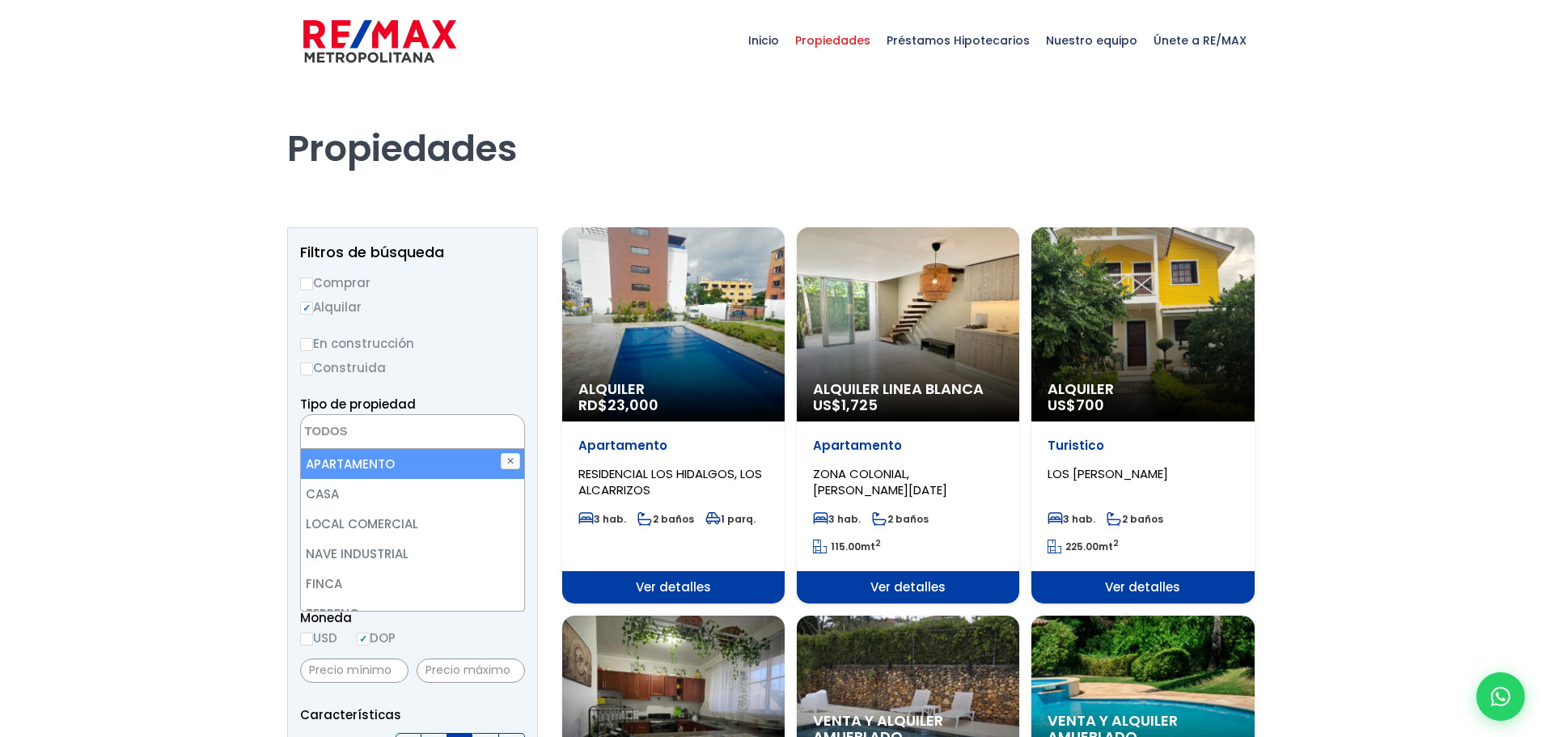
click at [385, 464] on li "APARTAMENTO" at bounding box center [412, 464] width 223 height 30
select select "apartment"
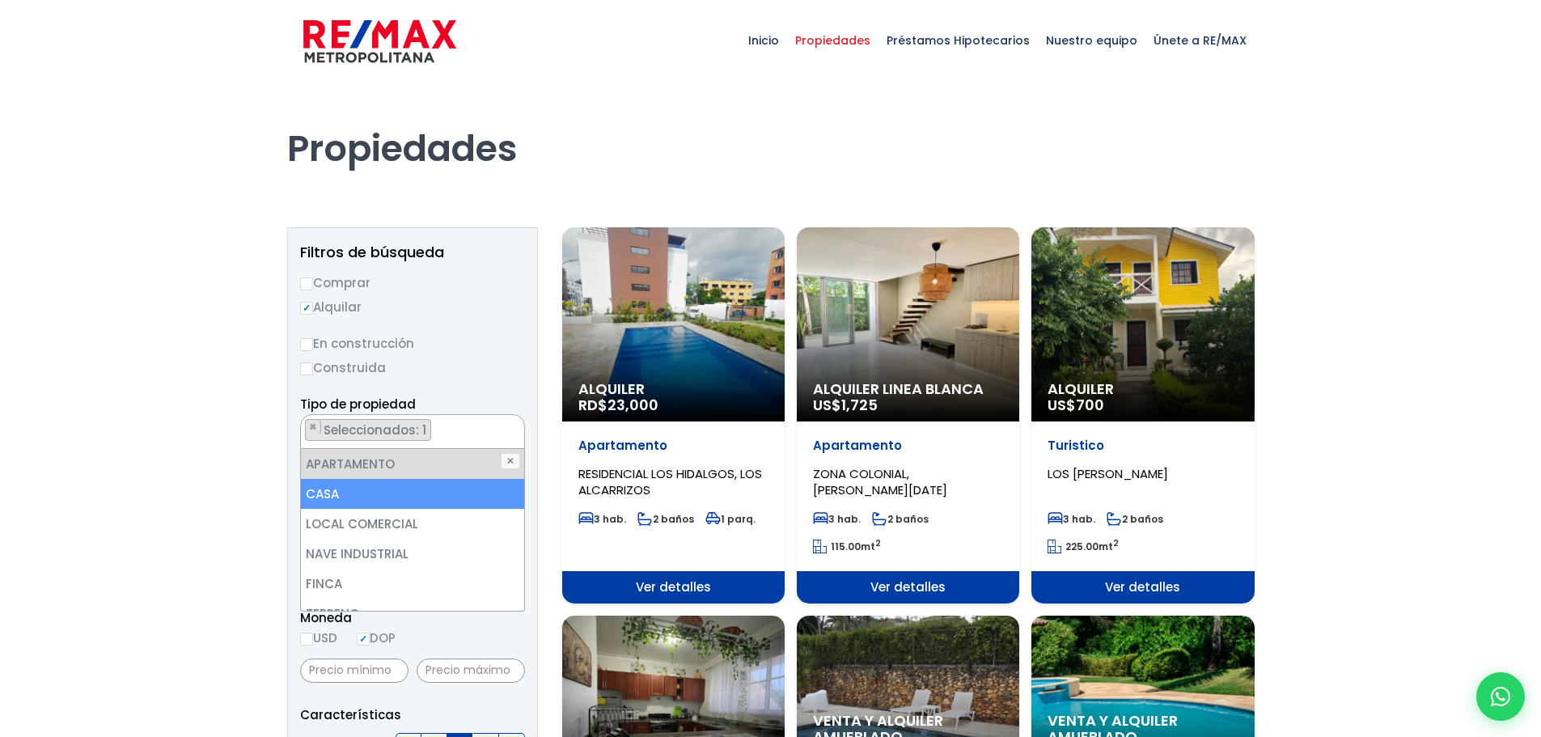
click at [389, 487] on li "CASA" at bounding box center [412, 494] width 223 height 30
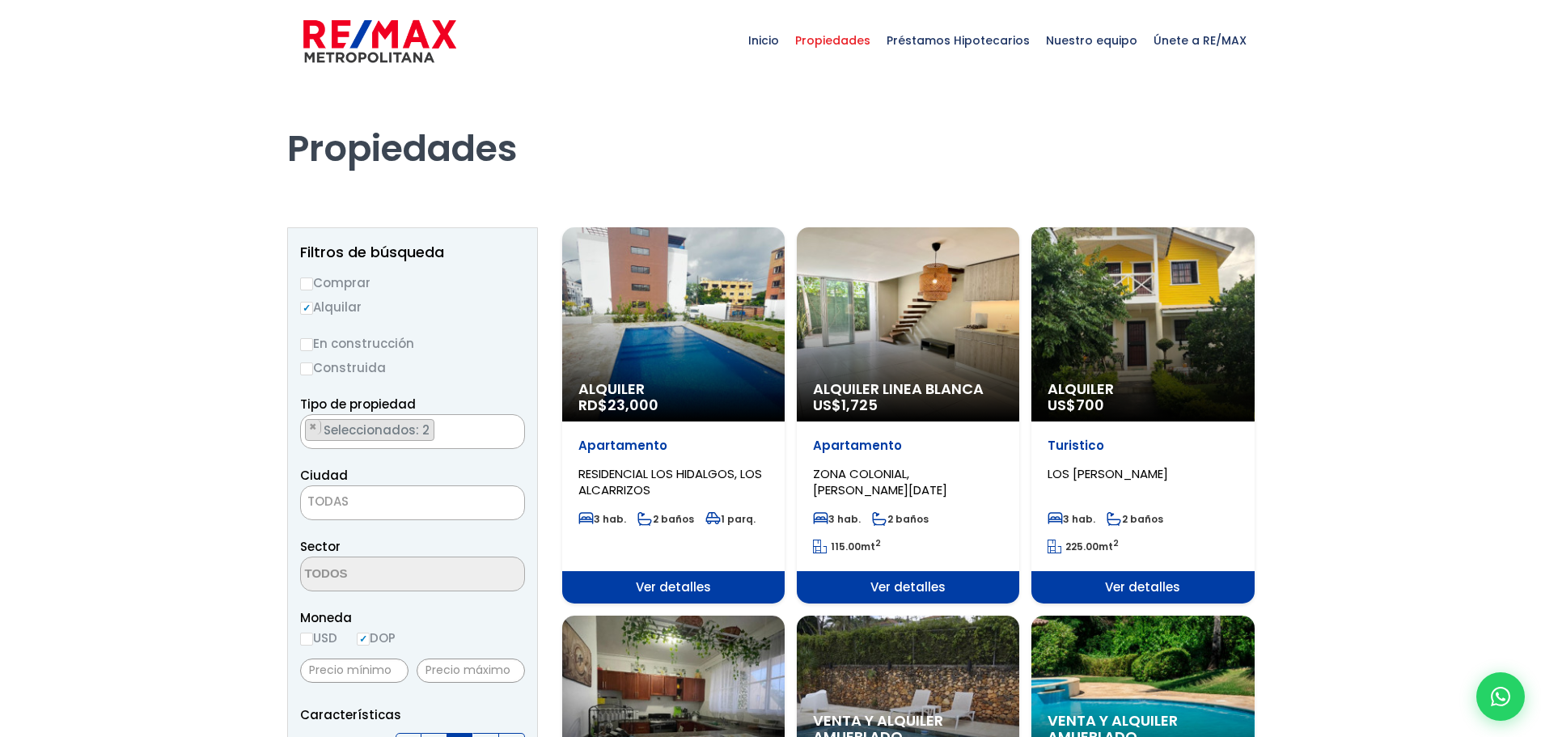
click at [490, 367] on label "Construida" at bounding box center [412, 368] width 225 height 20
click at [0, 0] on input "Construida" at bounding box center [0, 0] width 0 height 0
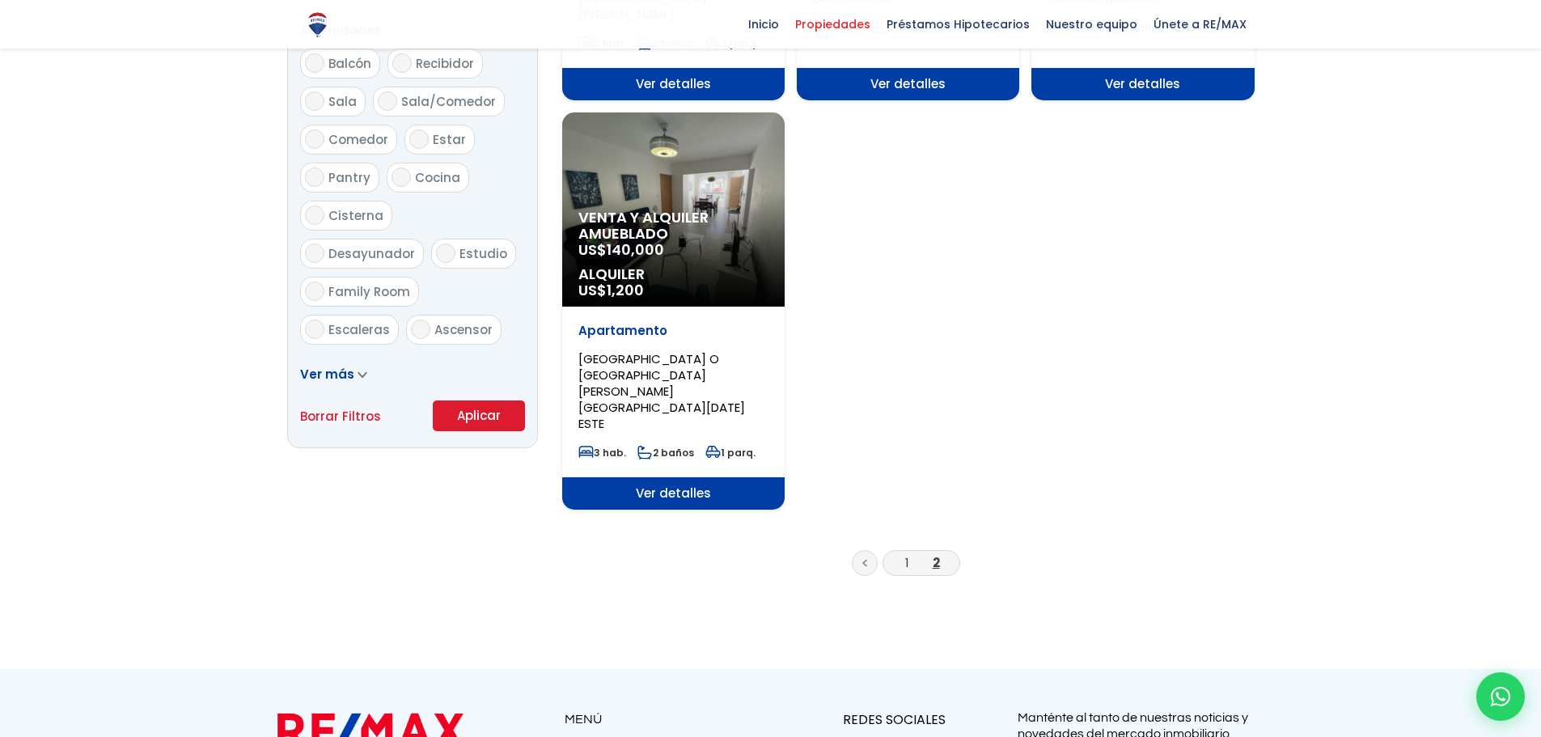
scroll to position [890, 0]
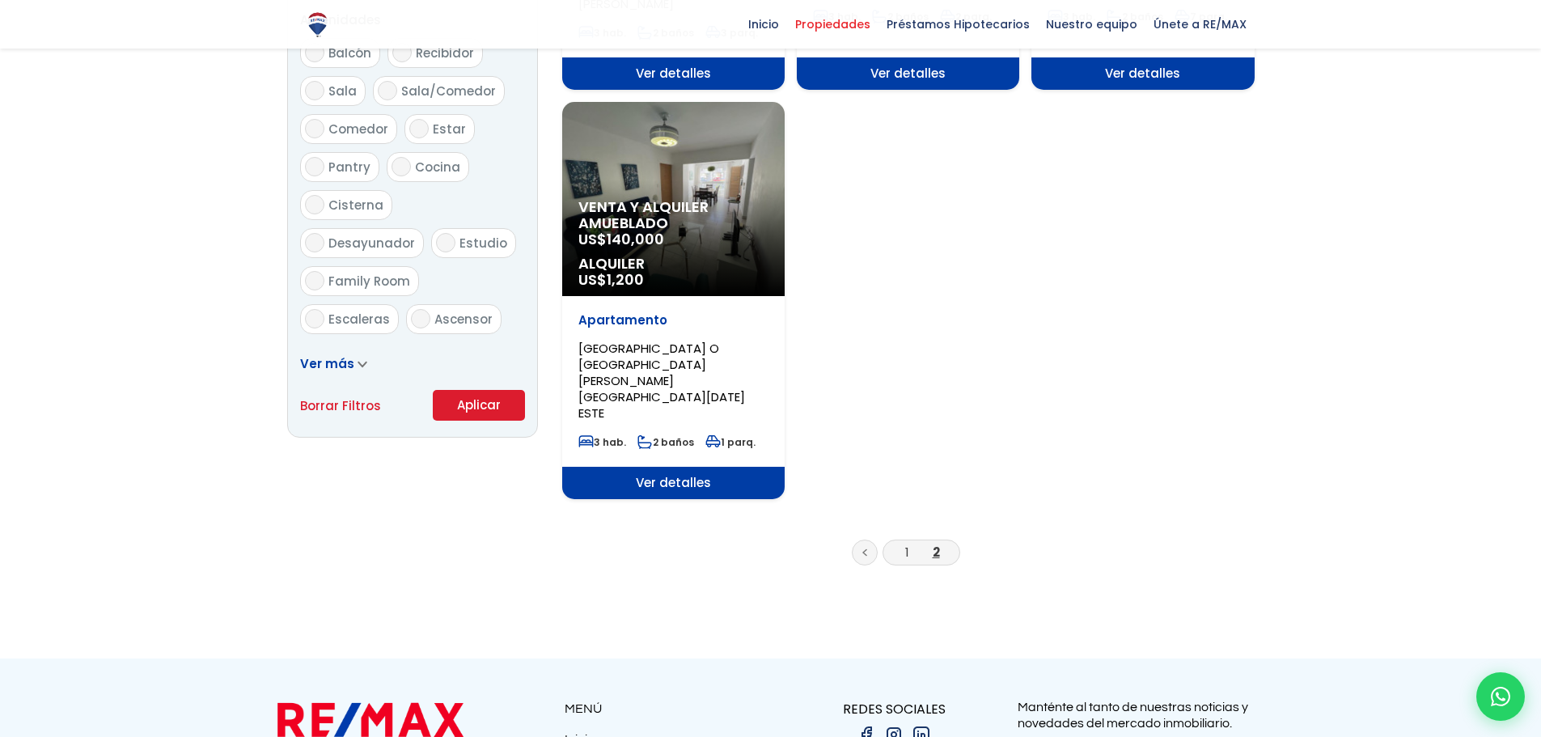
click at [489, 402] on button "Aplicar" at bounding box center [479, 405] width 92 height 31
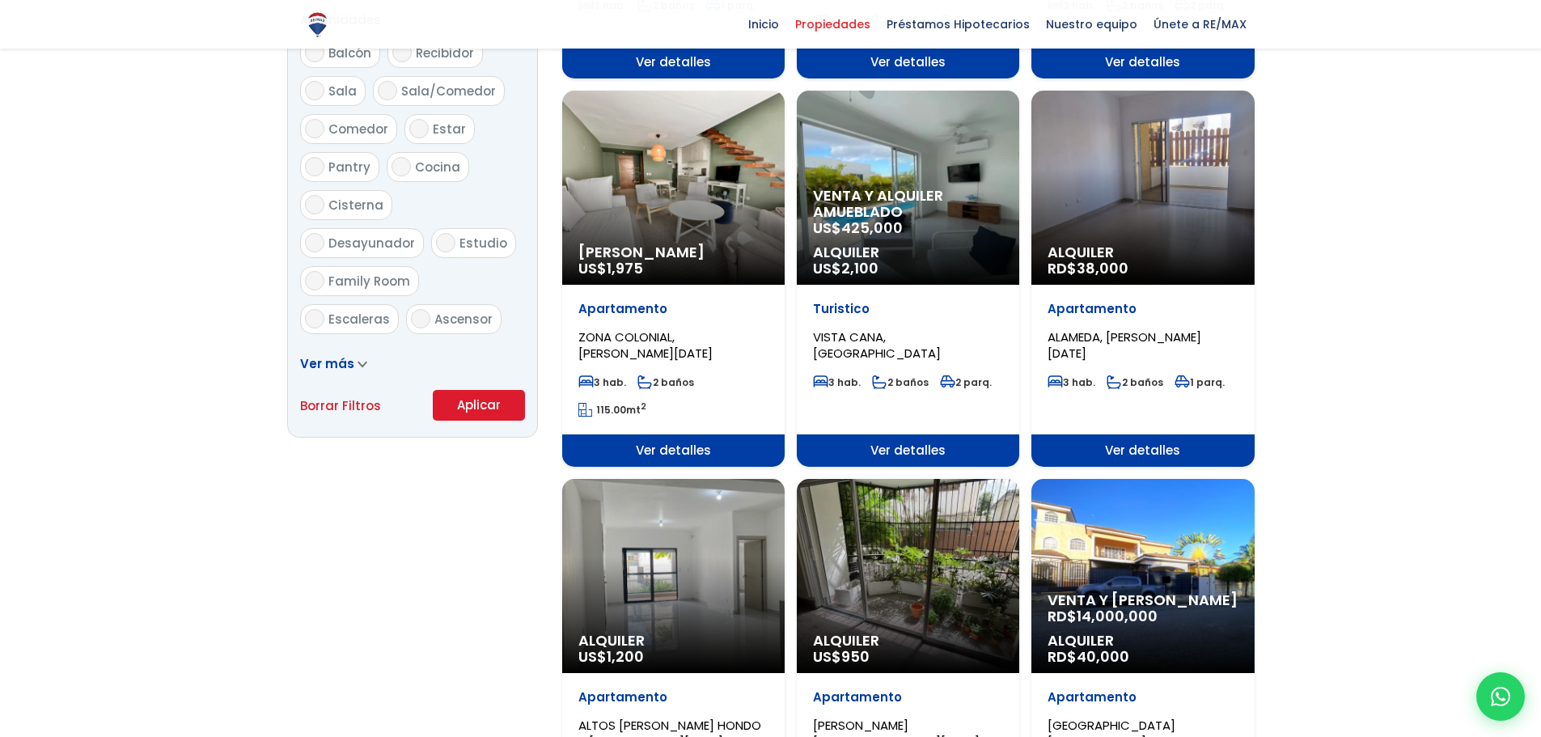
scroll to position [1294, 0]
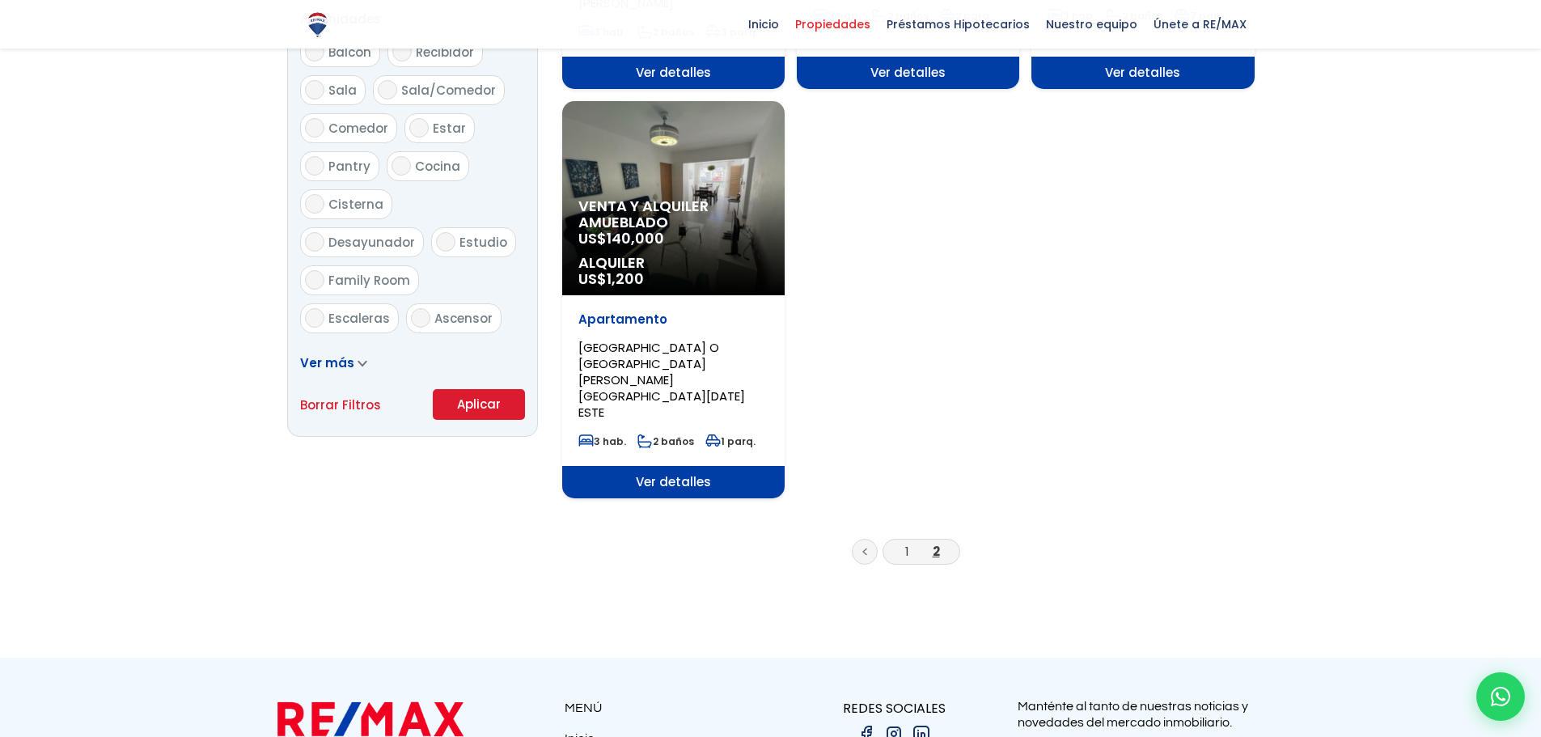
scroll to position [890, 0]
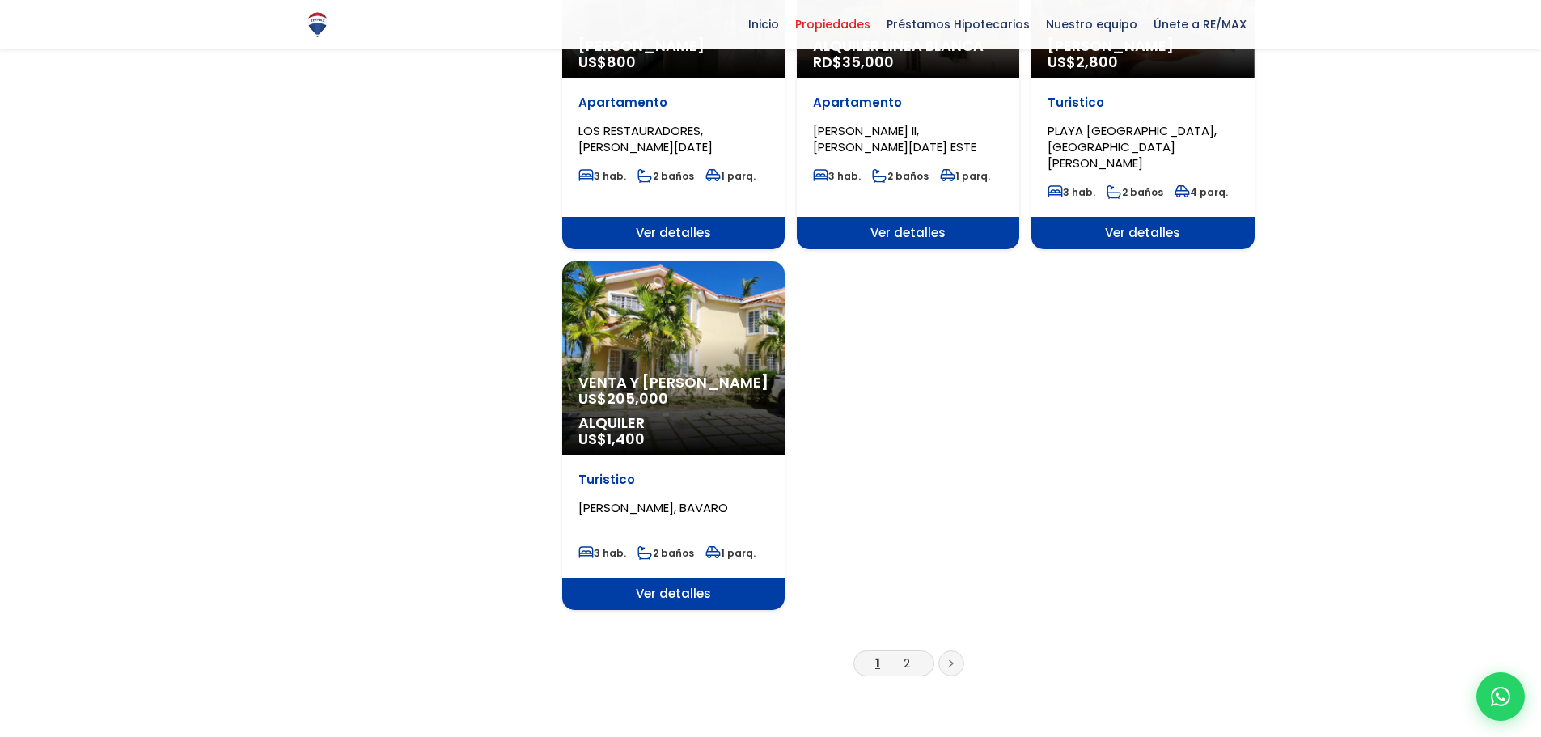
scroll to position [1861, 0]
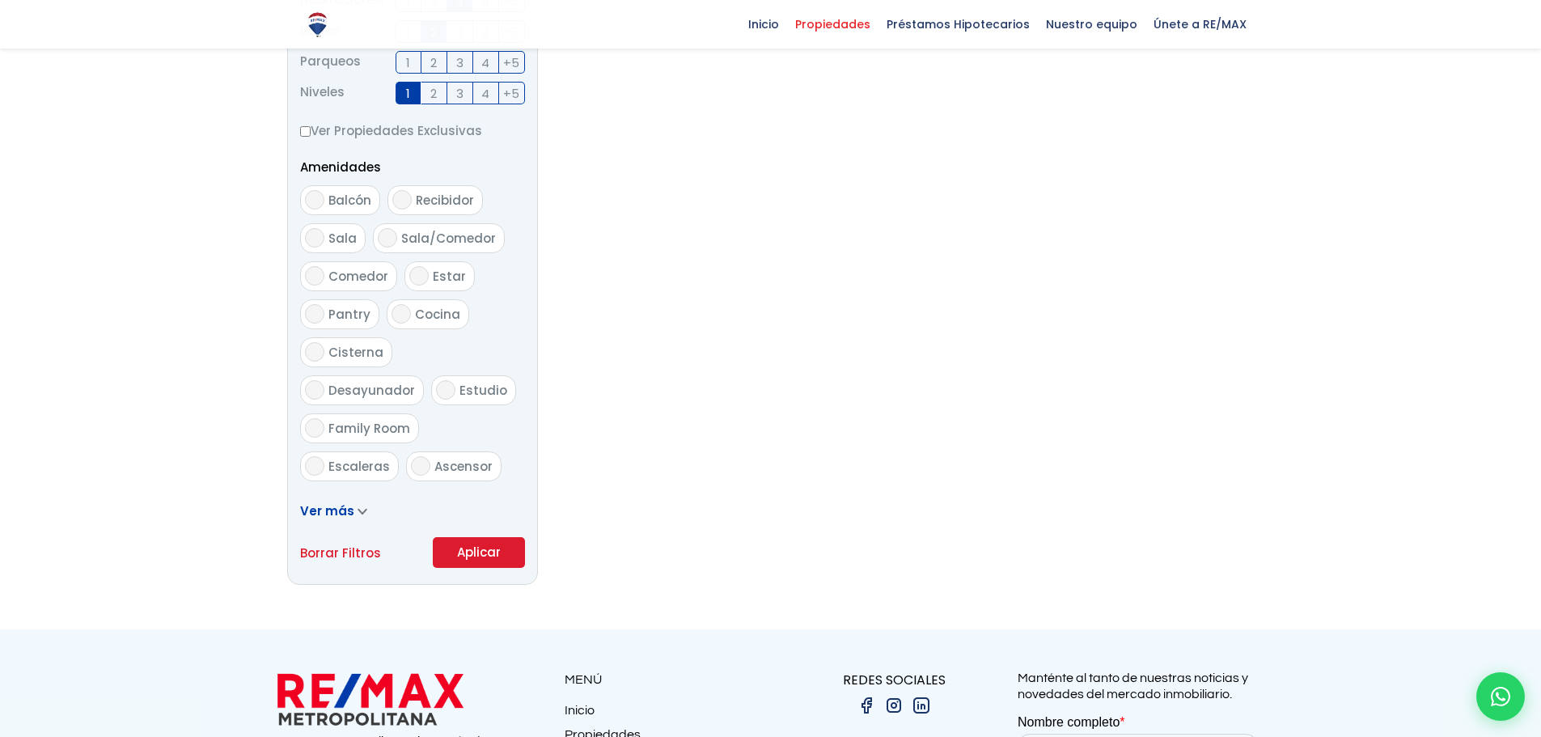
scroll to position [742, 0]
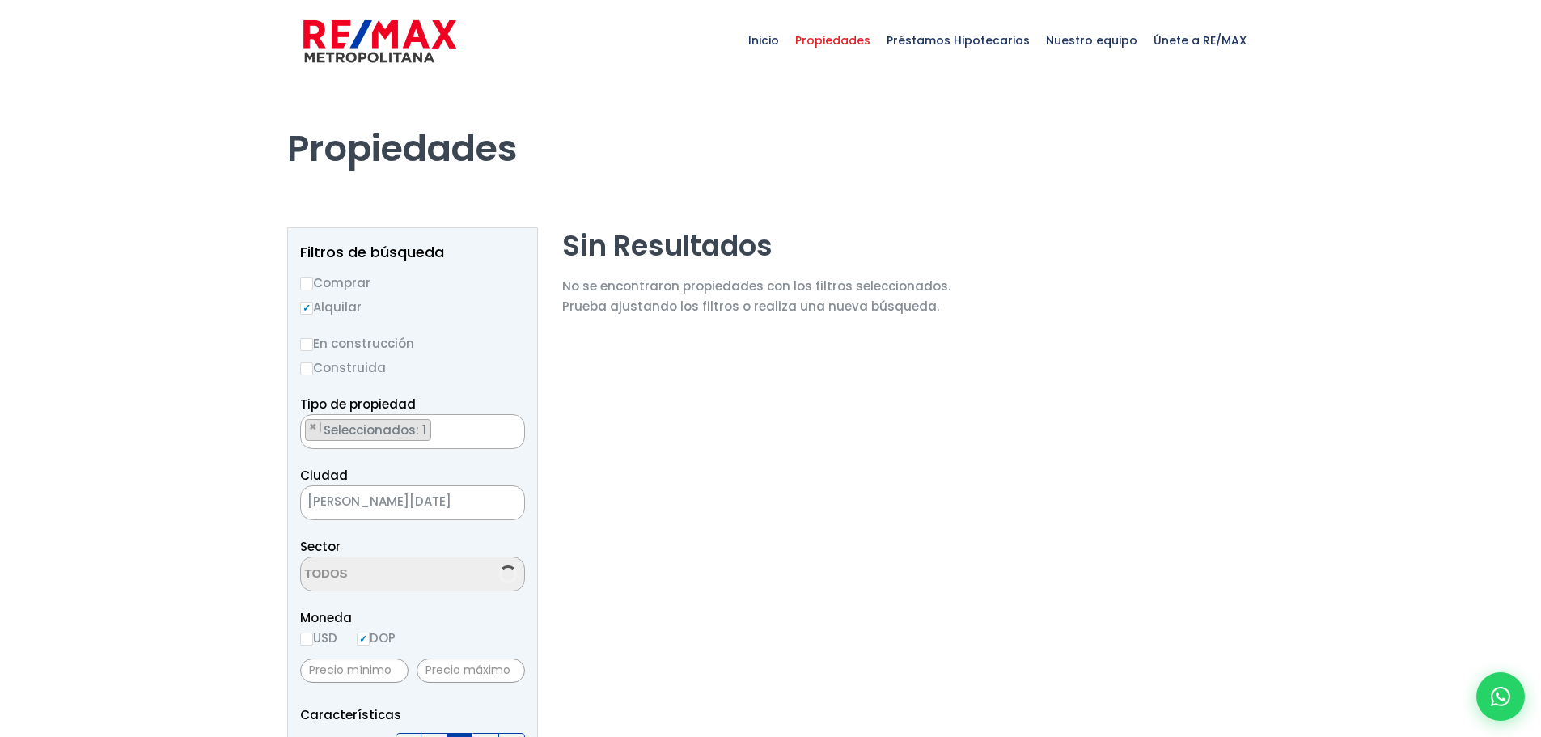
select select "apartment"
select select
select select "214"
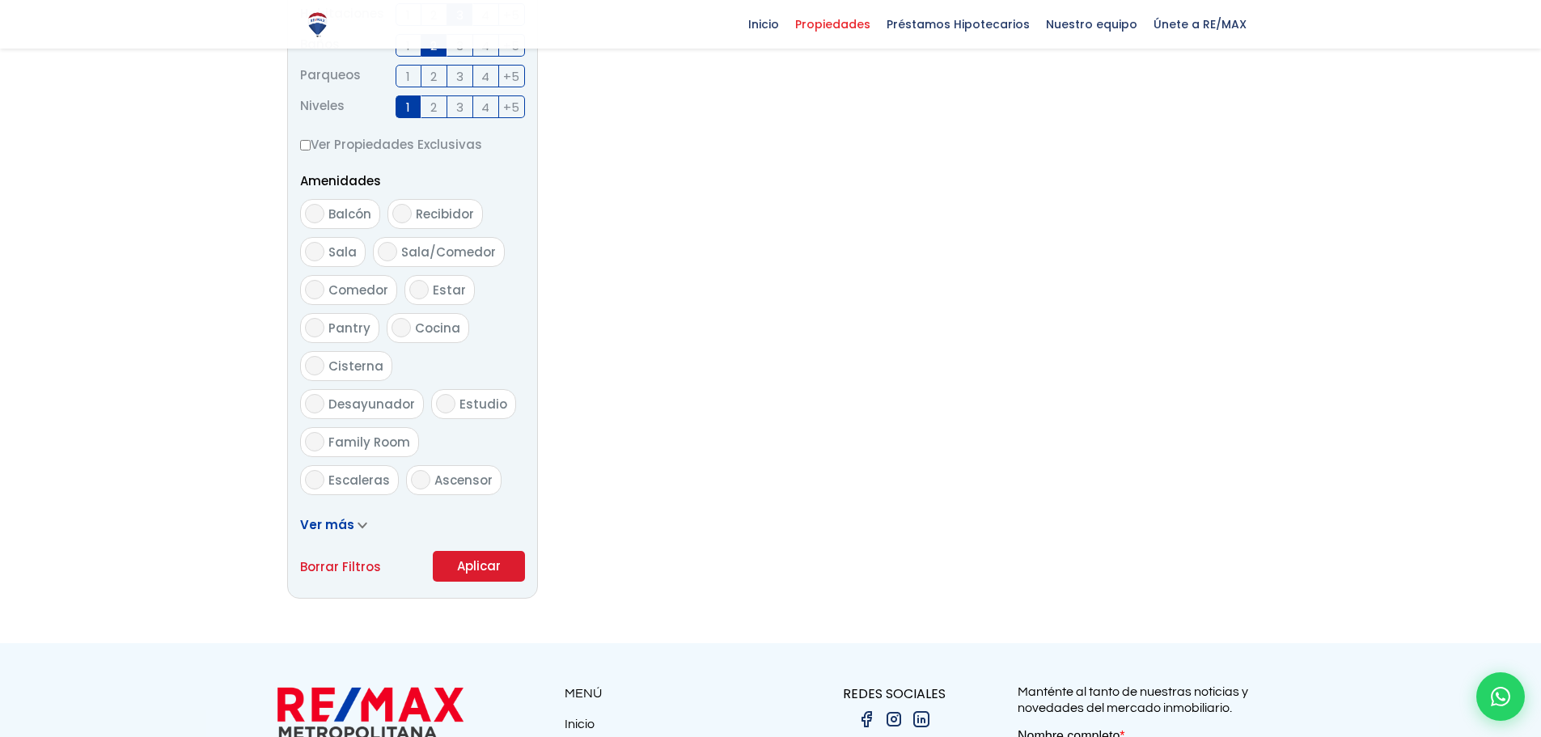
scroll to position [728, 0]
select select "214"
